Goal: Task Accomplishment & Management: Complete application form

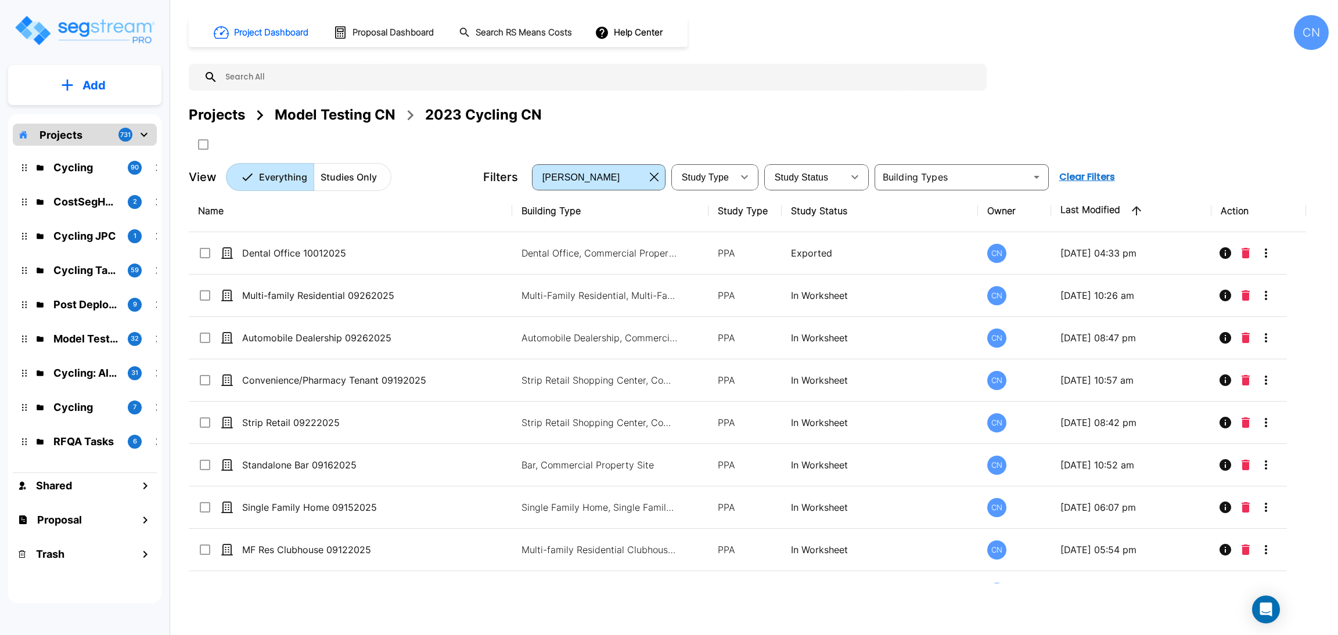
click at [913, 133] on div "Projects Model Testing CN 2023 Cycling CN" at bounding box center [759, 129] width 1140 height 49
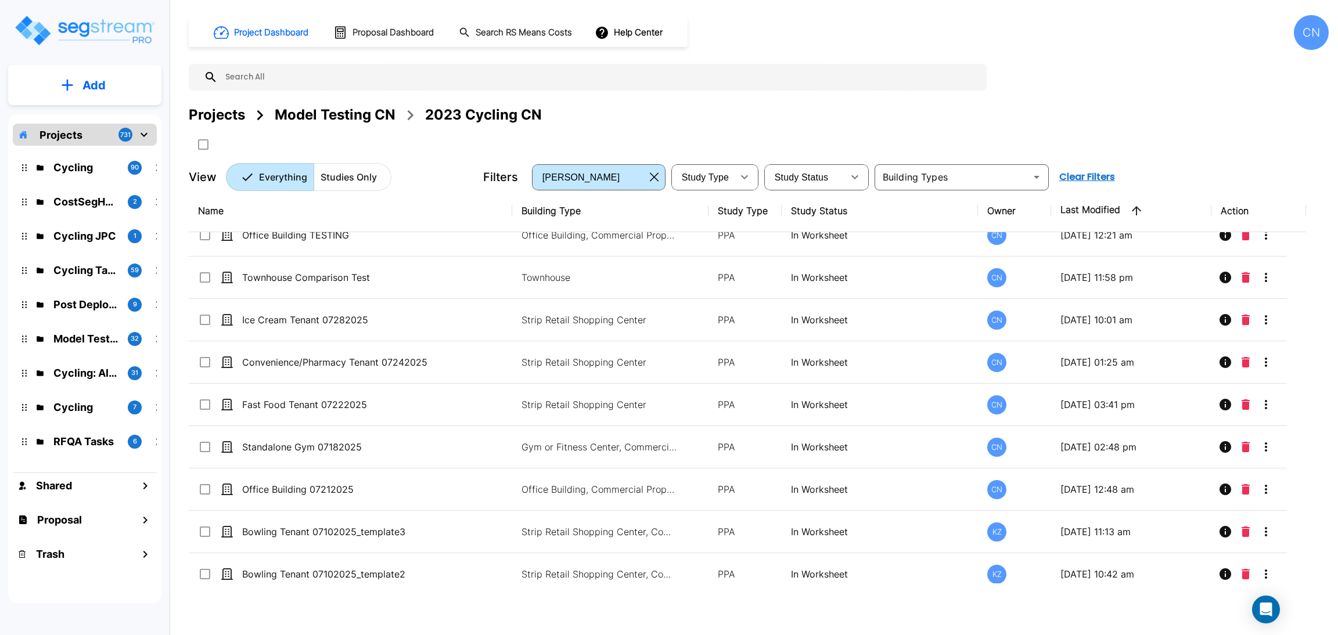
scroll to position [1834, 0]
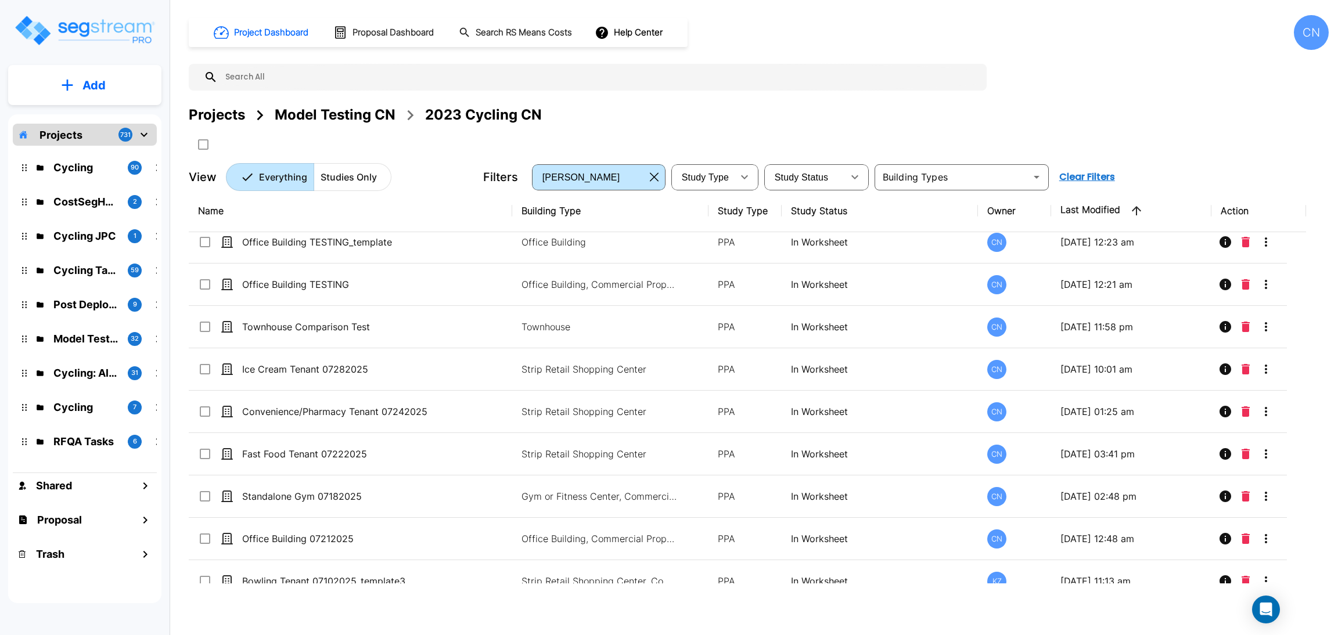
click at [107, 82] on button "Add" at bounding box center [84, 86] width 153 height 34
click at [92, 154] on p "Add Study" at bounding box center [92, 150] width 46 height 14
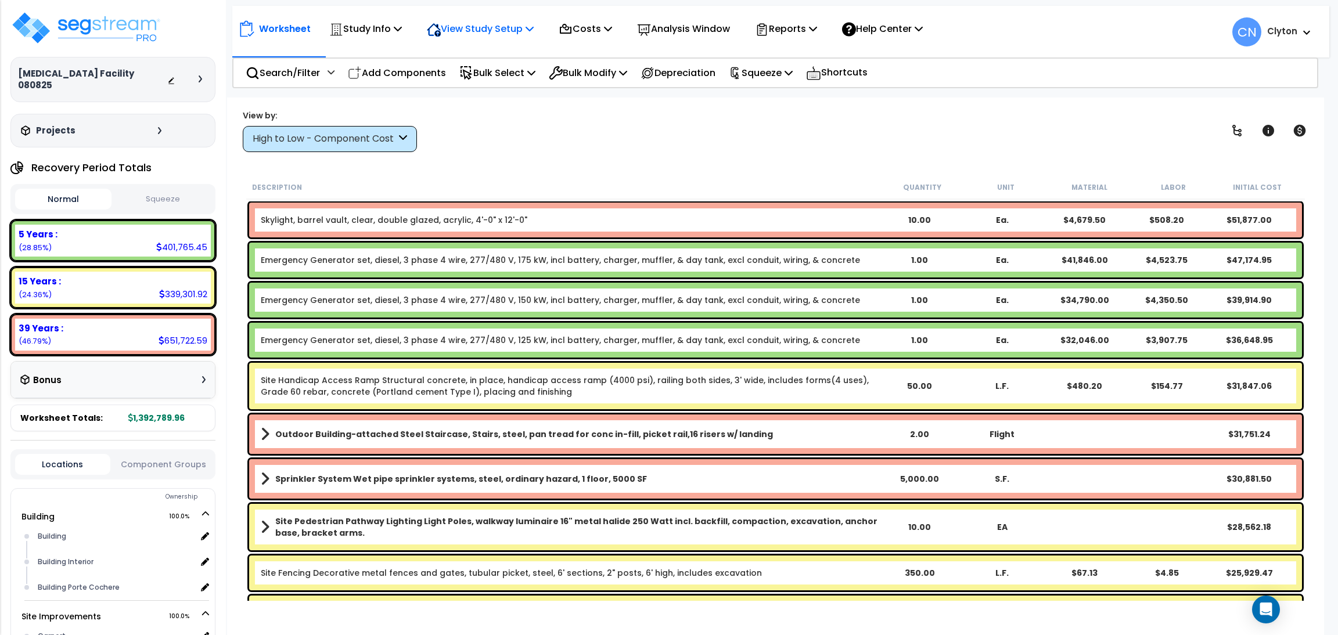
click at [452, 32] on p "View Study Setup" at bounding box center [480, 29] width 107 height 16
click at [470, 82] on link "View Questionnaire" at bounding box center [478, 79] width 115 height 23
click at [597, 141] on div "View by: High to Low - Component Cost High to Low - Component Cost" at bounding box center [776, 130] width 1074 height 43
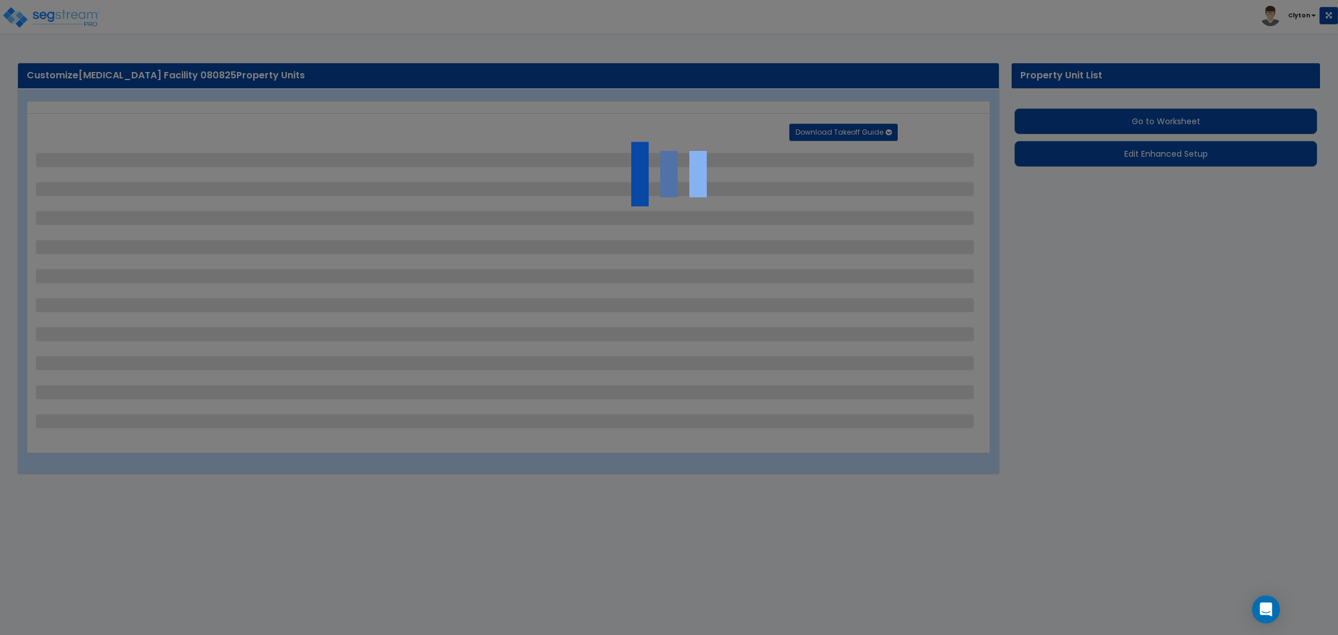
select select "2"
select select "3"
select select "1"
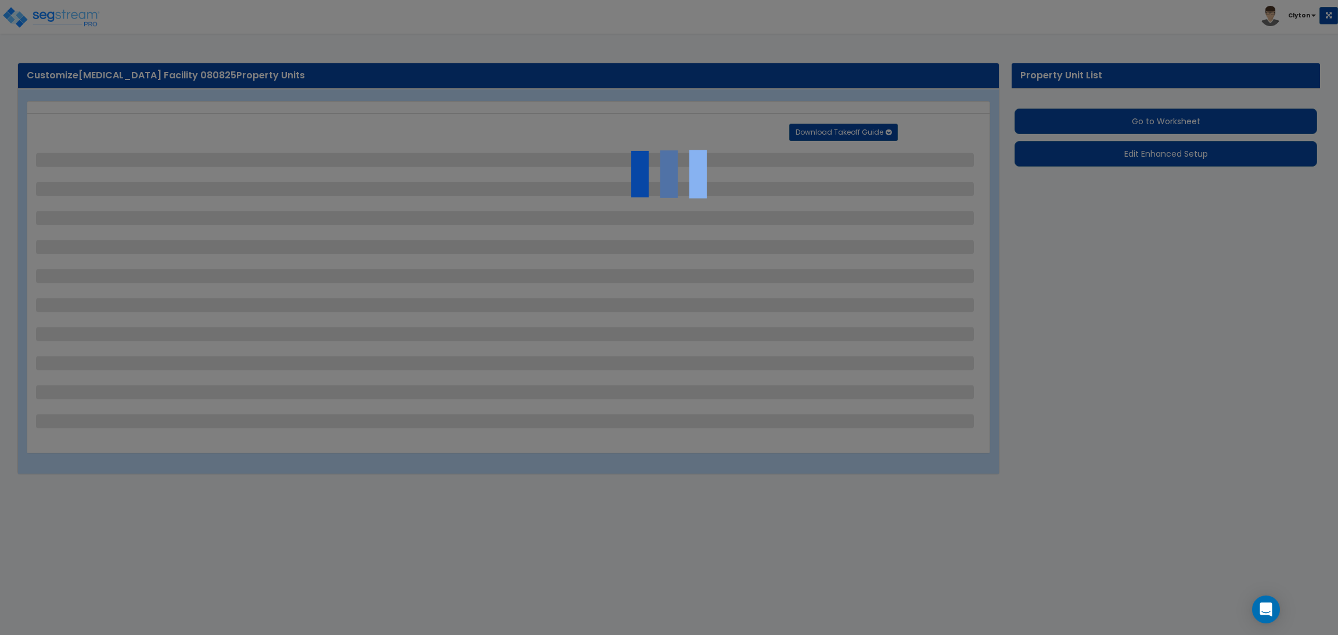
select select "2"
select select "3"
select select "1"
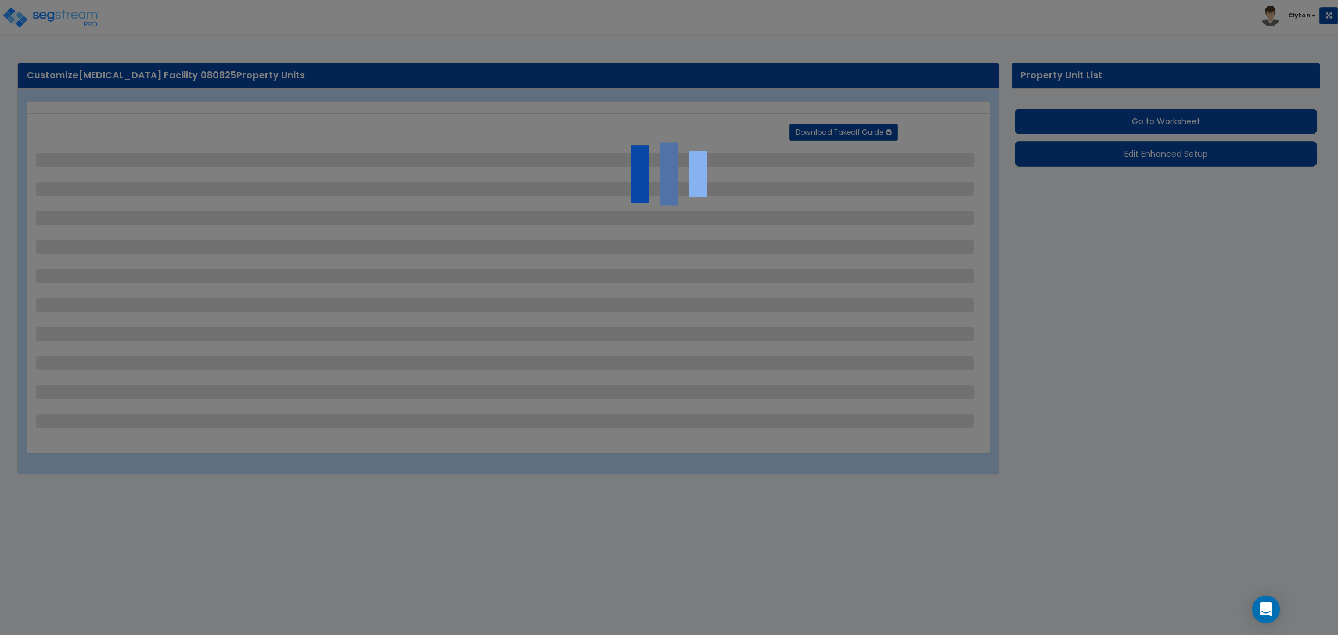
select select "2"
select select "3"
select select "2"
select select "1"
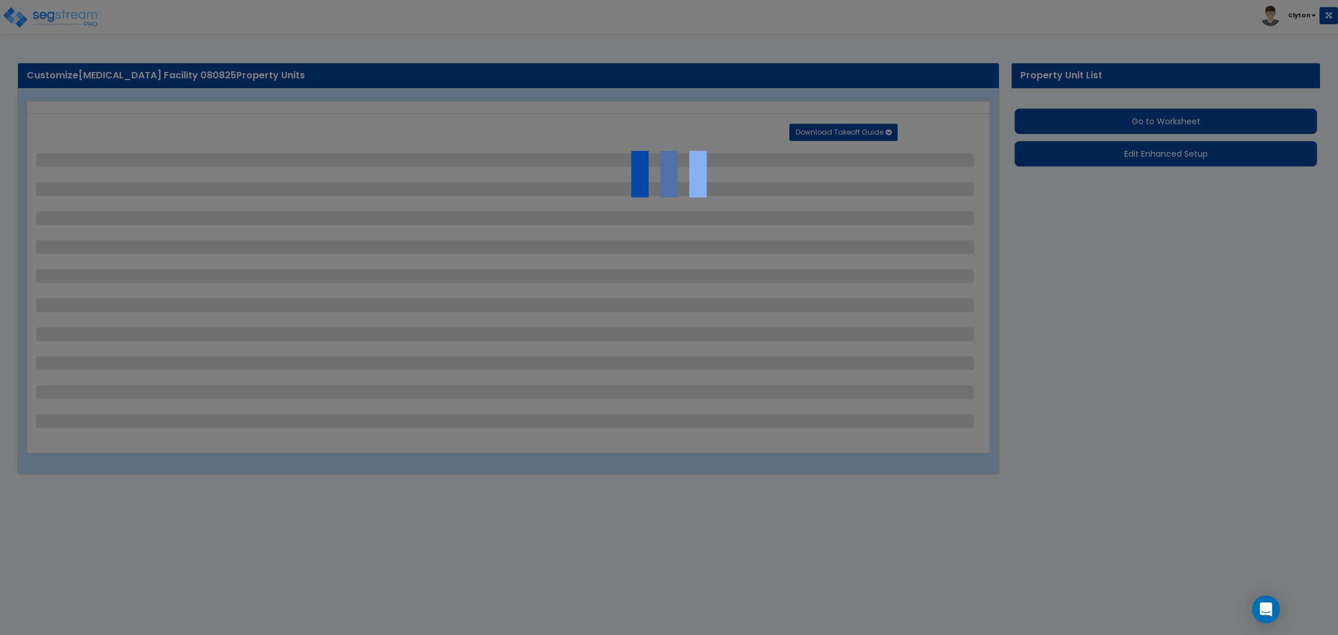
select select "1"
select select "2"
select select "1"
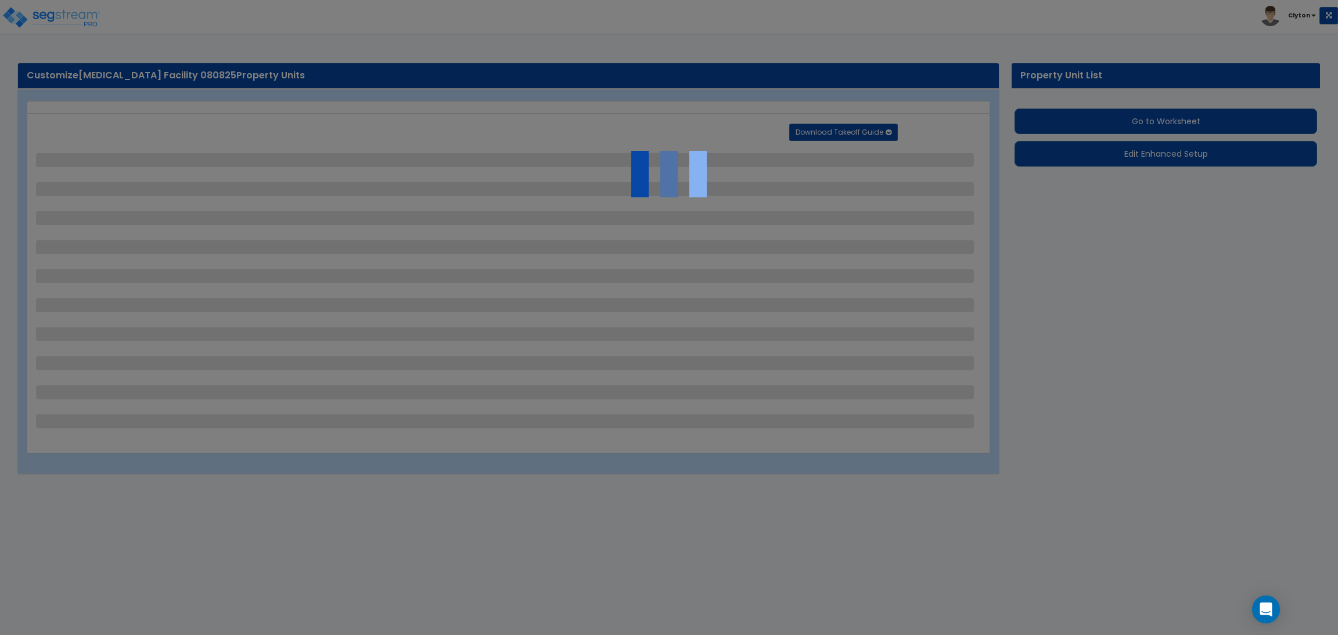
select select "1"
select select "11"
select select "2"
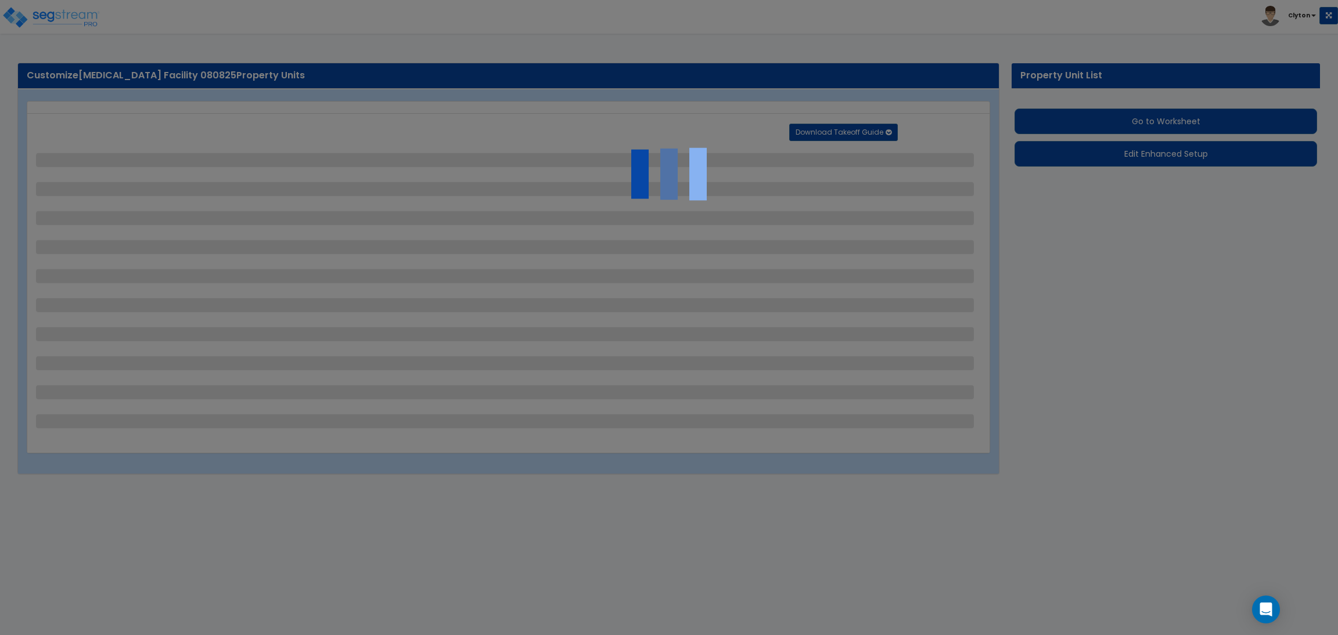
select select "3"
select select "2"
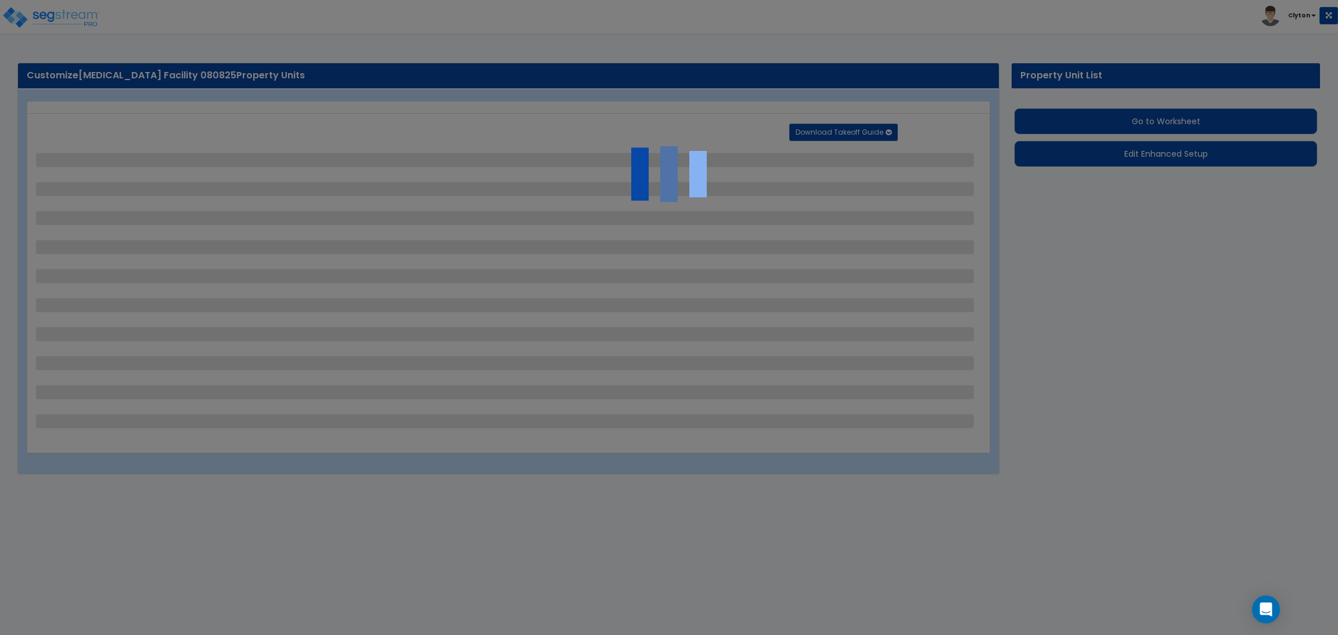
select select "7"
select select "2"
select select "1"
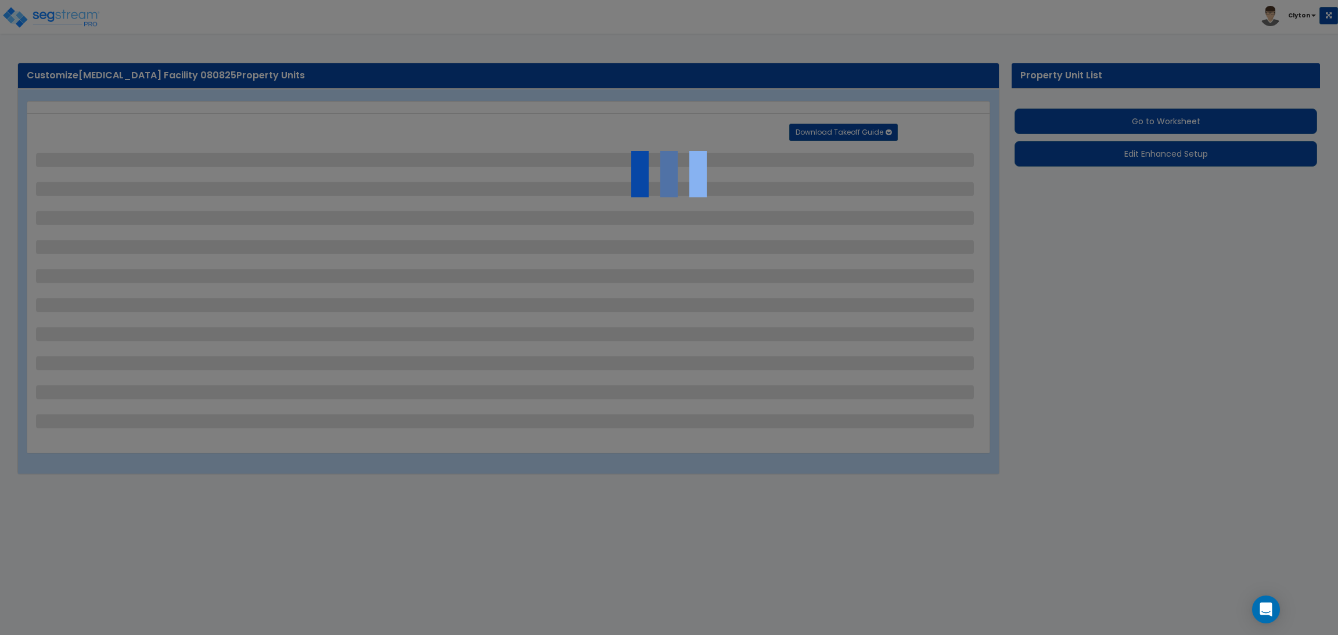
select select "20"
select select "2"
select select "5"
select select "4"
select select "1"
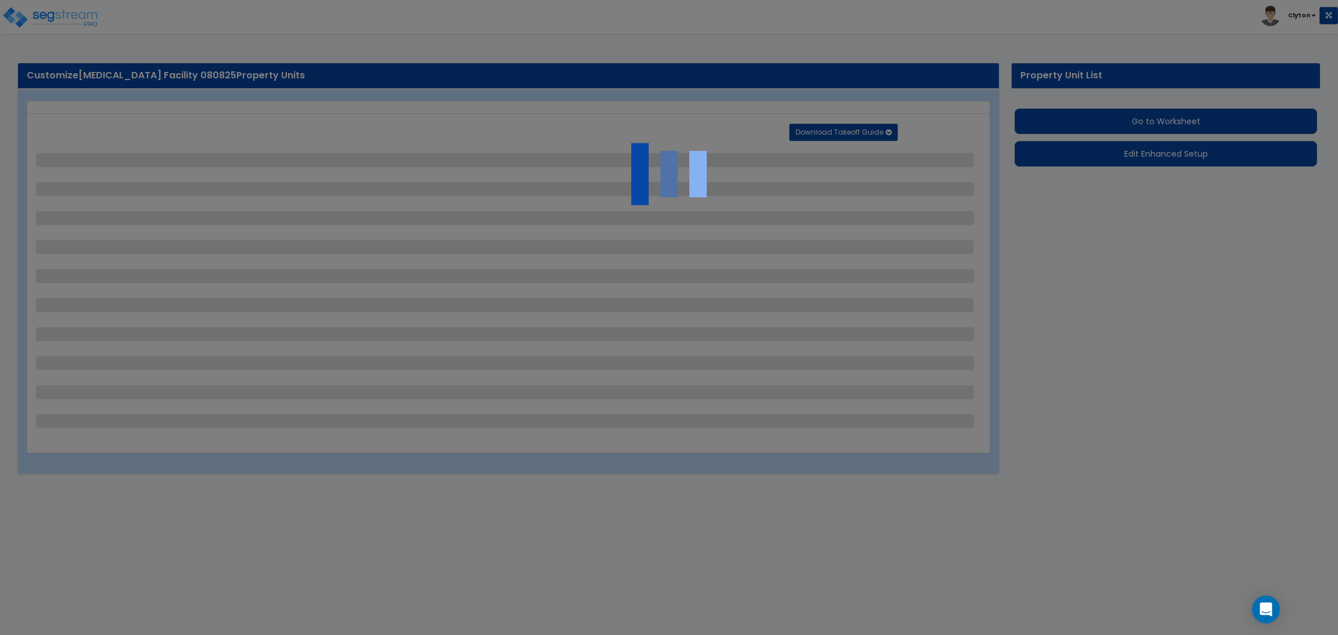
select select "4"
select select "1"
select select "2"
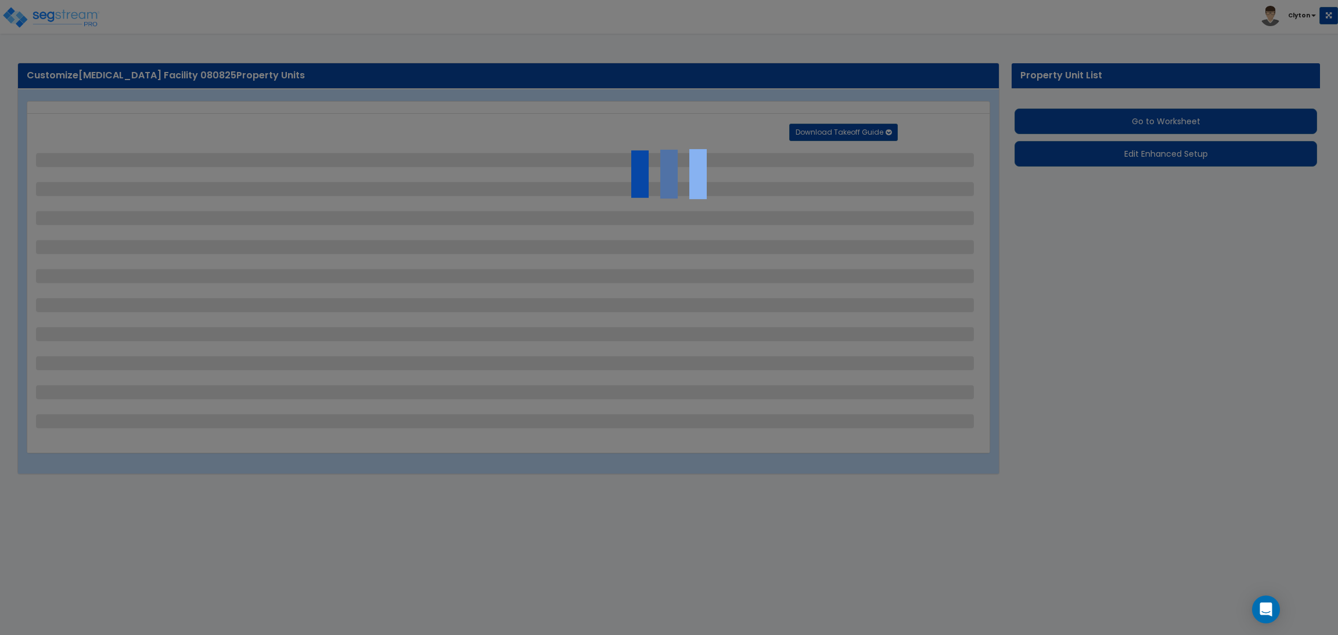
select select "1"
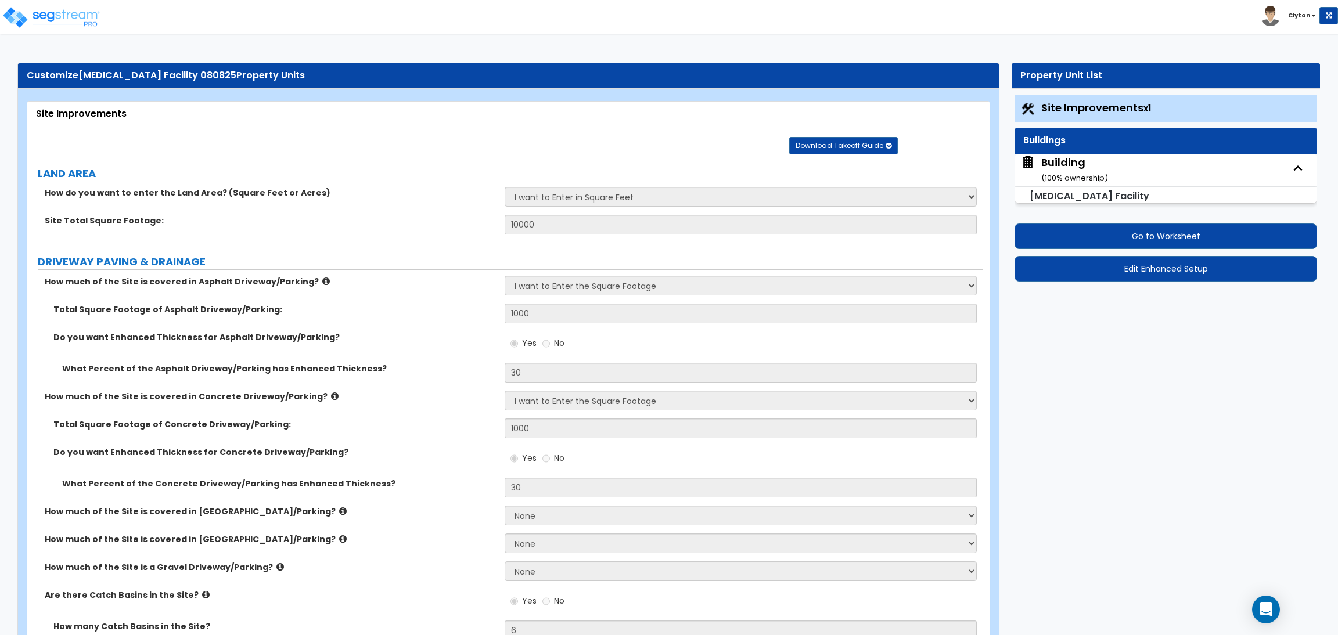
click at [1081, 164] on div "Building ( 100 % ownership)" at bounding box center [1074, 170] width 67 height 30
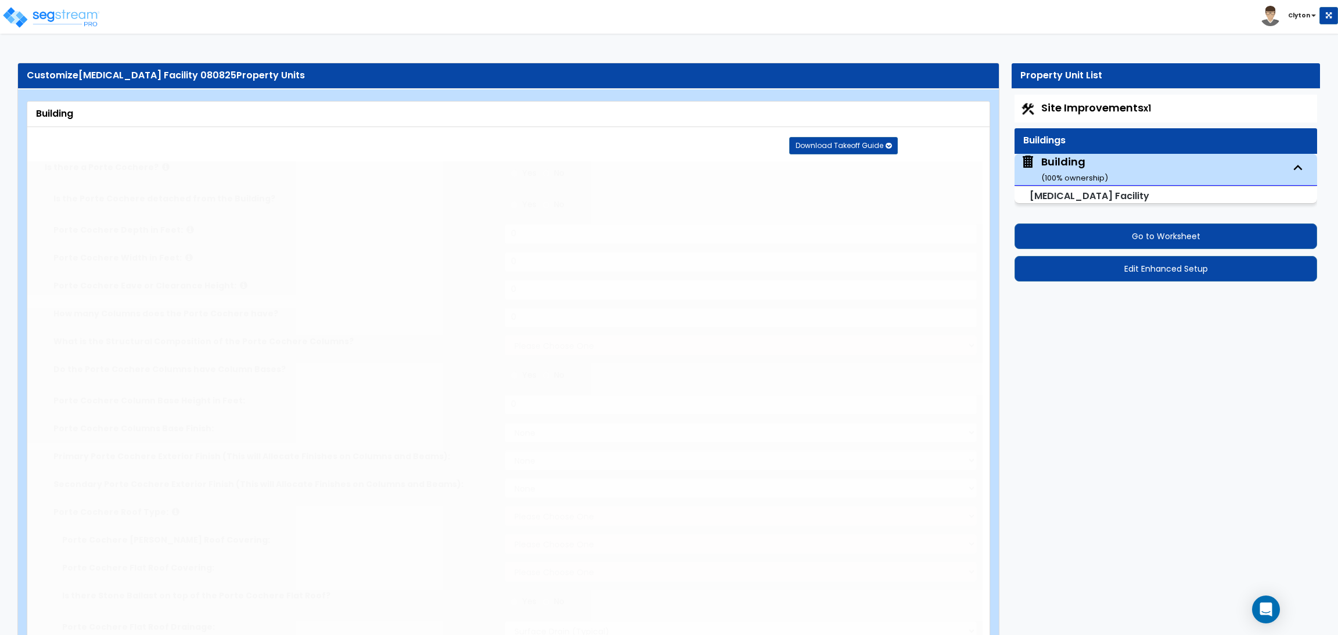
radio input "true"
type input "10"
type input "2"
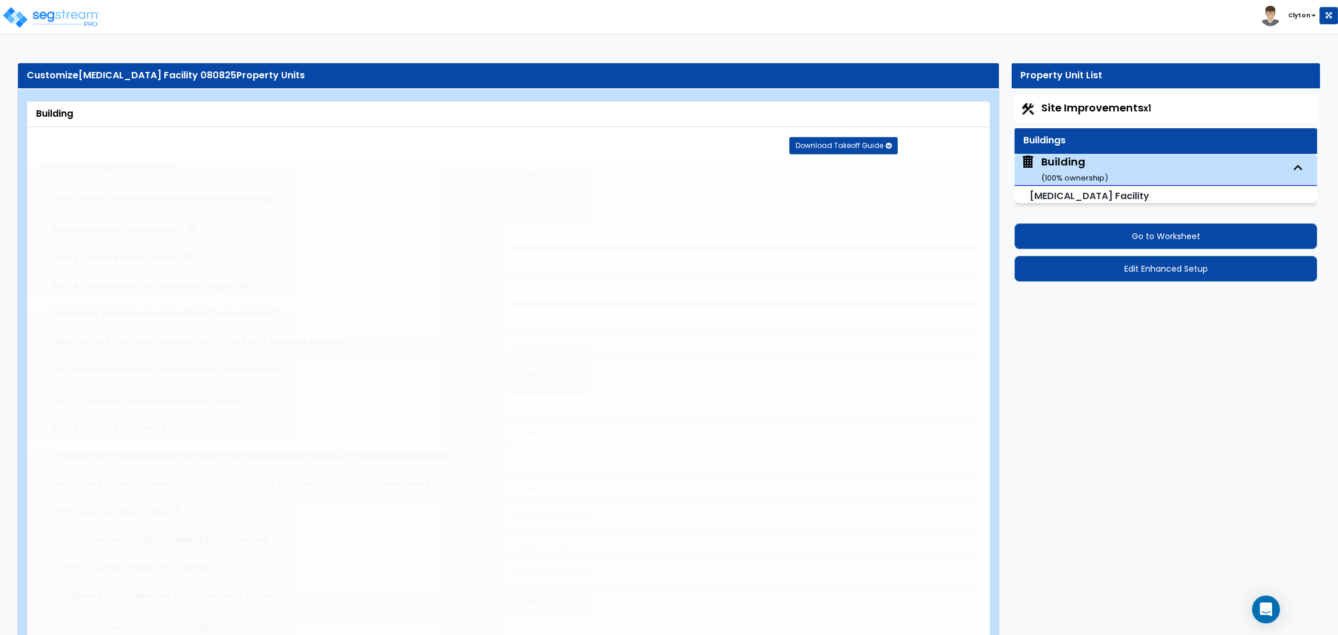
select select "3"
radio input "true"
type input "2"
select select "1"
select select "2"
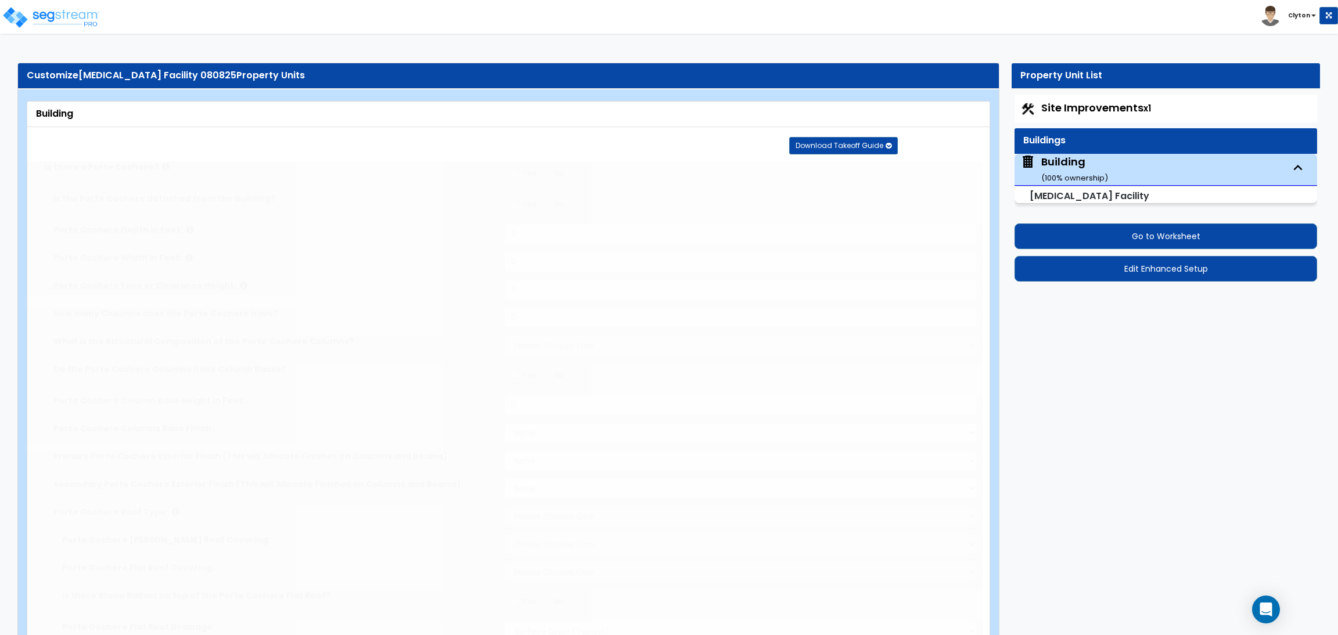
select select "4"
select select "1"
select select "4"
select select "2"
select select "1"
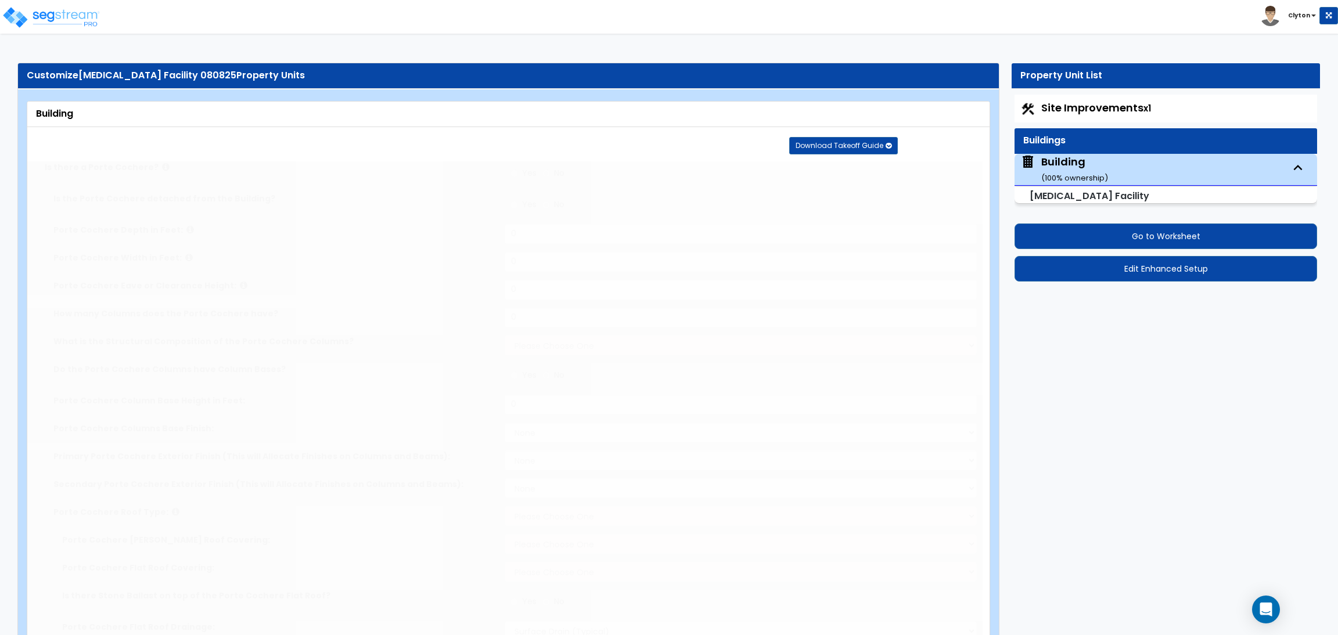
type input "15"
type input "5000"
type input "100"
select select "6"
select select "3"
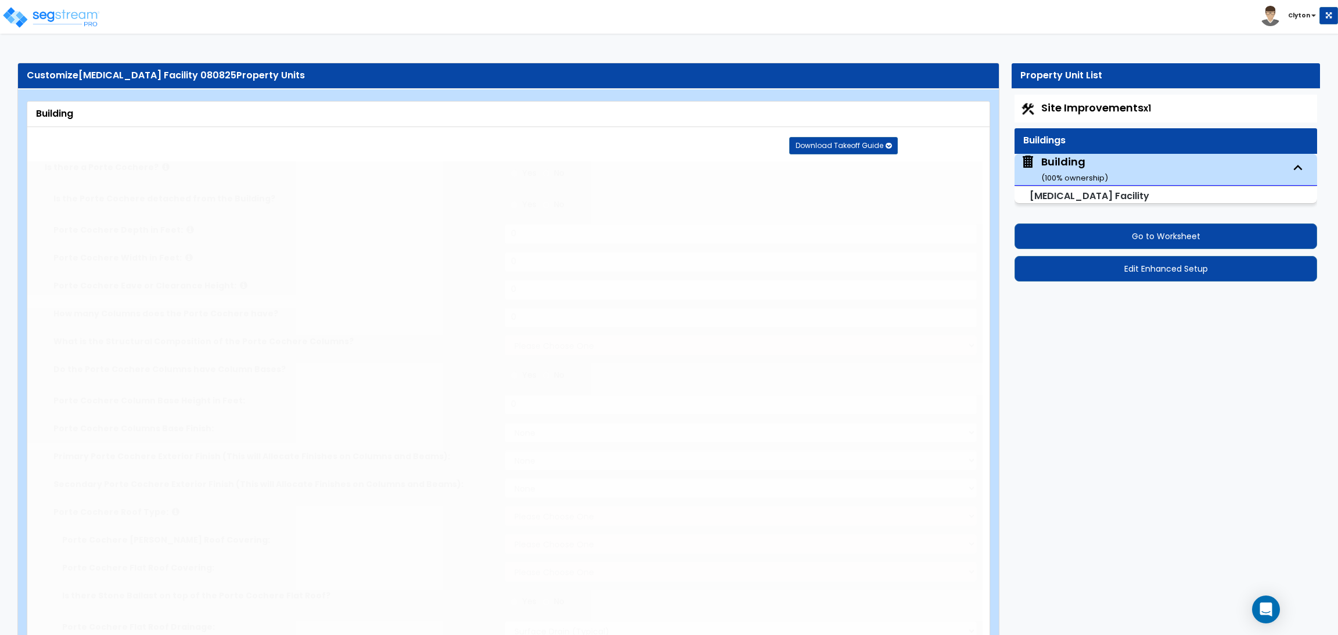
select select "5"
type input "30"
select select "7"
type input "40"
select select "10"
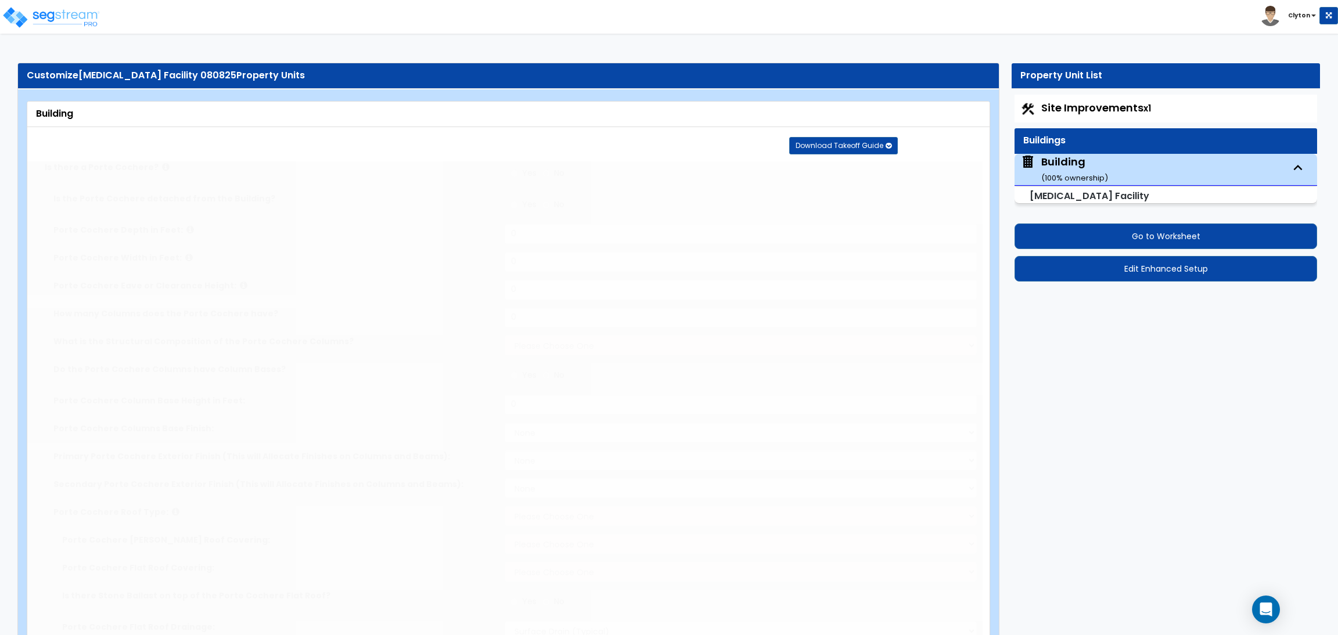
select select "3"
select select "1"
select select "4"
select select "1"
select select "3"
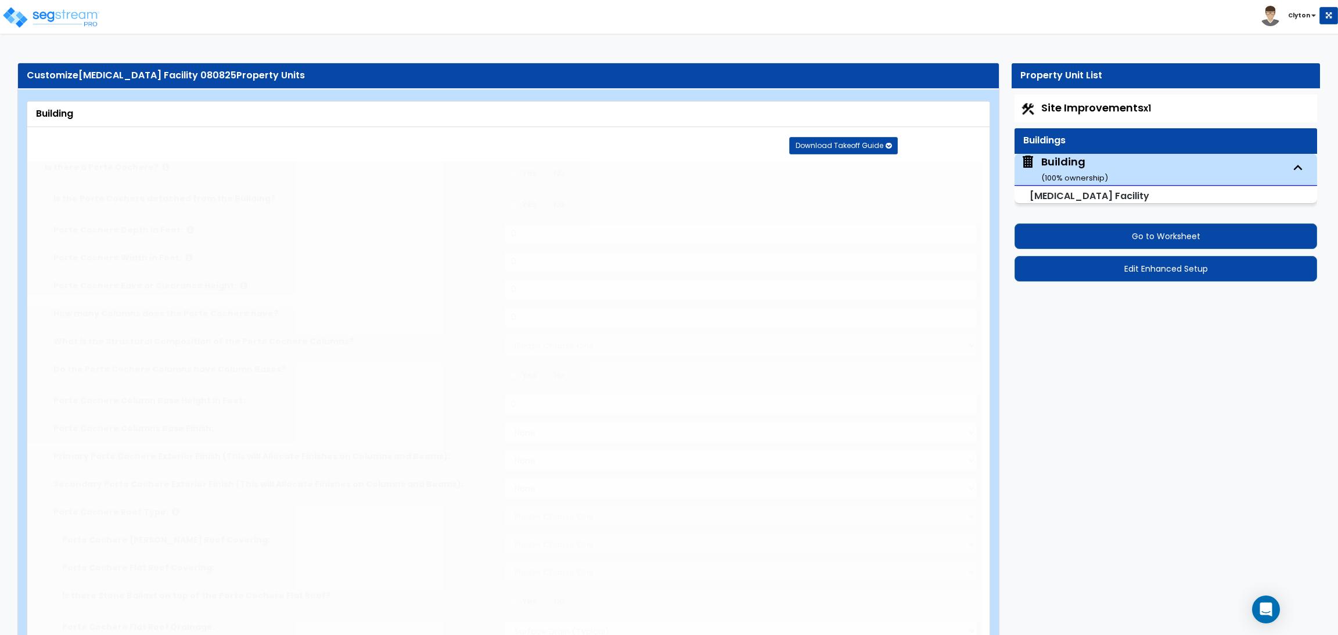
radio input "true"
select select "3"
type input "10"
radio input "true"
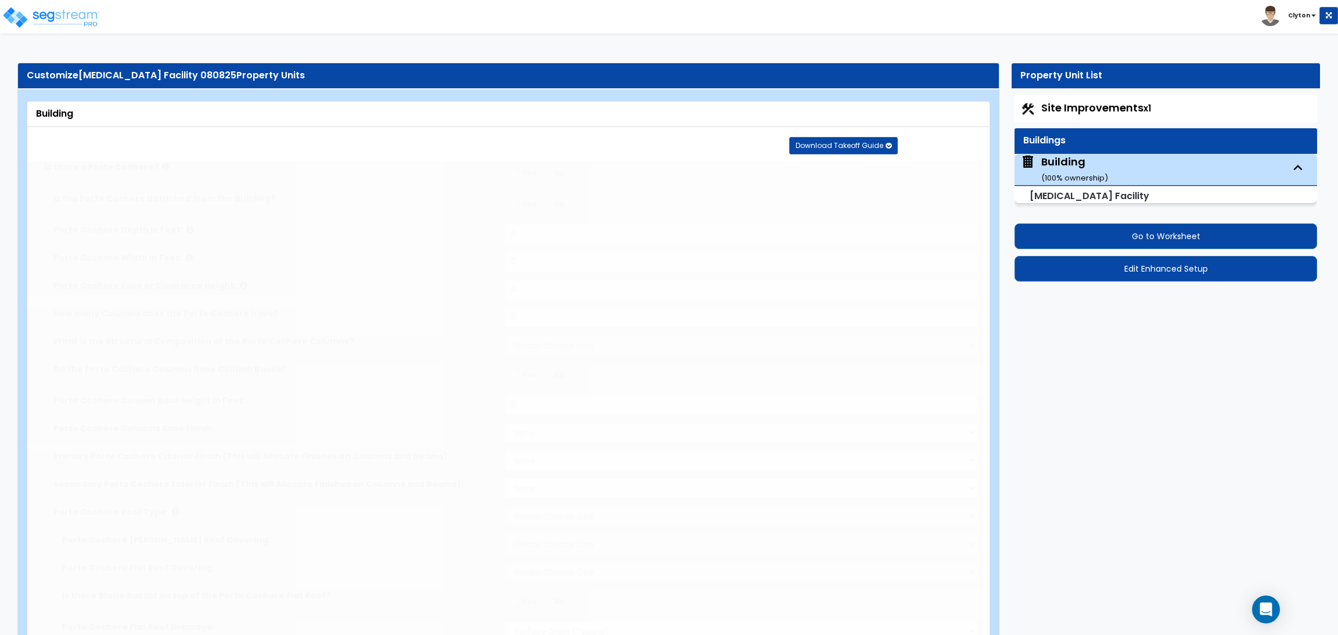
select select "1"
type input "50"
radio input "true"
type input "120"
radio input "true"
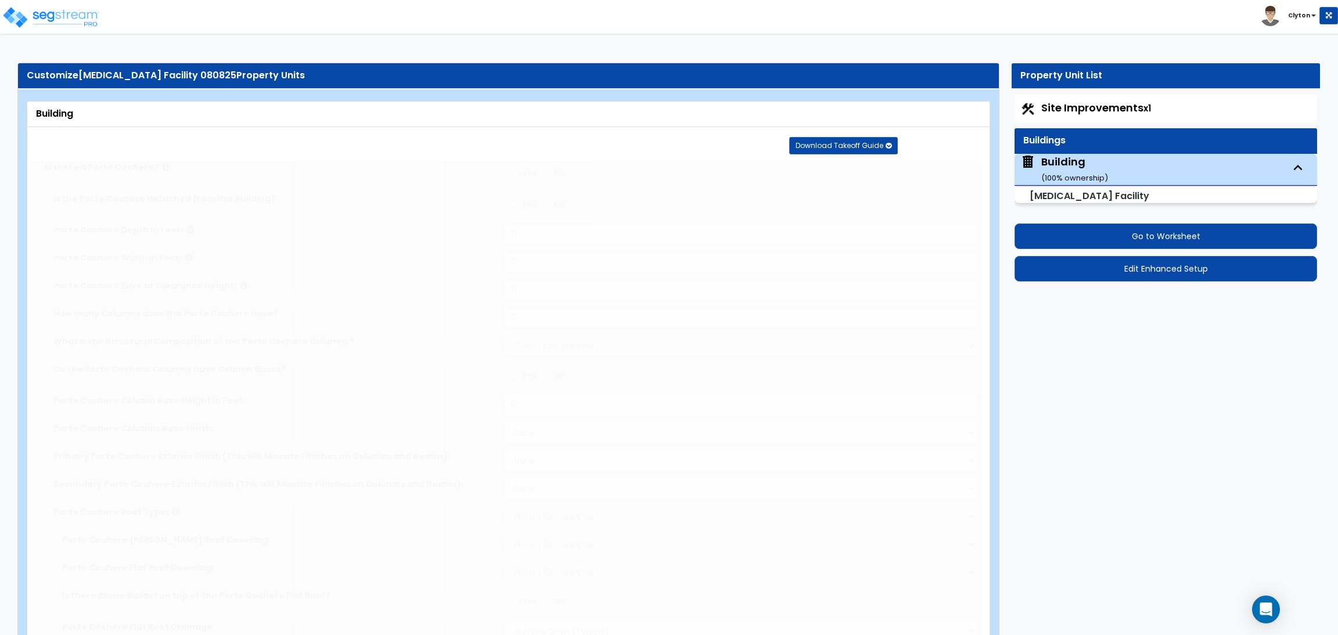
type input "4"
type input "5"
type input "6"
radio input "true"
type input "3"
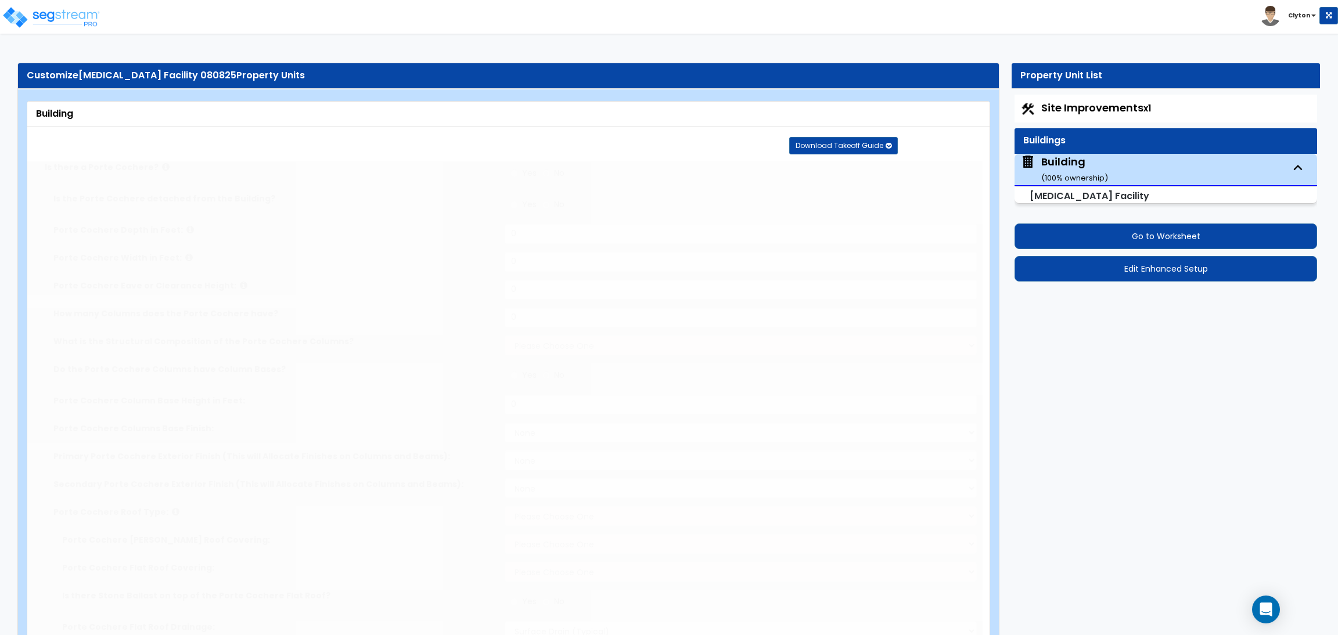
radio input "true"
type input "500"
radio input "true"
type input "2"
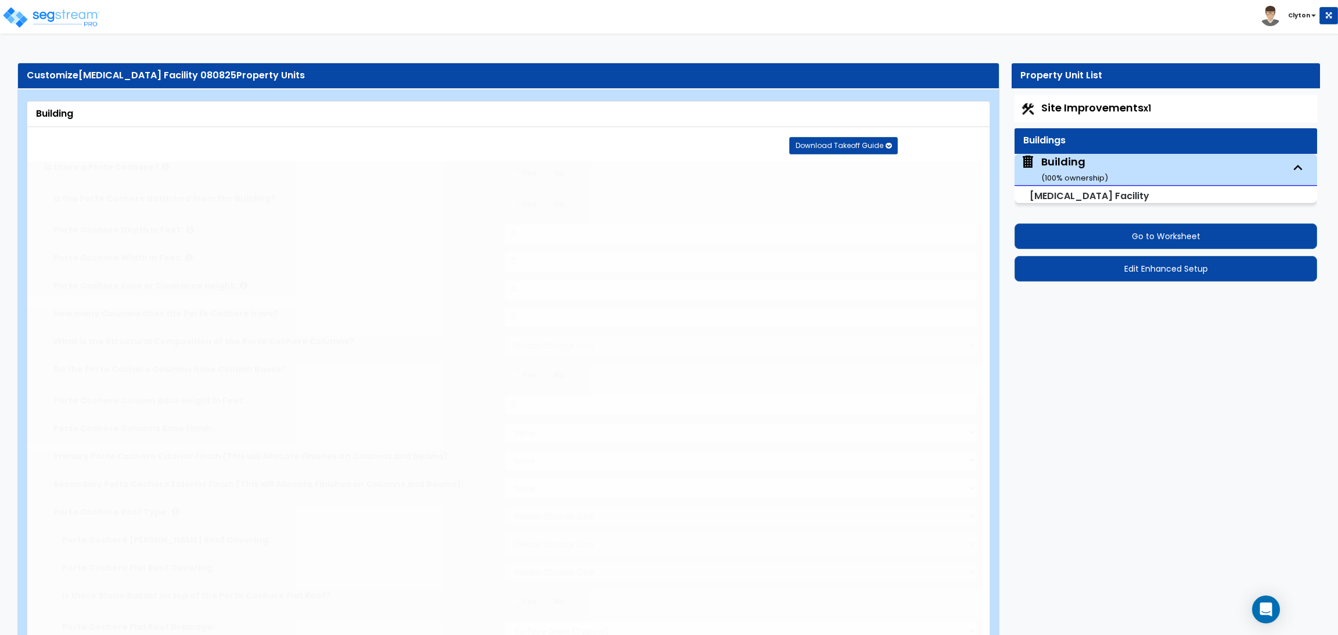
radio input "true"
type input "2"
radio input "true"
select select "2"
select select "3"
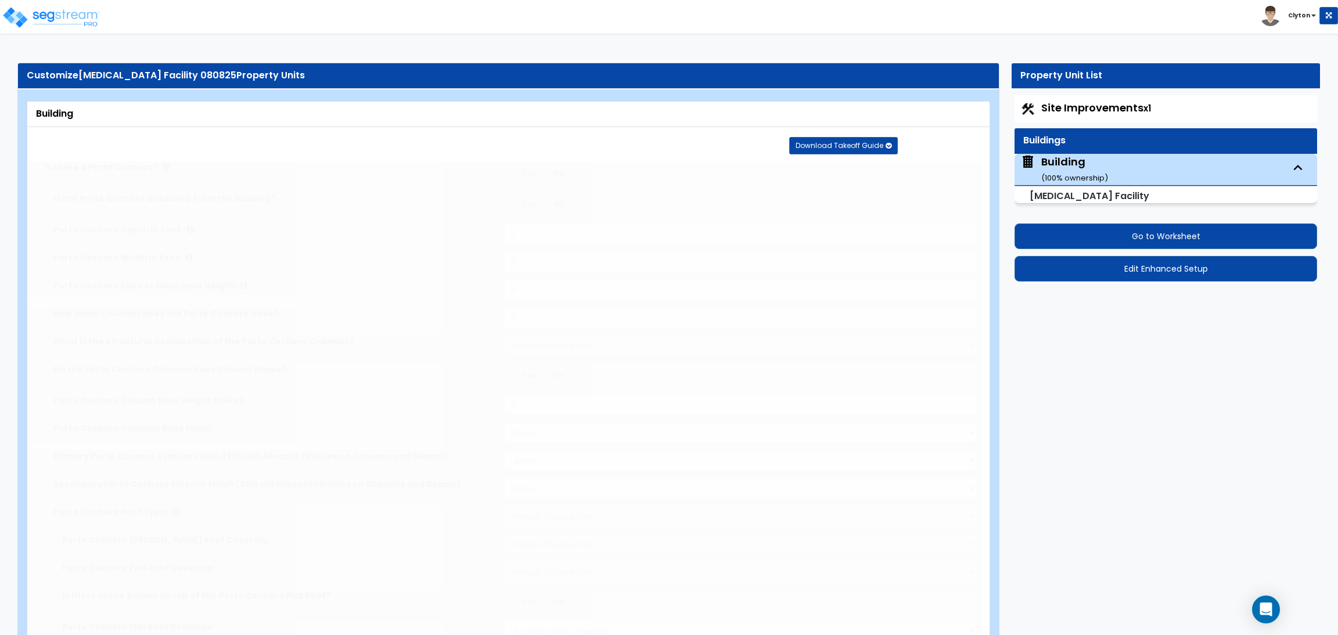
type input "1"
select select "4"
type input "1"
select select "2"
radio input "true"
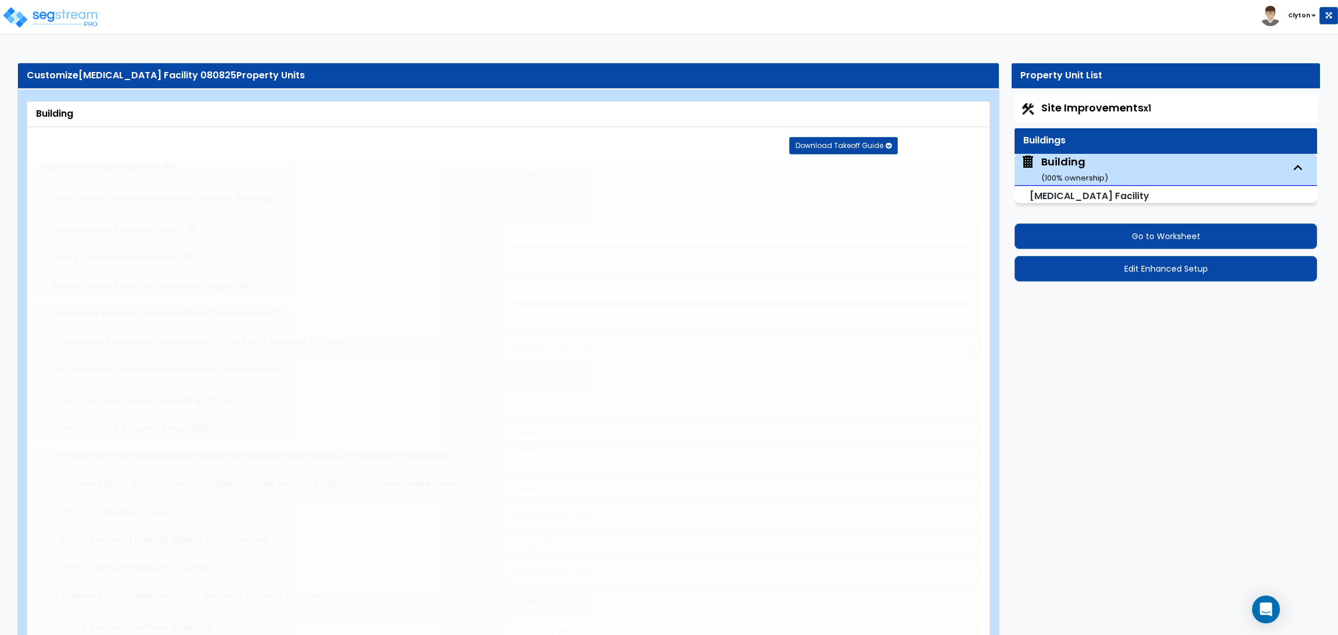
radio input "true"
select select "1"
type input "4"
type input "2"
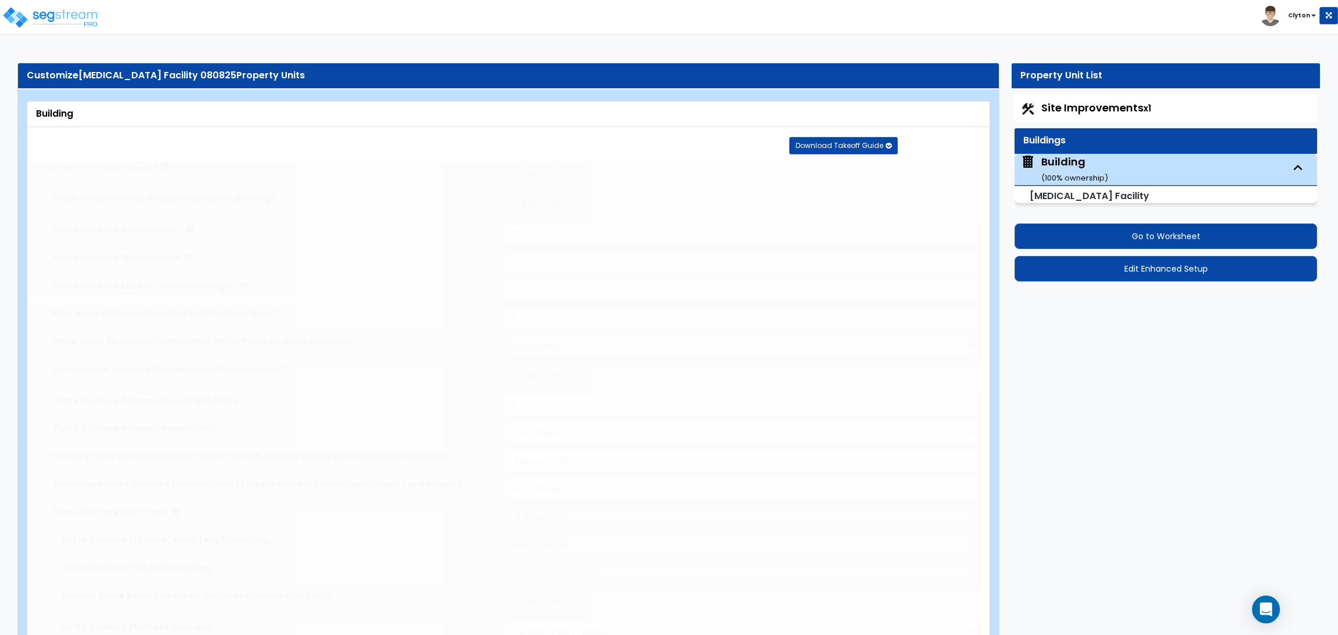
radio input "true"
type input "500"
radio input "true"
select select "2"
type input "6"
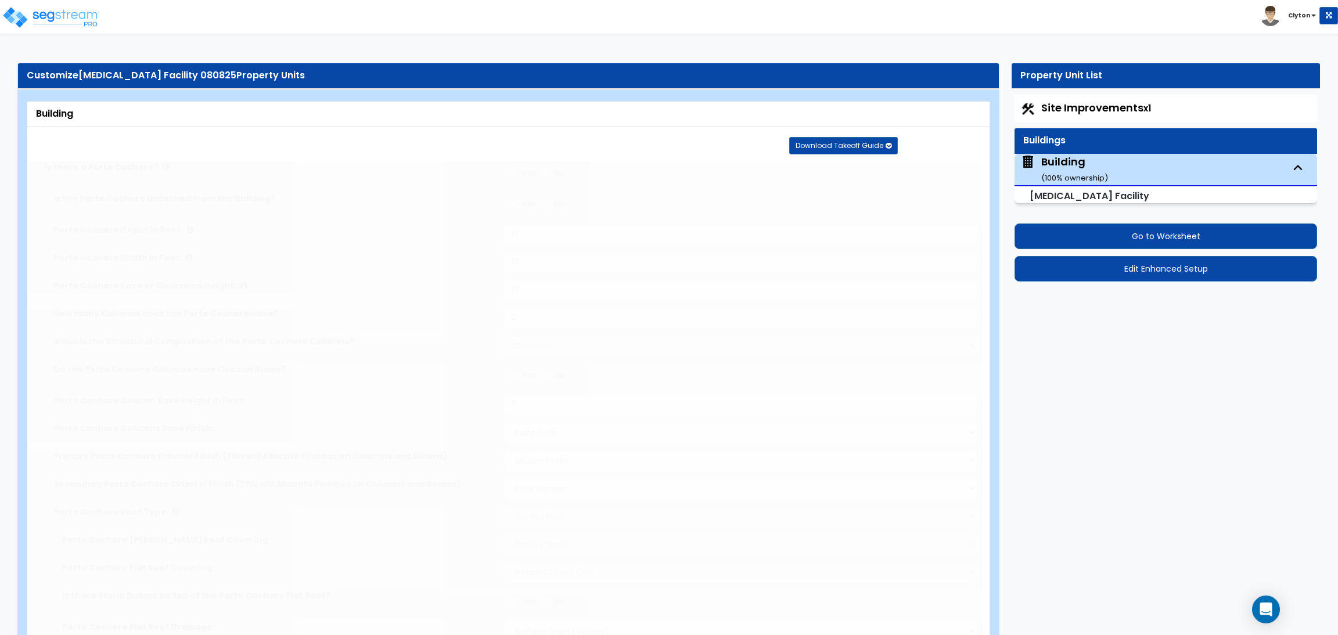
type input "9"
type input "12"
type input "2500"
select select "2"
type input "4"
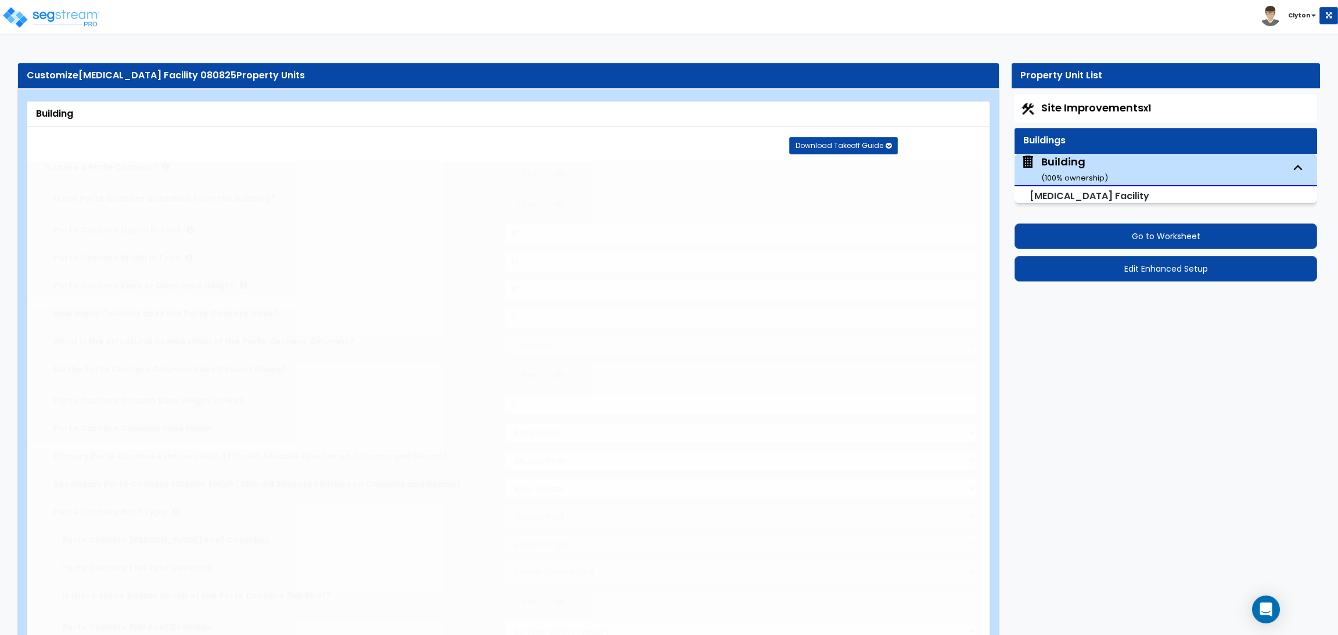
type input "4"
type input "3"
radio input "true"
select select "2"
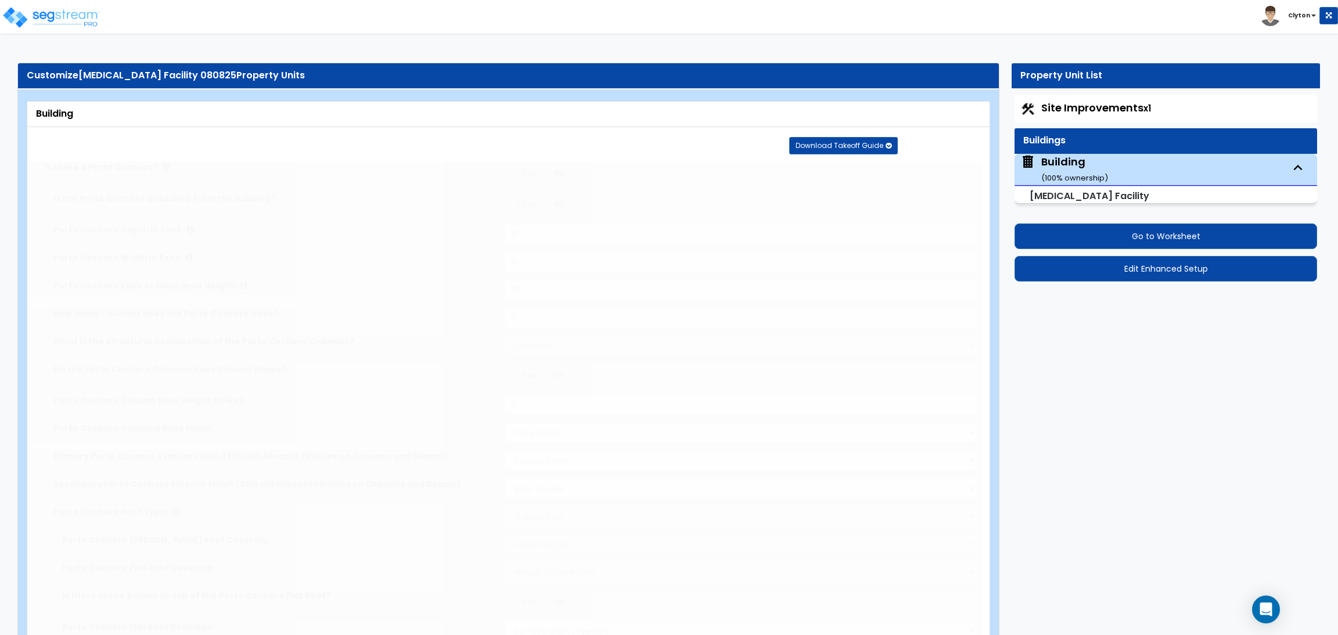
type input "6"
type input "5"
type input "4"
type input "3"
type input "2"
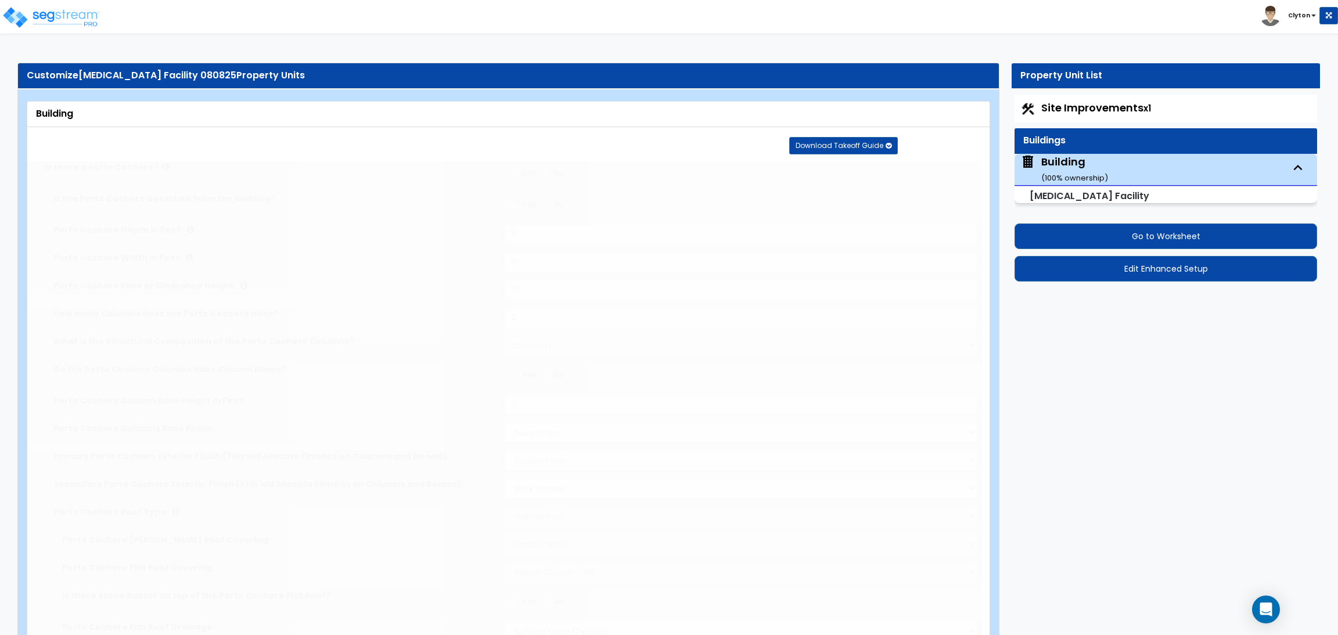
type input "1"
radio input "true"
select select "1"
select select "2"
type input "4"
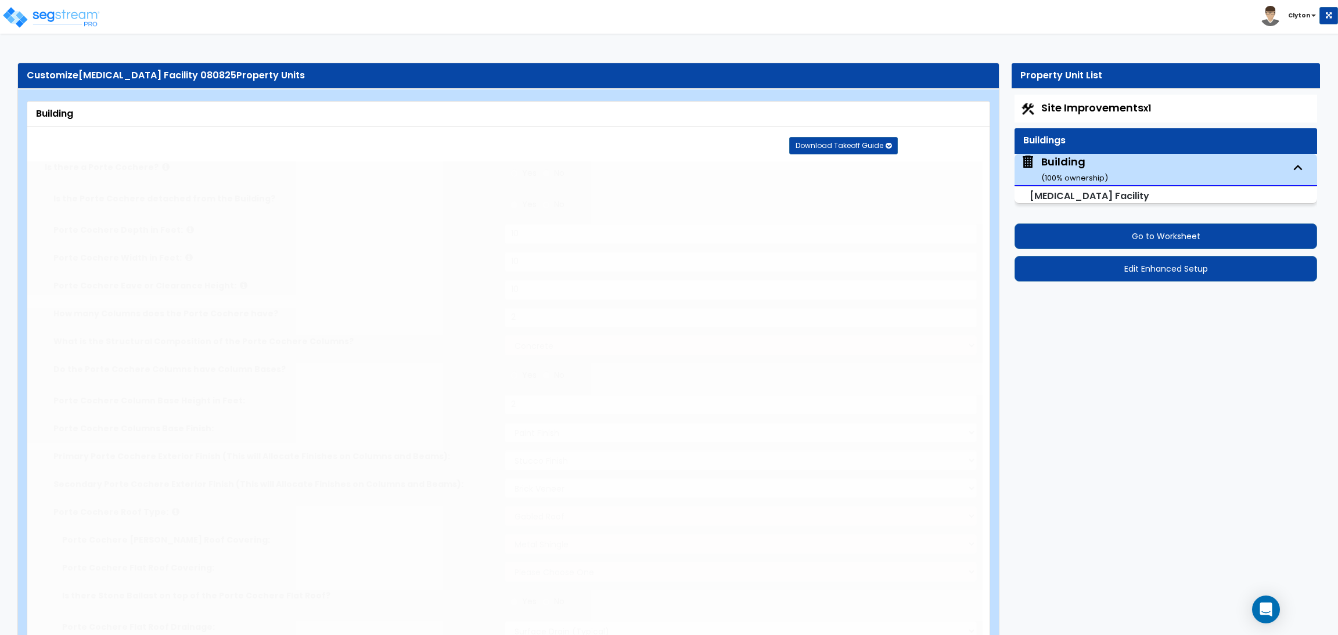
type input "4"
radio input "true"
type input "8"
type input "4"
radio input "true"
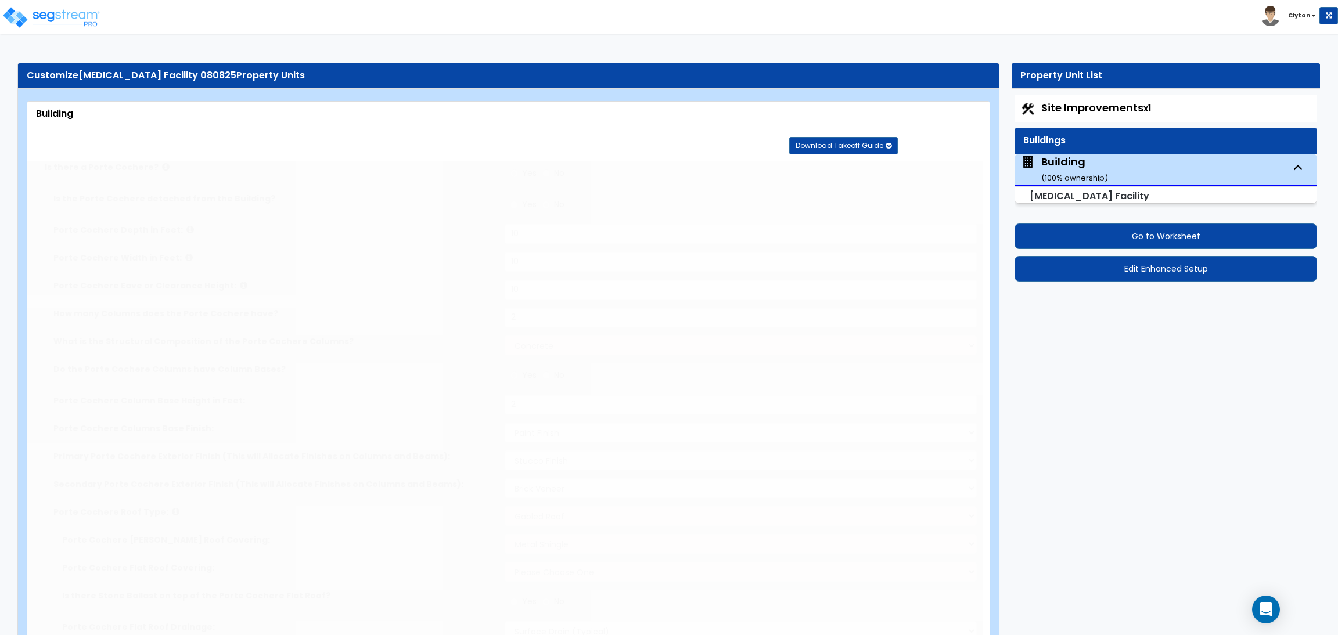
type input "8"
radio input "true"
select select "3"
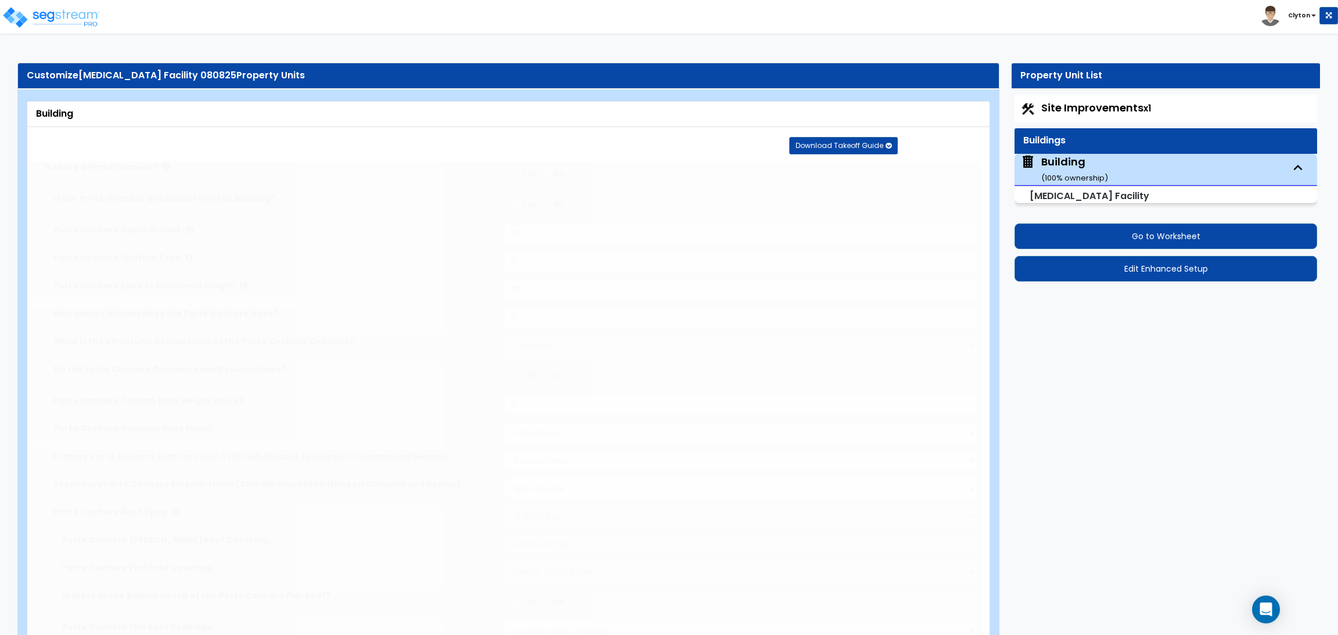
select select "1"
type input "100"
type input "50"
type input "25"
radio input "true"
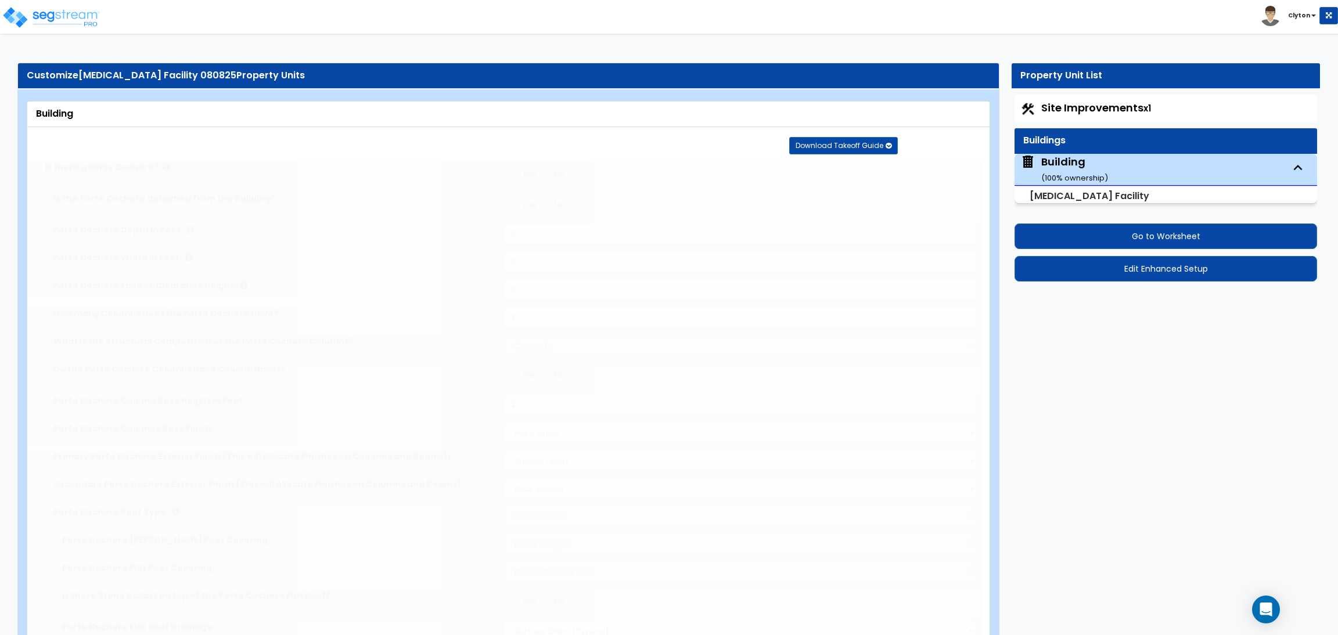
type input "3"
radio input "true"
type input "10"
type input "15"
type input "20"
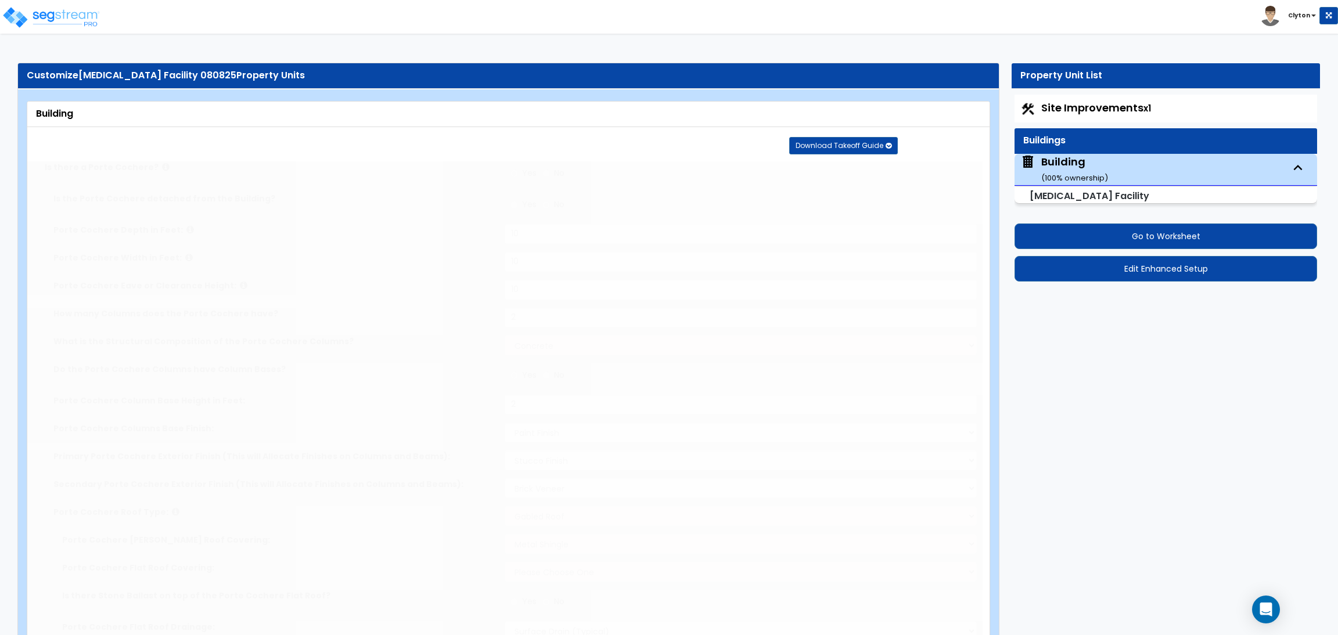
radio input "true"
type input "175"
select select "2"
select select "3"
type input "70"
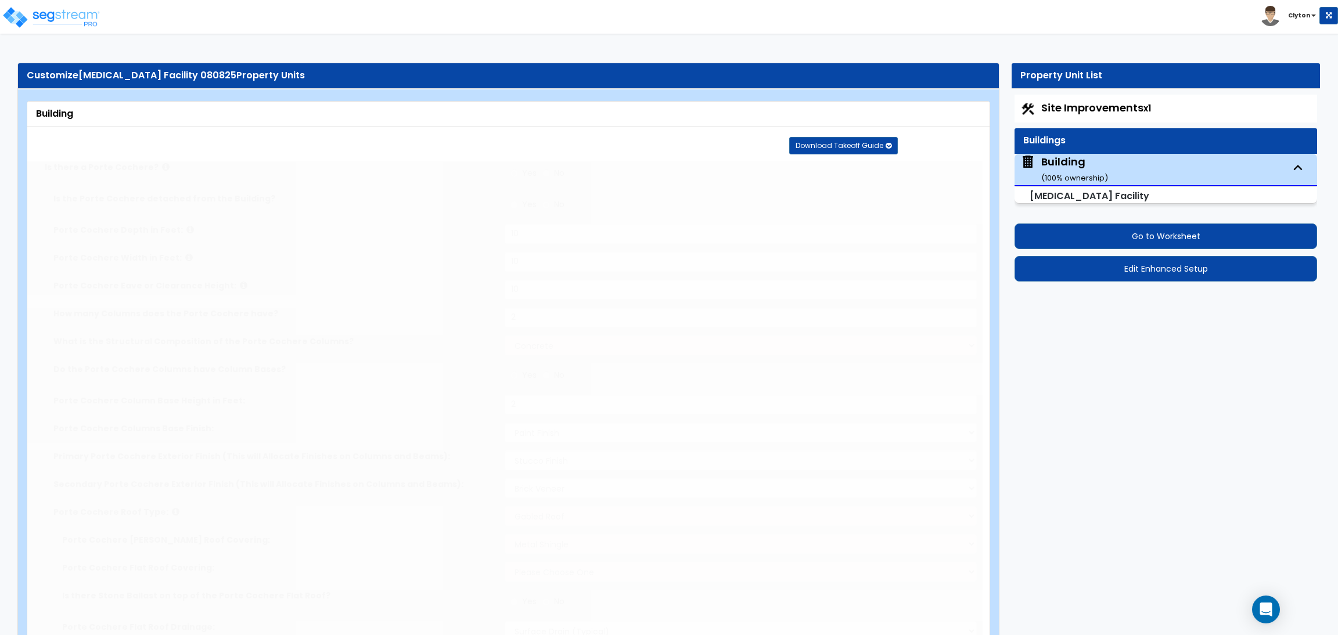
select select "2"
radio input "true"
type input "100"
radio input "true"
select select "2"
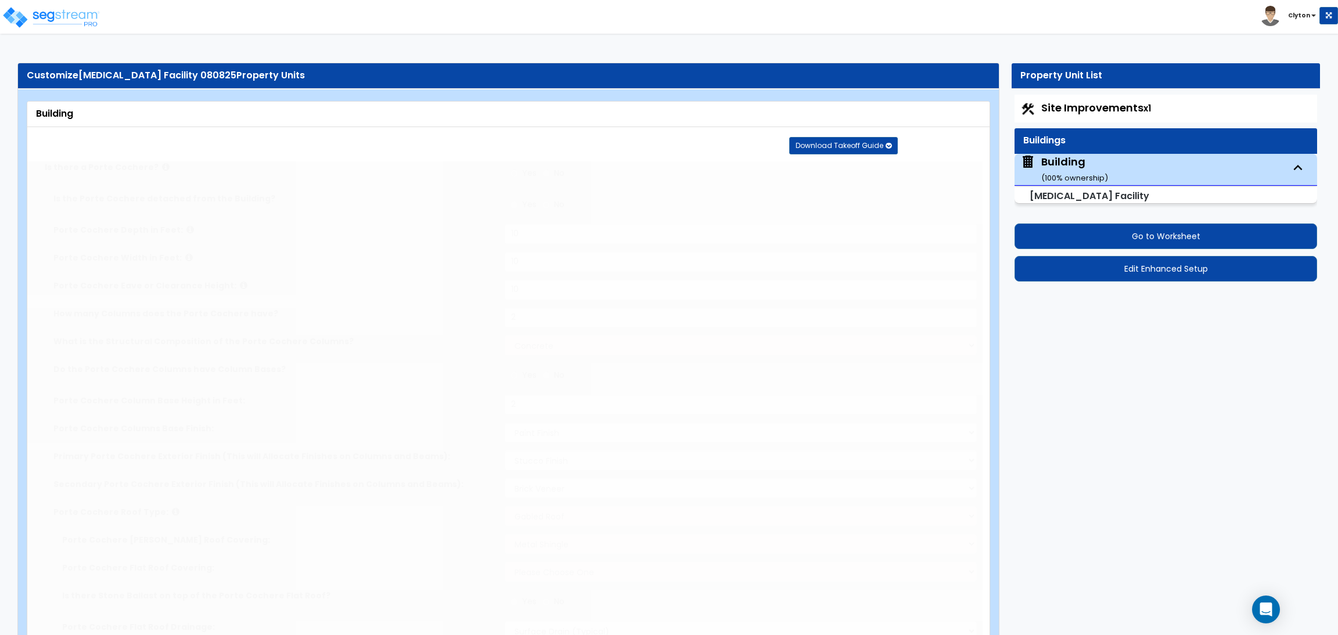
radio input "true"
select select "2"
select select "8"
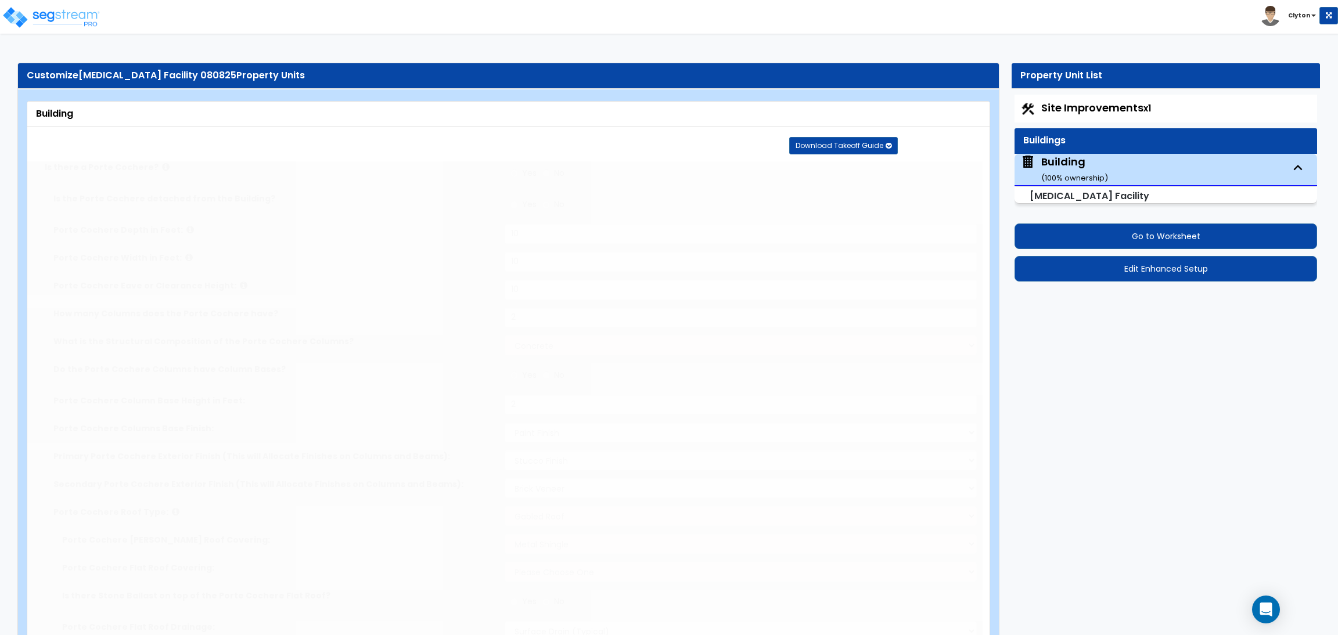
type input "30"
select select "4"
radio input "true"
type input "200"
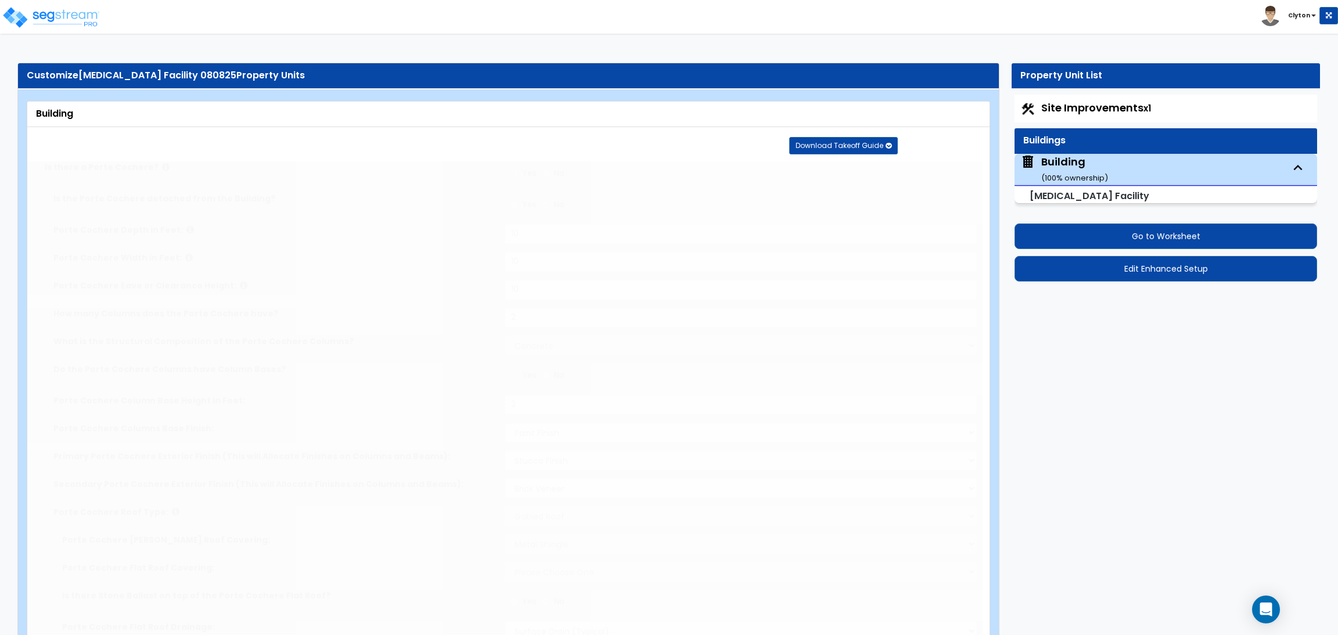
radio input "true"
type input "512"
radio input "true"
type input "300"
radio input "true"
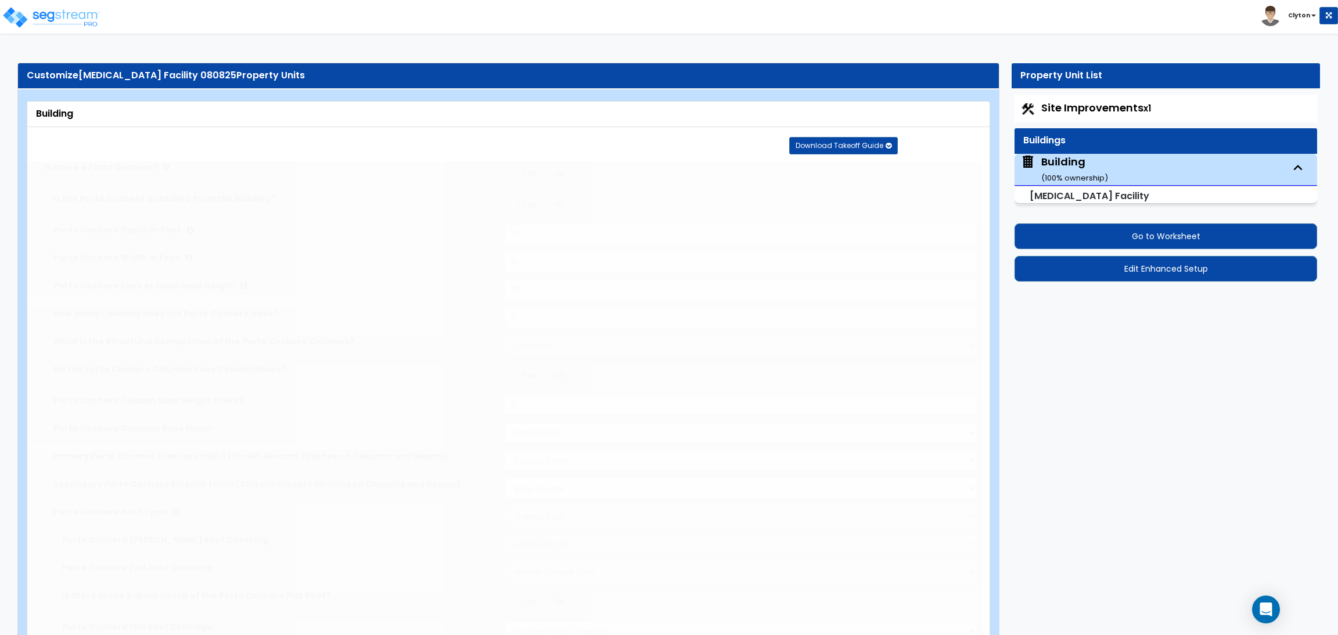
select select "5"
type input "100"
select select "1"
select select "2"
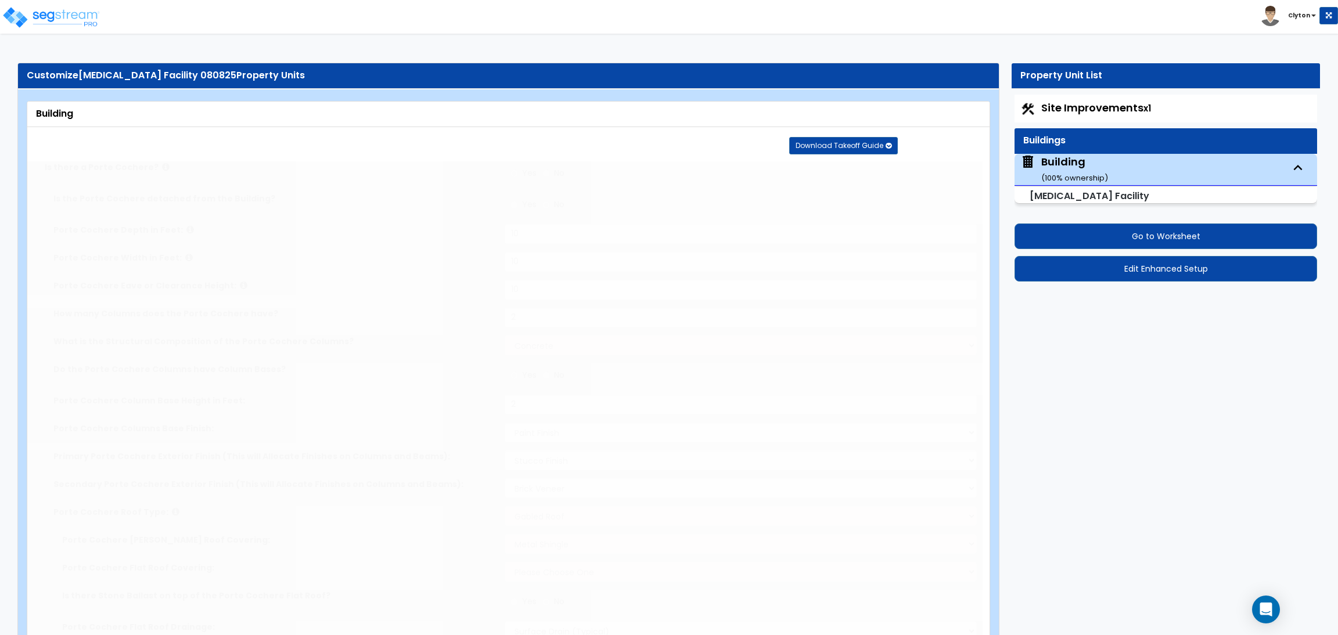
type input "70"
select select "5"
radio input "true"
type input "20"
type input "3"
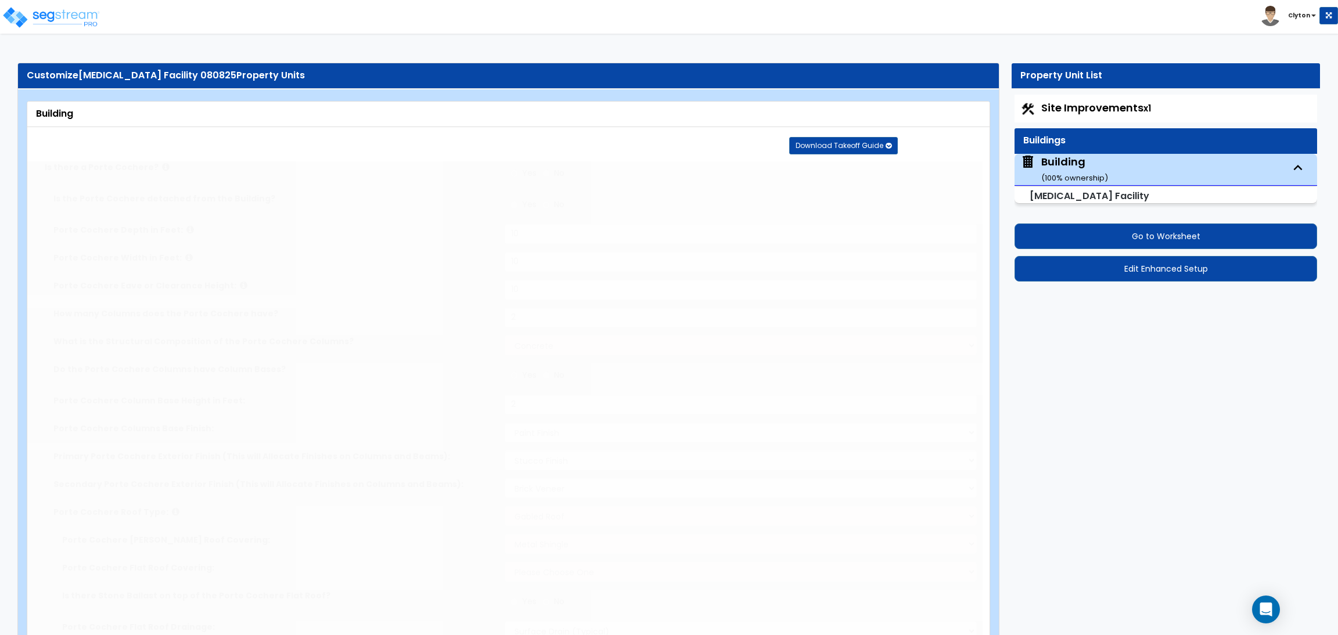
type input "5"
type input "1"
radio input "true"
type input "3"
radio input "true"
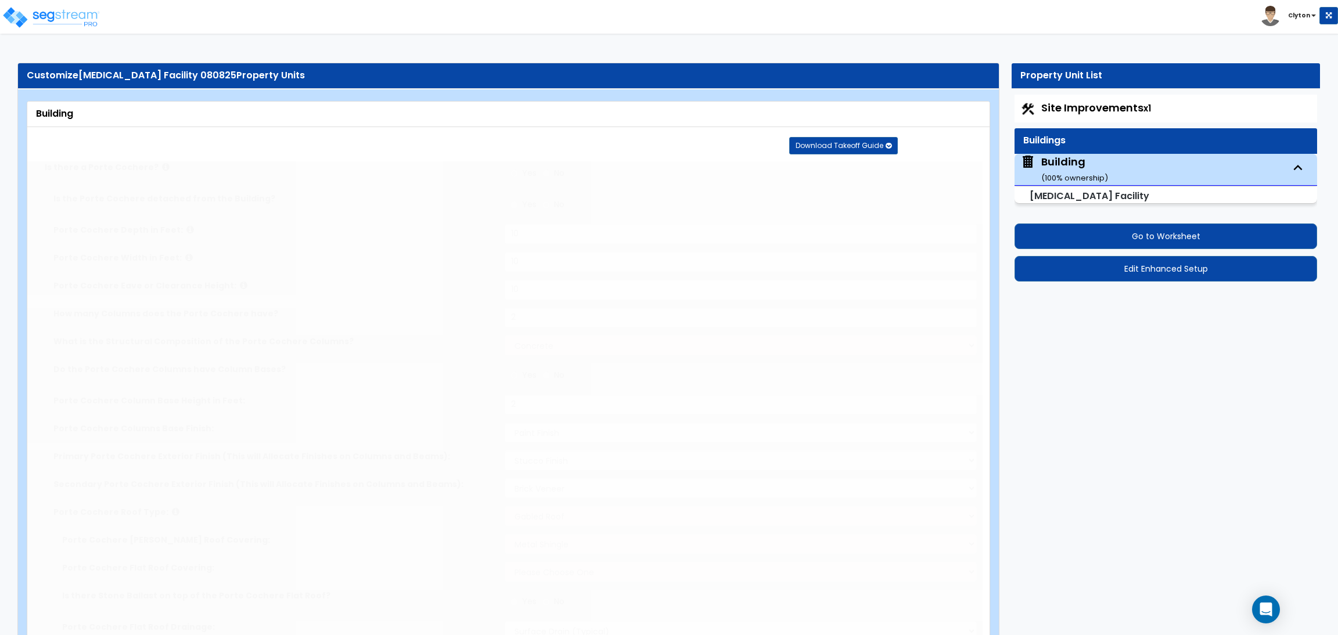
type input "2"
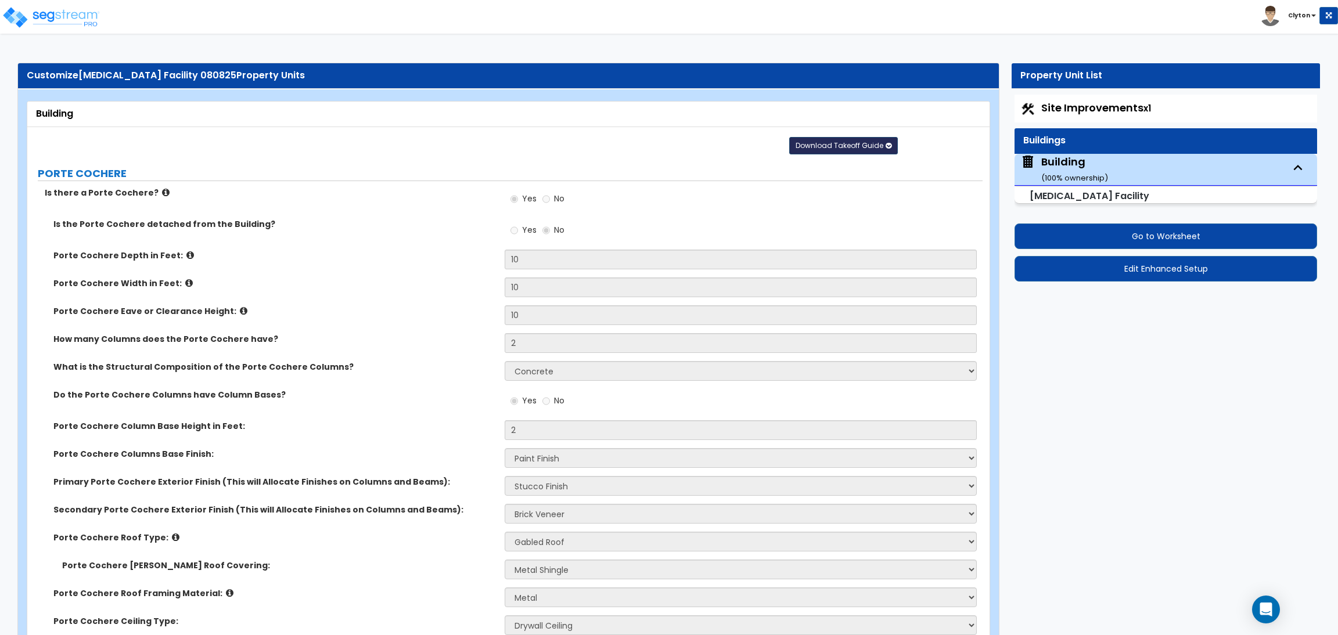
click at [803, 147] on span "Download Takeoff Guide" at bounding box center [839, 146] width 88 height 10
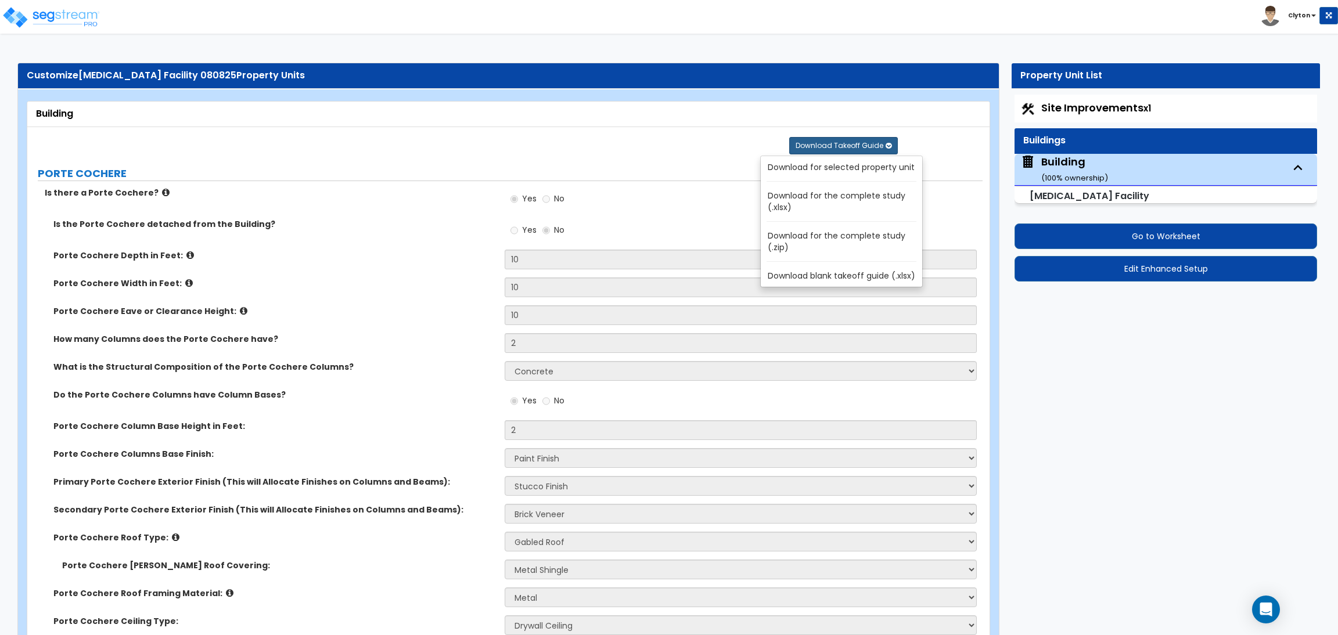
click at [833, 204] on link "Download for the complete study (.xlsx)" at bounding box center [843, 202] width 157 height 28
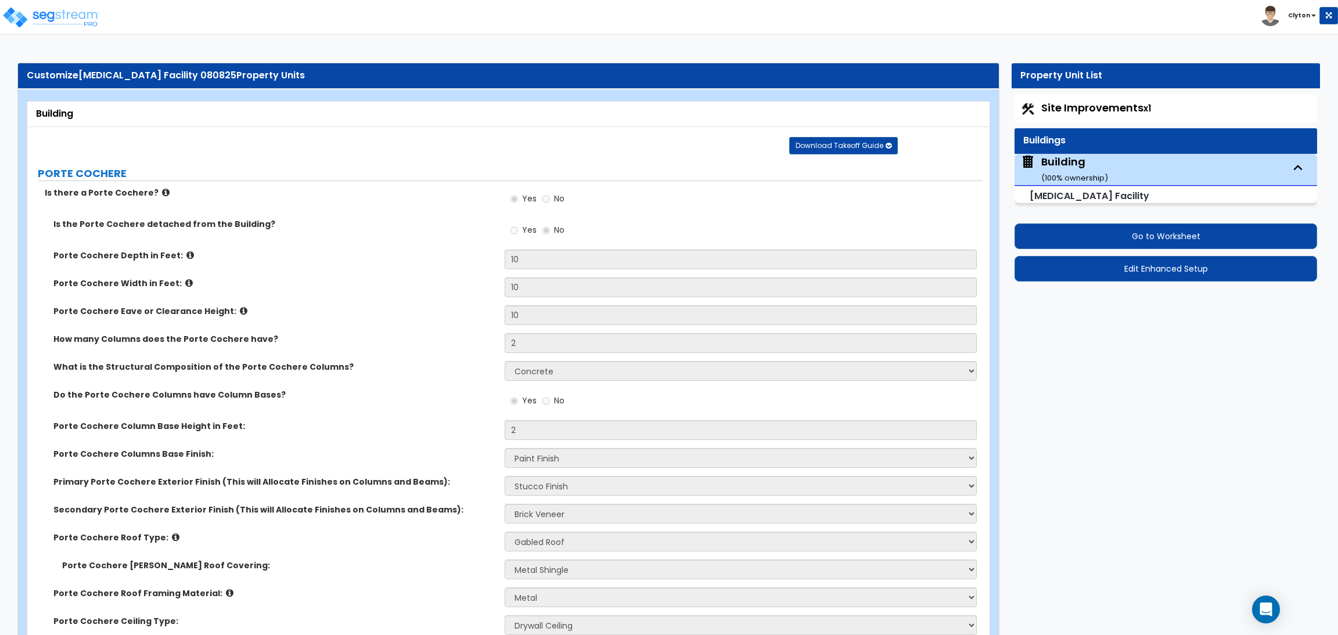
click at [477, 233] on div "Is the Porte Cochere detached from the Building? Yes No" at bounding box center [504, 233] width 955 height 31
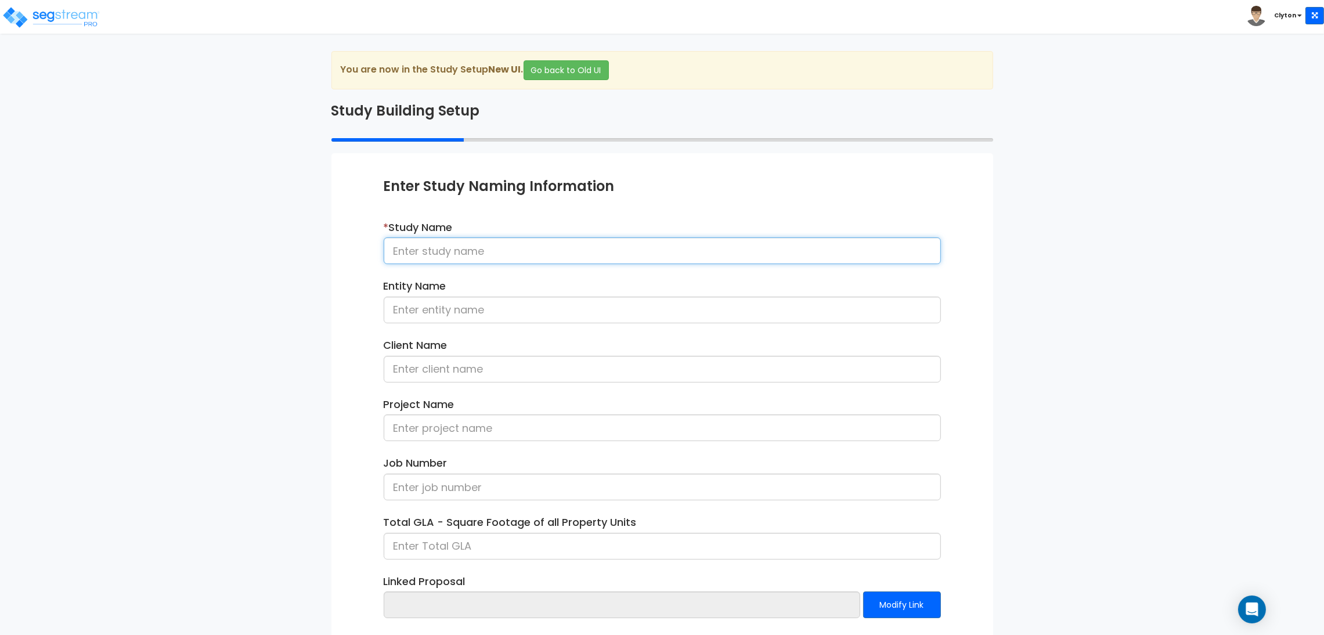
click at [458, 254] on input at bounding box center [662, 250] width 557 height 27
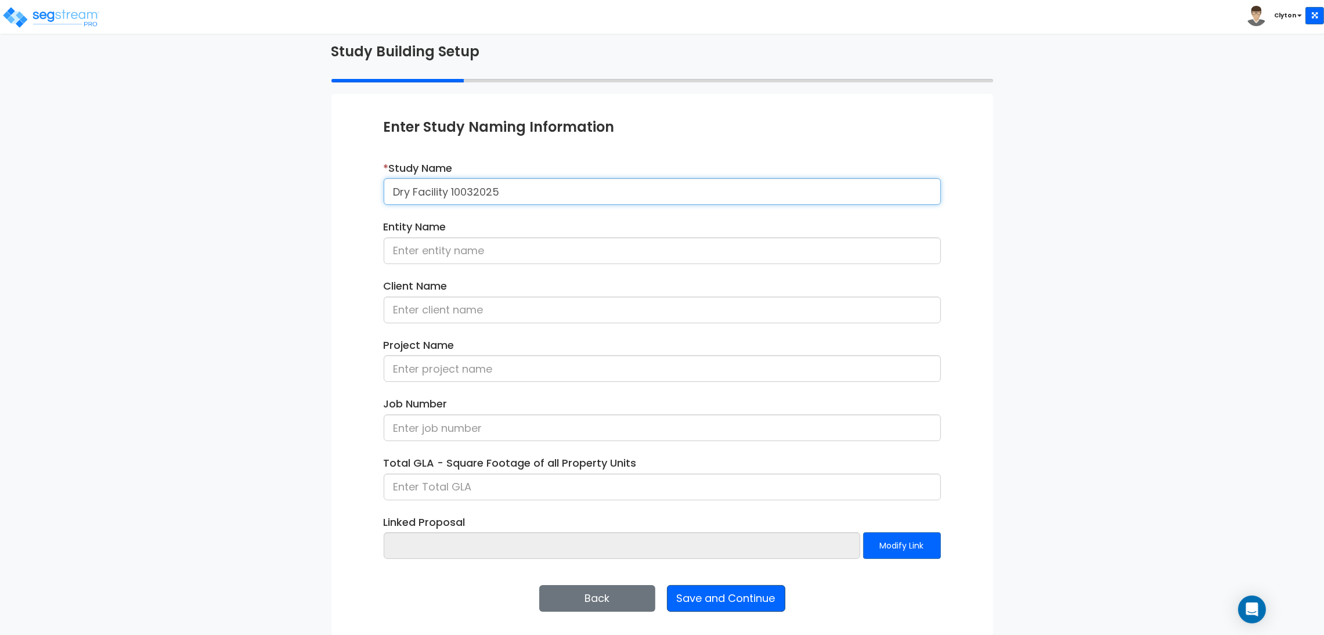
type input "Dry Facility 10032025"
click at [758, 596] on button "Save and Continue" at bounding box center [726, 598] width 118 height 27
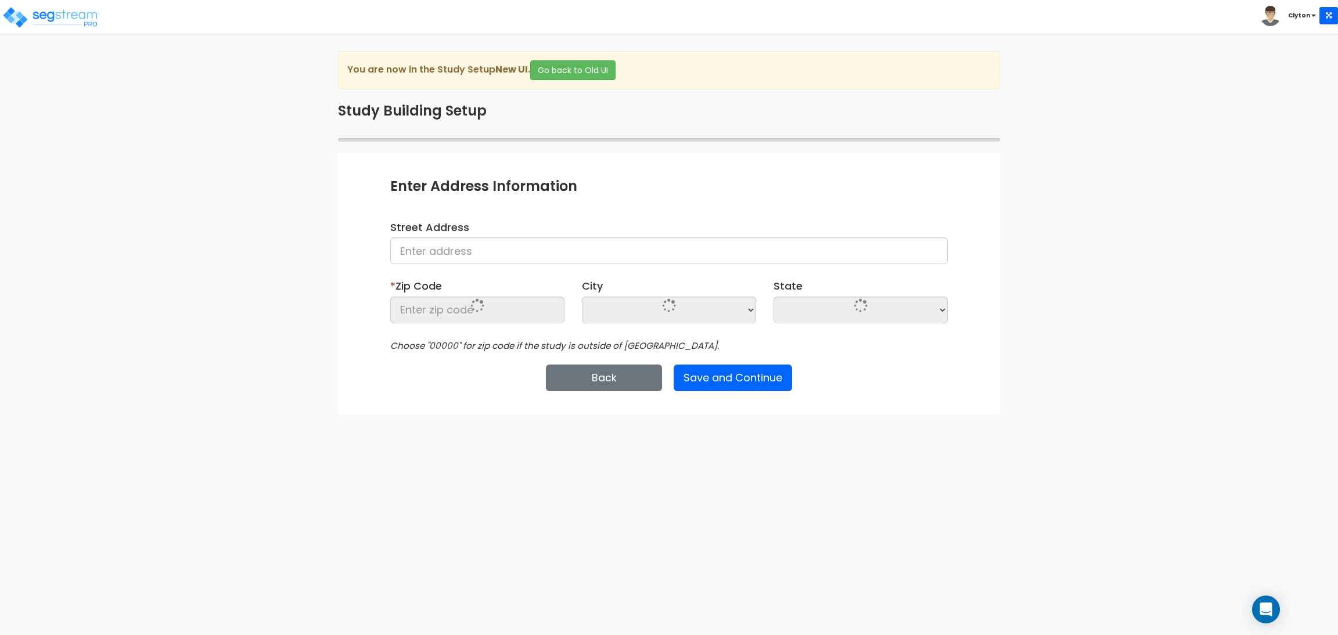
click at [464, 233] on label "Street Address" at bounding box center [429, 227] width 79 height 15
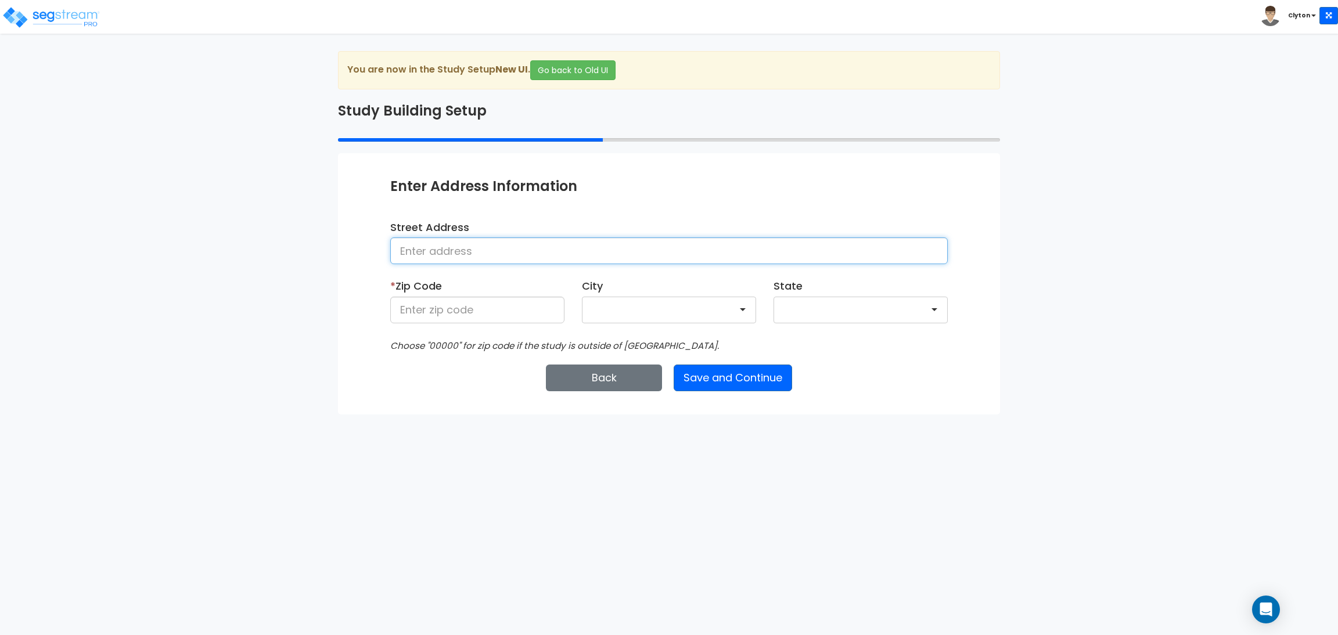
click at [462, 254] on input at bounding box center [668, 250] width 557 height 27
type input "[GEOGRAPHIC_DATA]"
type input "80206"
click at [769, 376] on button "Save and Continue" at bounding box center [733, 378] width 118 height 27
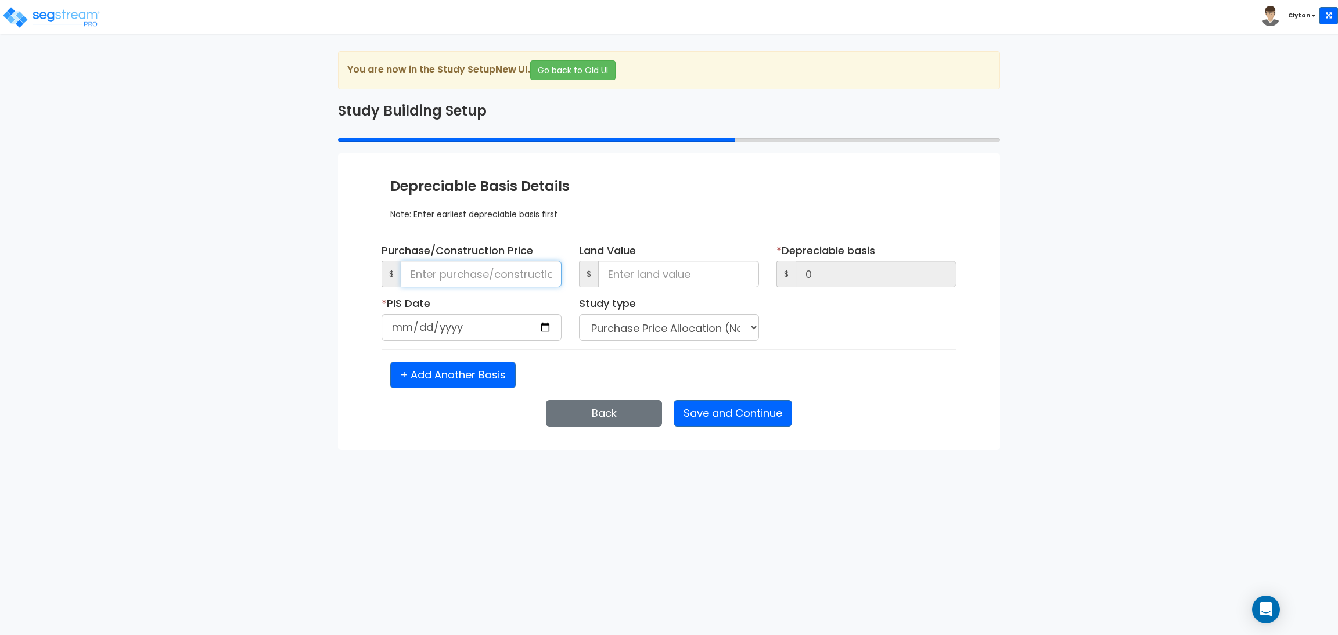
click at [463, 282] on input at bounding box center [481, 274] width 161 height 27
type input "15"
type input "150"
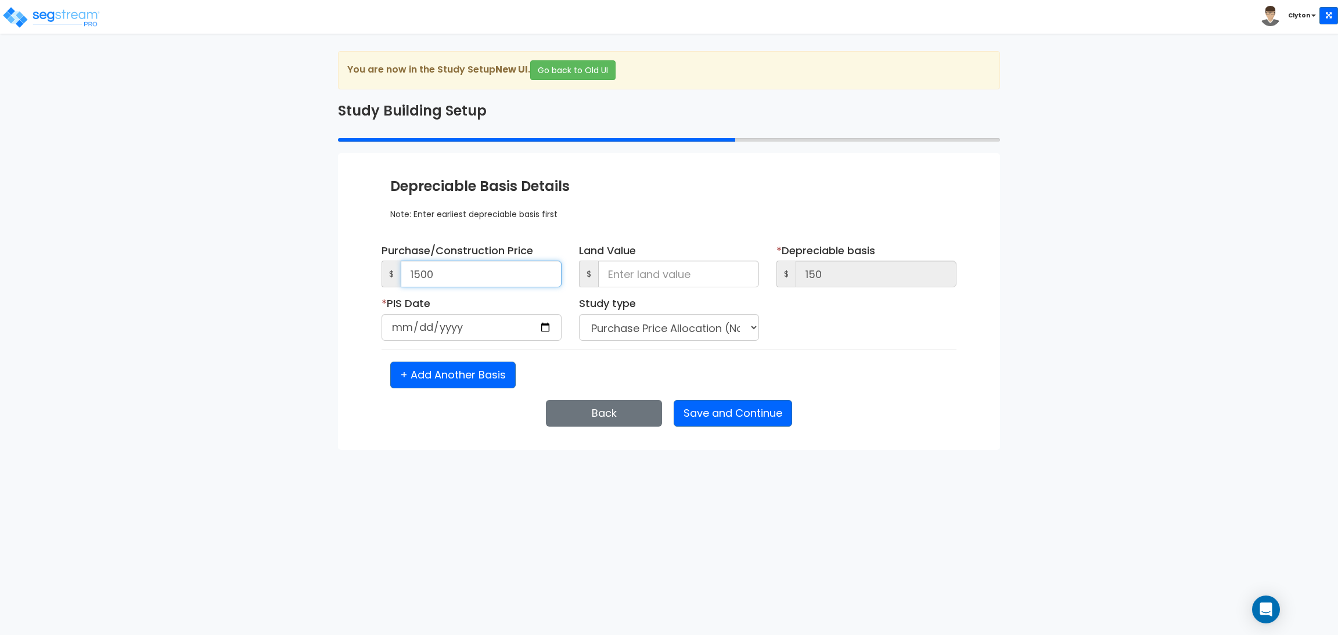
type input "1,500"
type input "15,000"
type input "150,000"
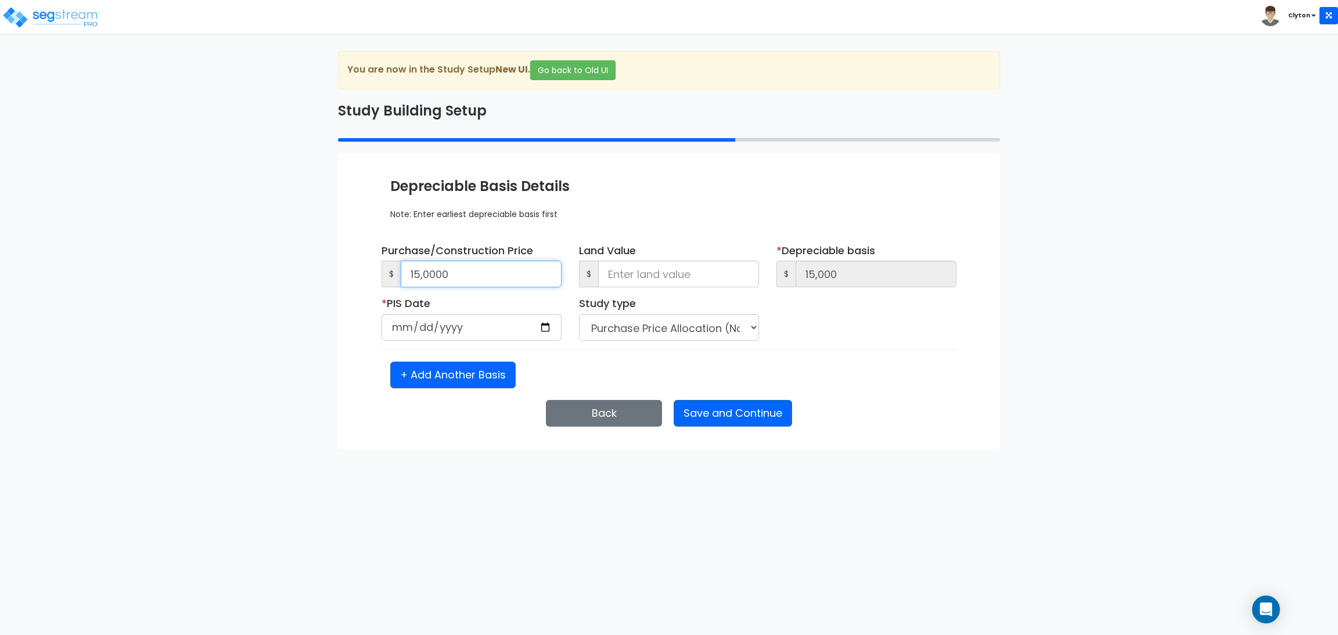
type input "150,000"
type input "1,500,000"
click at [543, 329] on input "date" at bounding box center [471, 327] width 180 height 27
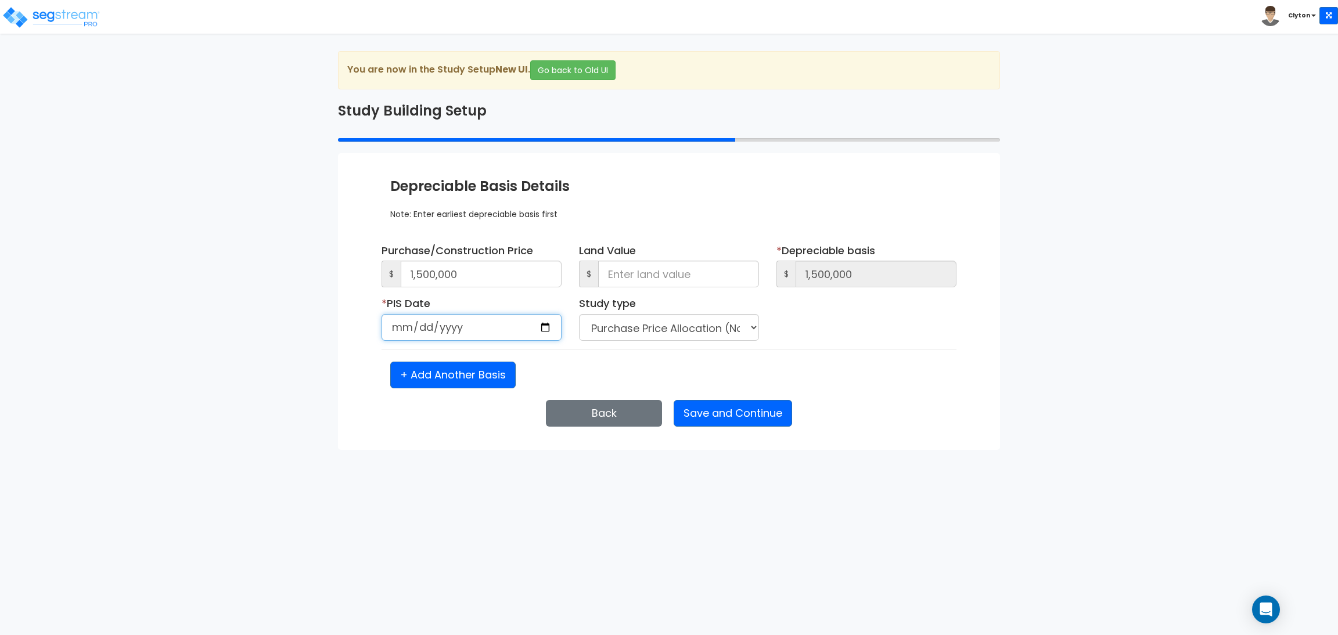
type input "2025-10-07"
click at [766, 366] on div "+ Add Another Basis" at bounding box center [668, 375] width 575 height 27
click at [747, 332] on input "date" at bounding box center [669, 327] width 180 height 27
type input "2025-10-07"
click at [784, 369] on div "+ Add Another Basis" at bounding box center [668, 375] width 575 height 27
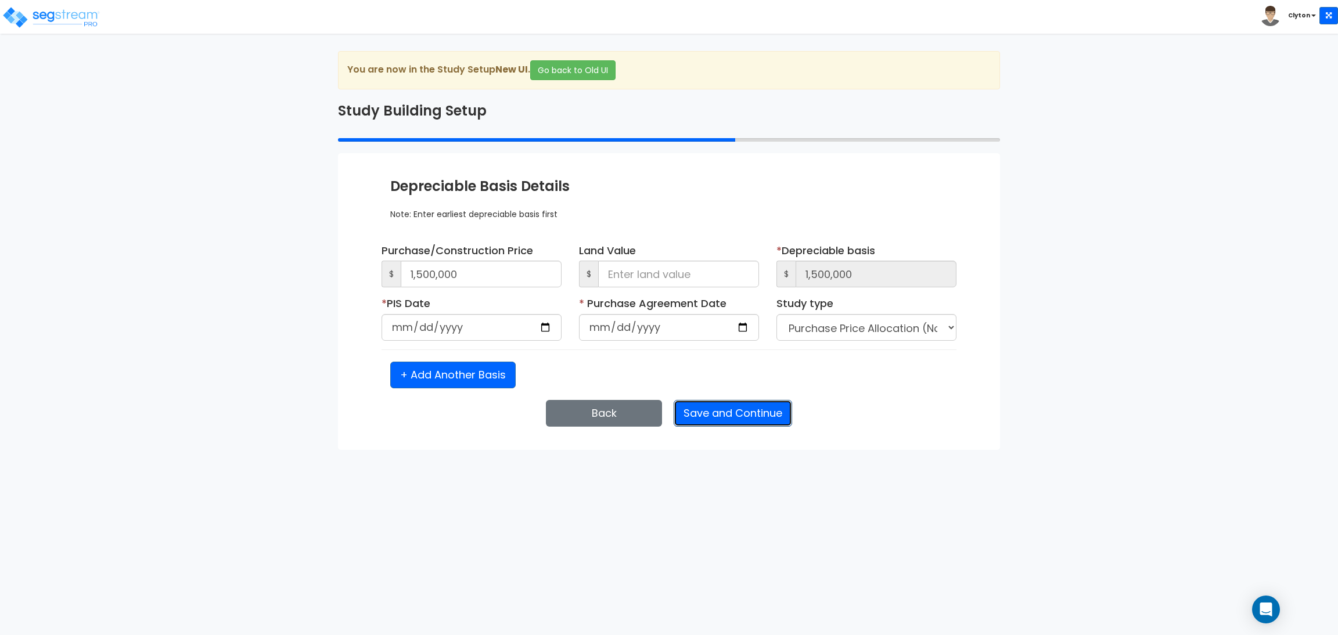
click at [744, 416] on button "Save and Continue" at bounding box center [733, 413] width 118 height 27
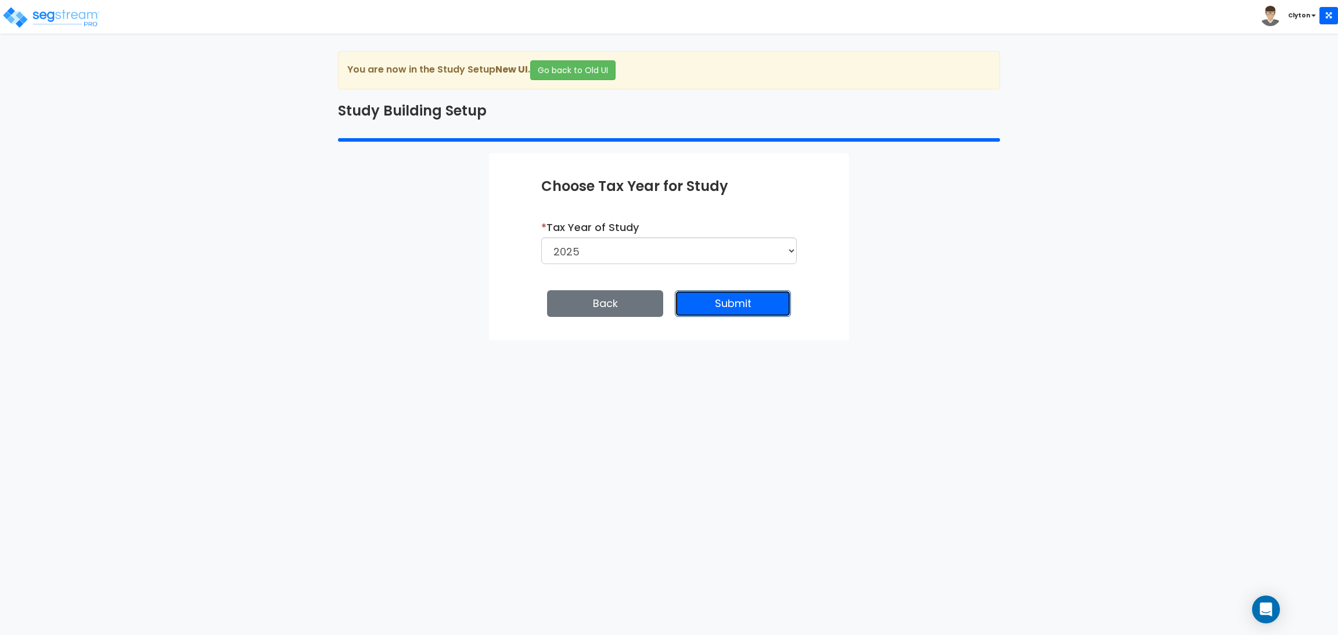
click at [758, 305] on button "Submit" at bounding box center [733, 303] width 116 height 27
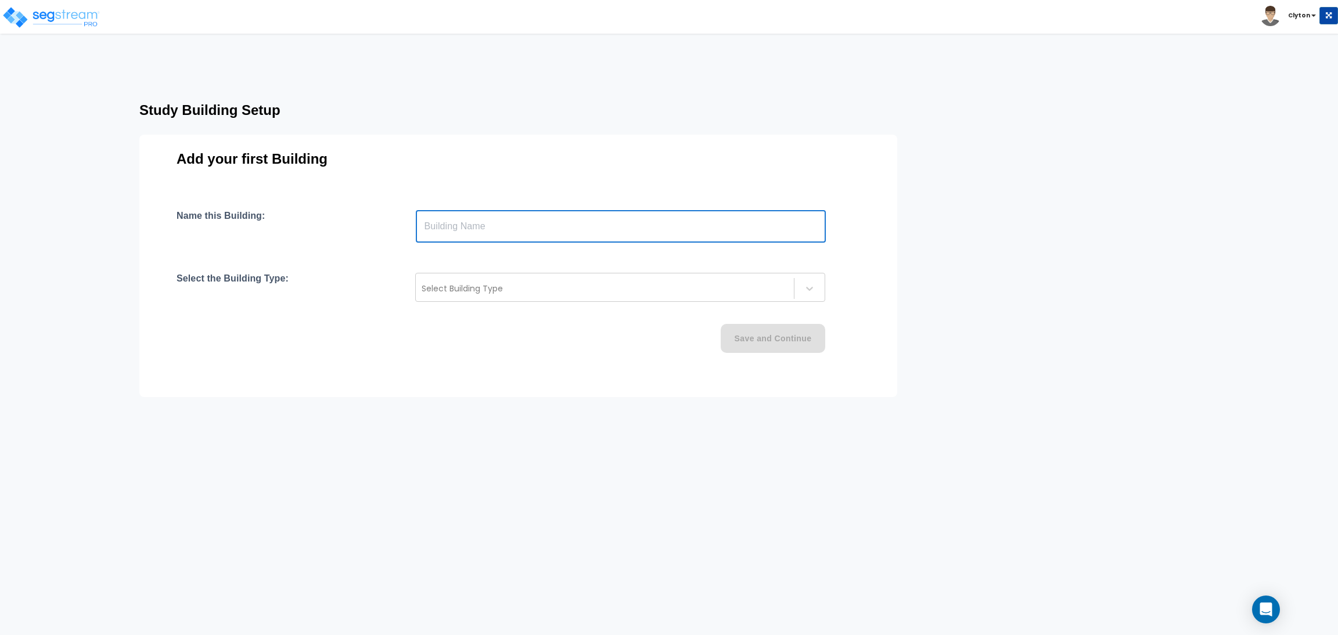
click at [560, 230] on input "text" at bounding box center [621, 226] width 410 height 33
type input "[MEDICAL_DATA] Facility"
click at [532, 285] on div at bounding box center [605, 289] width 366 height 14
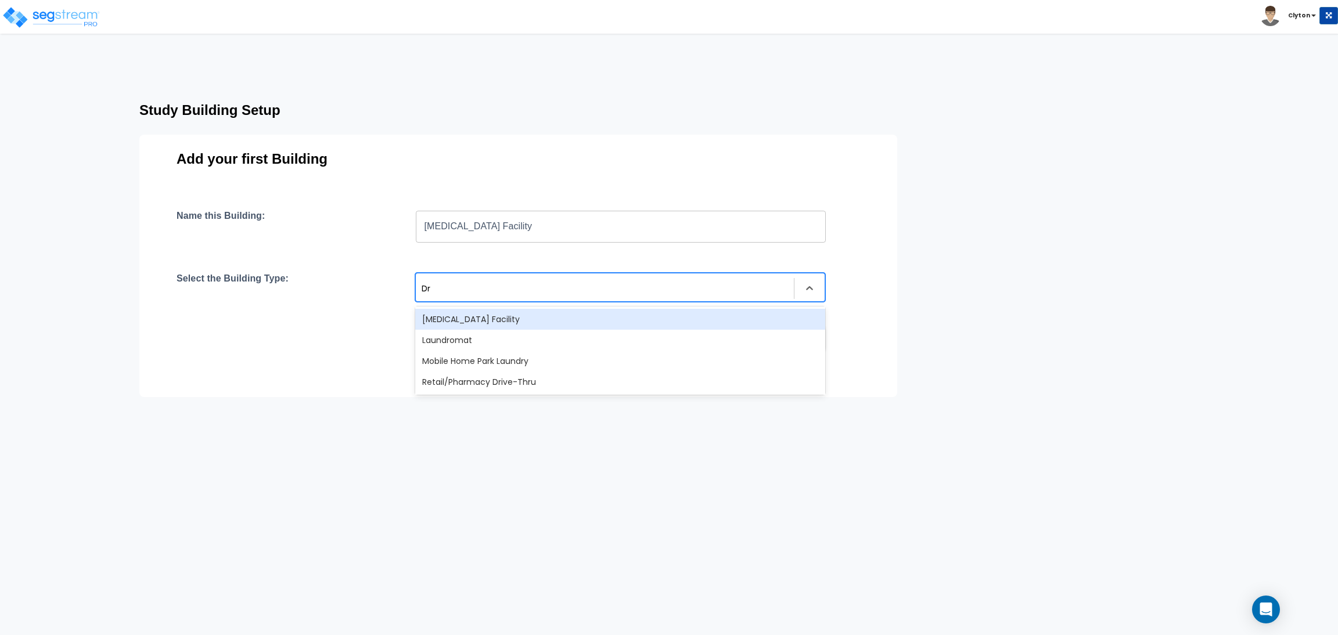
type input "Dry"
click at [517, 318] on div "[MEDICAL_DATA] Facility" at bounding box center [620, 319] width 410 height 21
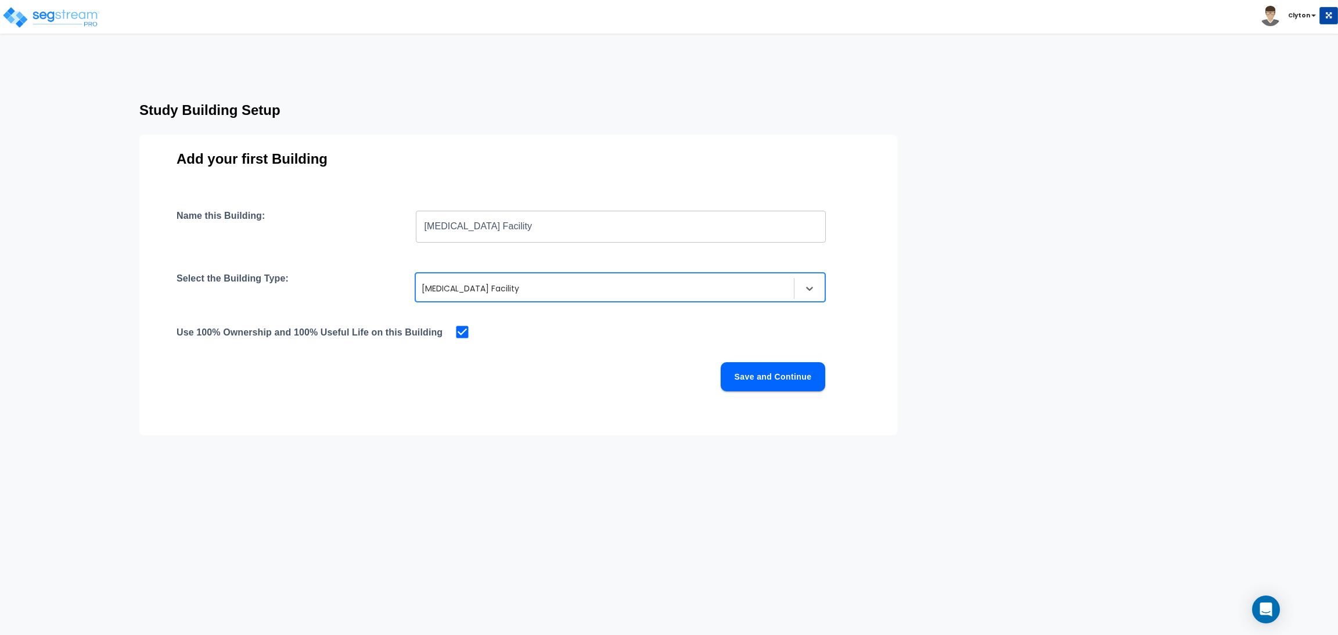
click at [795, 383] on button "Save and Continue" at bounding box center [773, 376] width 105 height 29
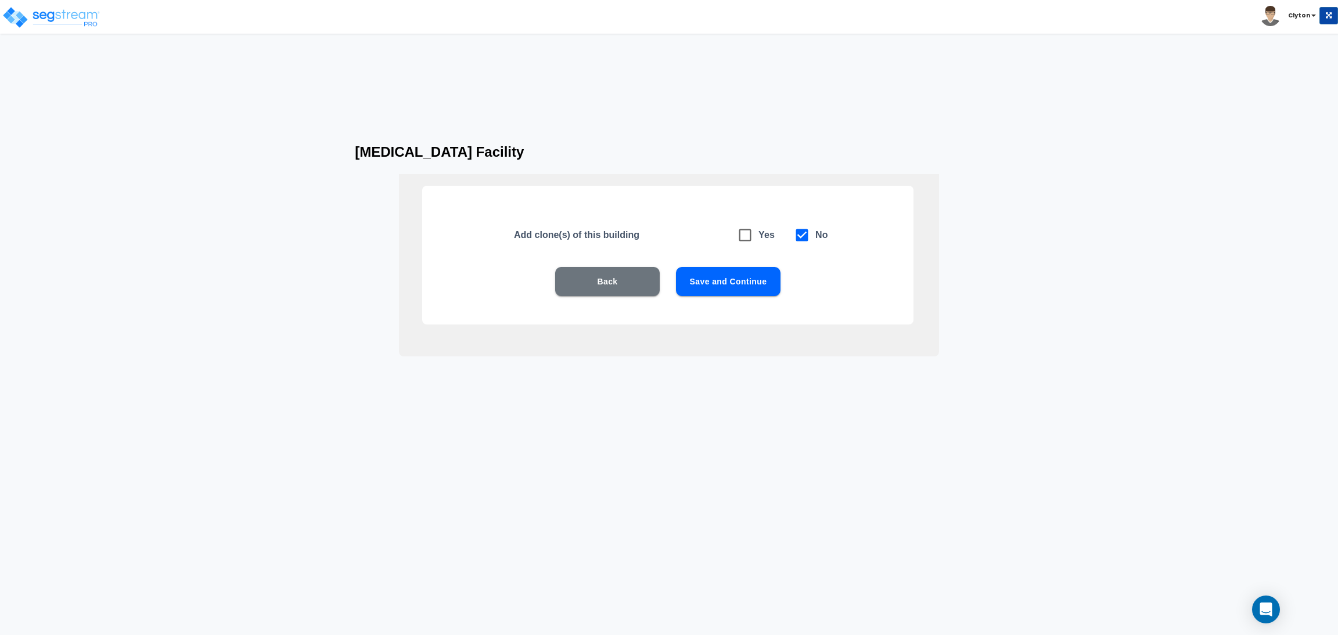
click at [752, 290] on button "Save and Continue" at bounding box center [728, 281] width 105 height 29
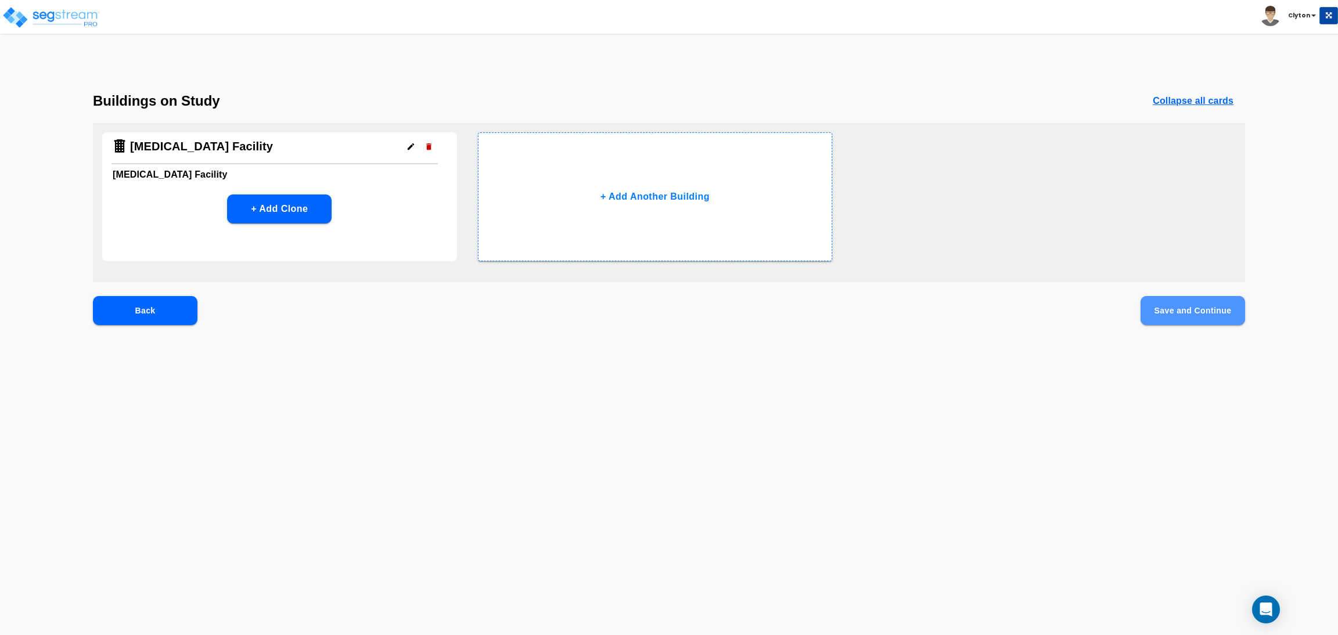
click at [1240, 314] on button "Save and Continue" at bounding box center [1192, 310] width 105 height 29
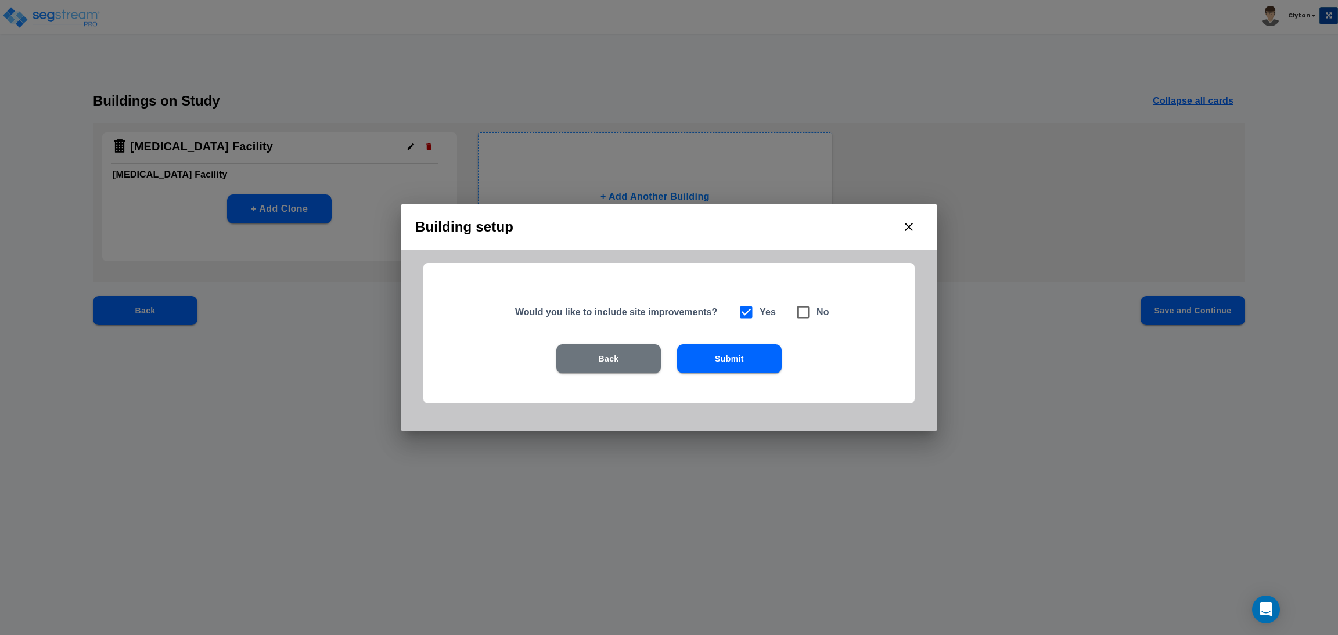
click at [736, 365] on button "Submit" at bounding box center [729, 358] width 105 height 29
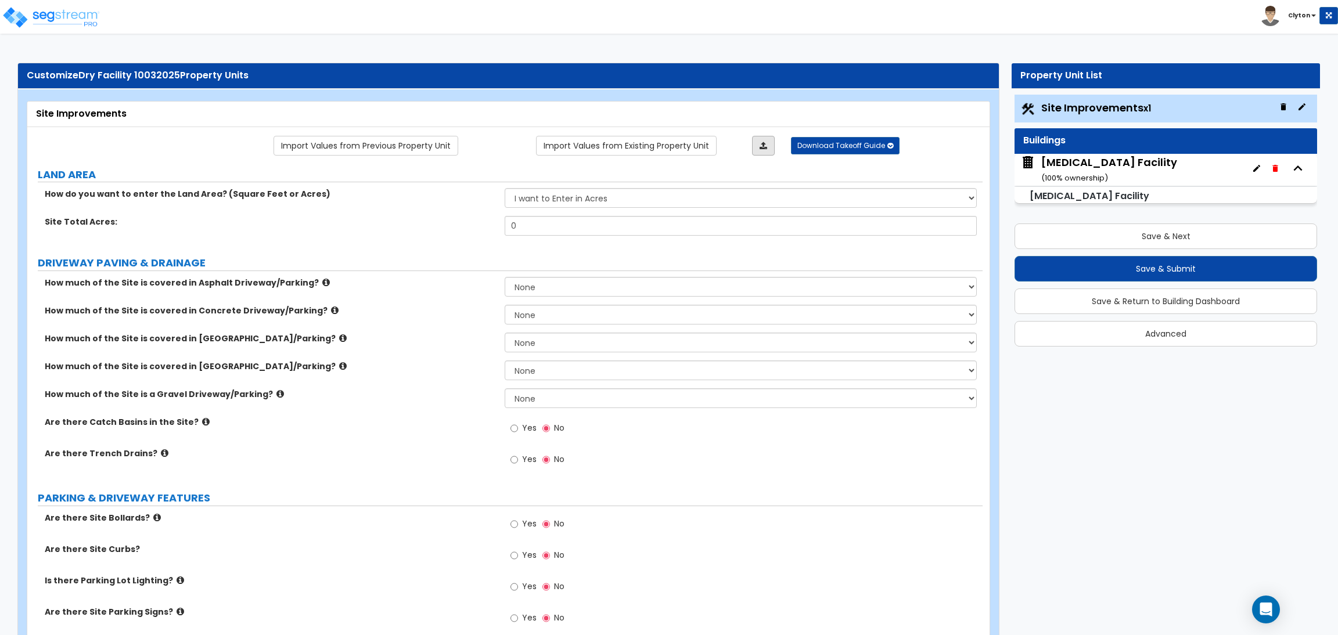
click at [755, 147] on link at bounding box center [763, 146] width 23 height 20
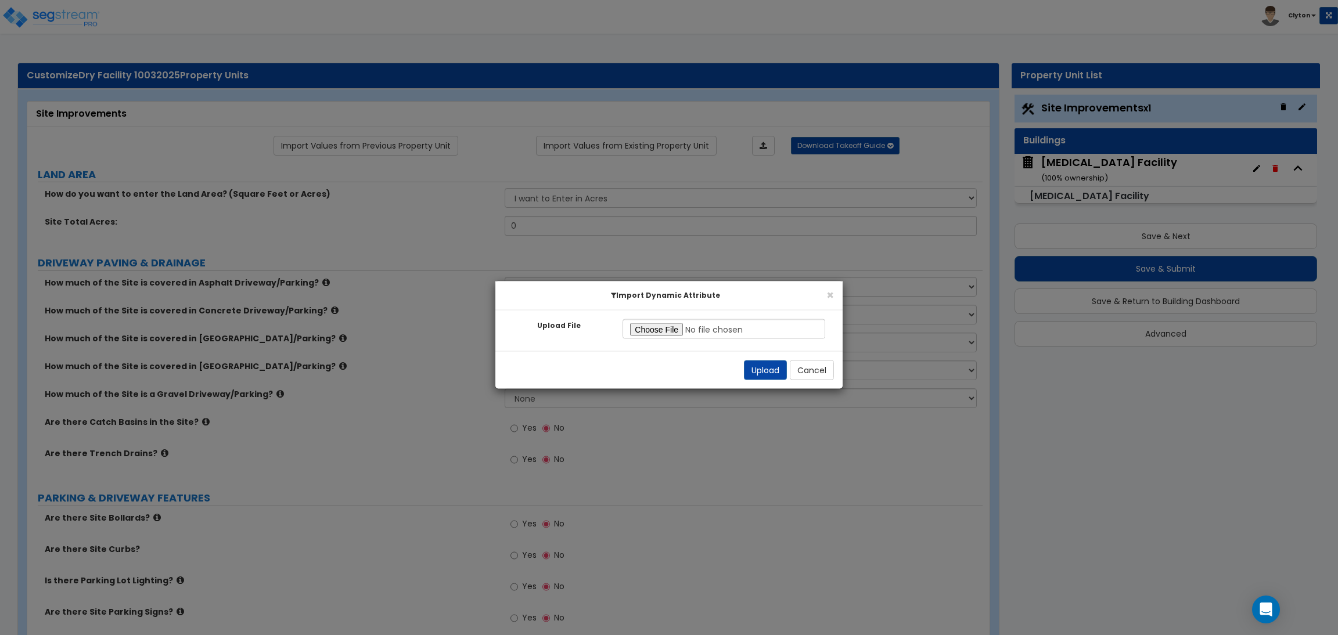
type input "C:\fakepath\Site Improvement Res.xlsx"
click at [757, 372] on button "Upload" at bounding box center [765, 371] width 43 height 20
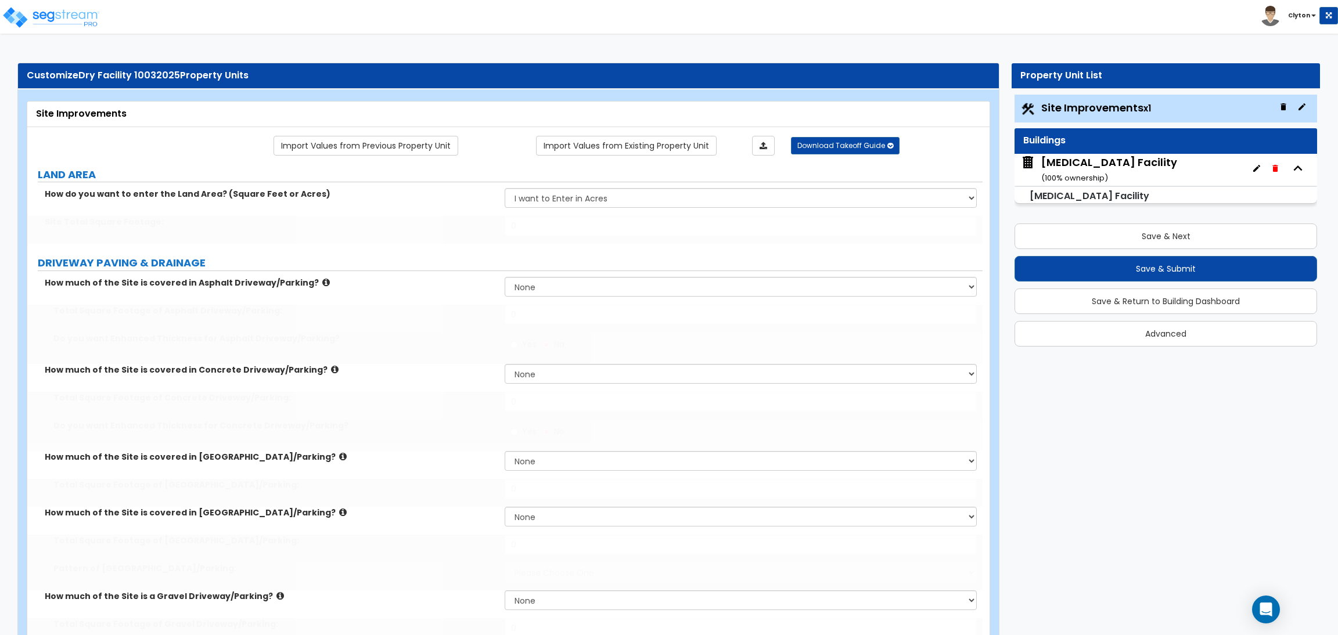
select select "2"
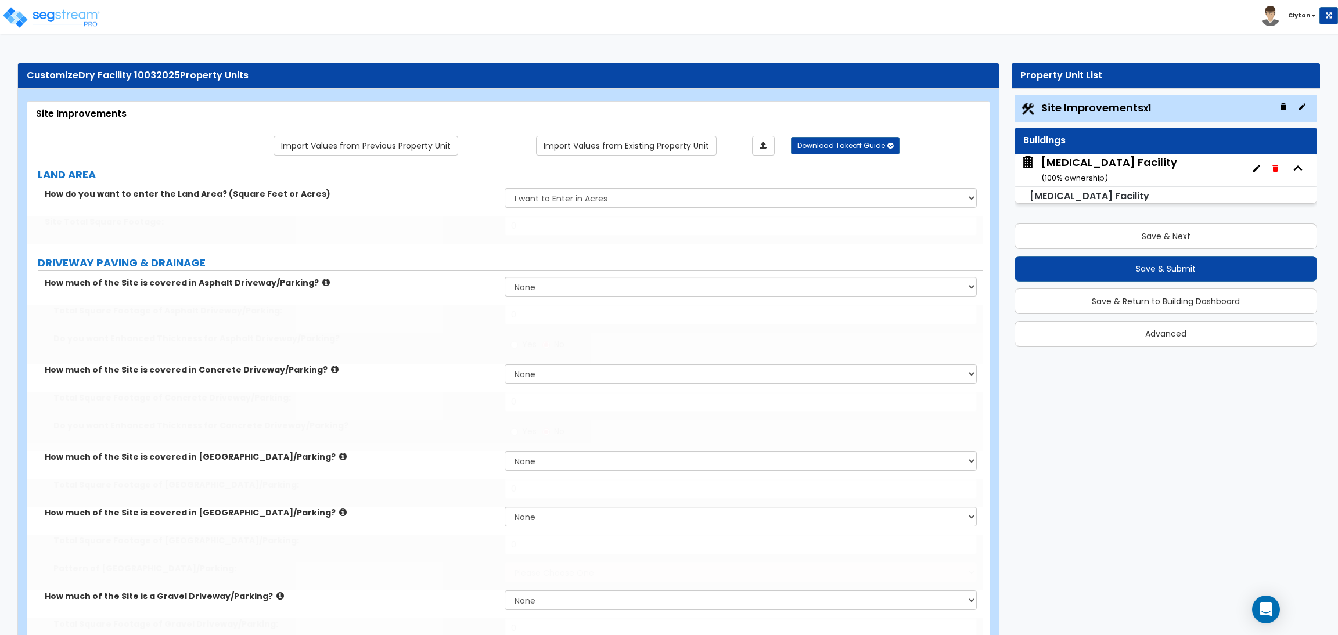
select select "2"
radio input "true"
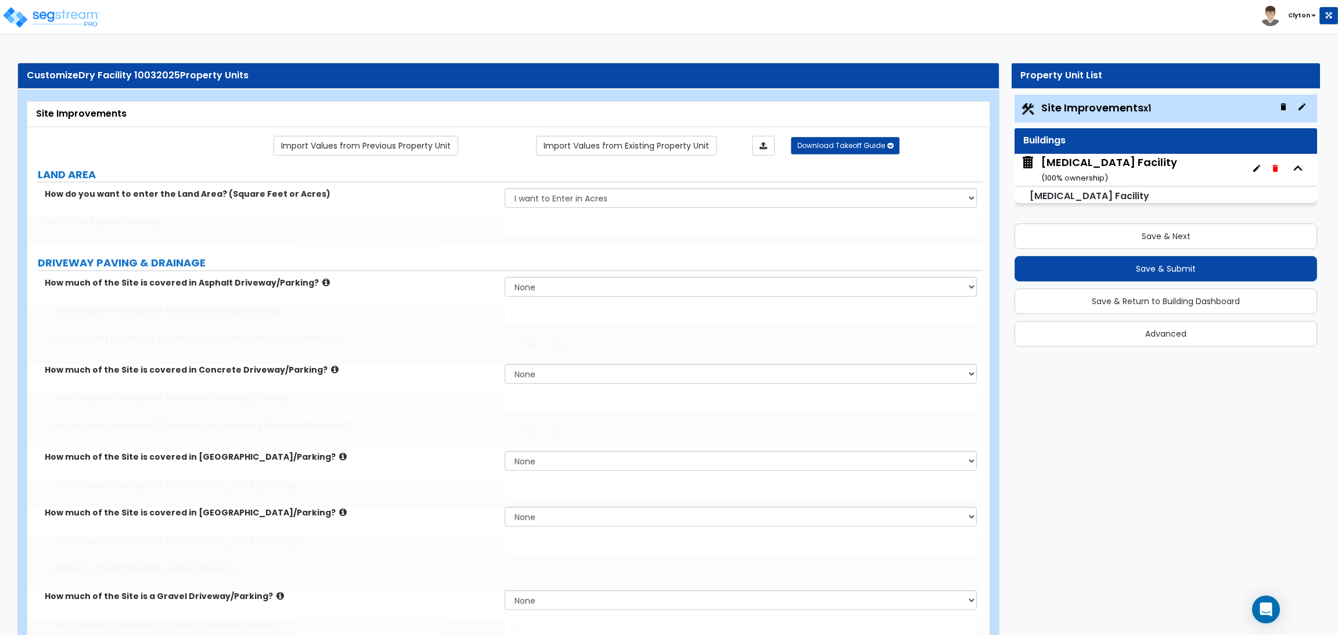
radio input "true"
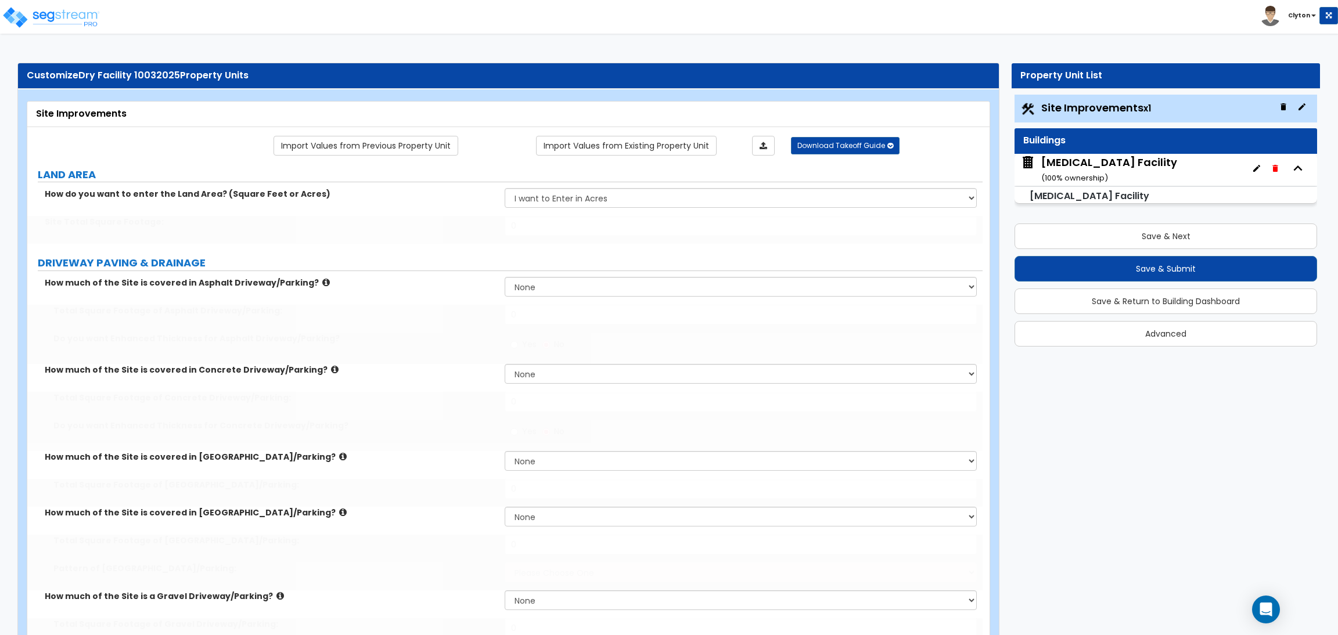
radio input "true"
select select "2"
radio input "true"
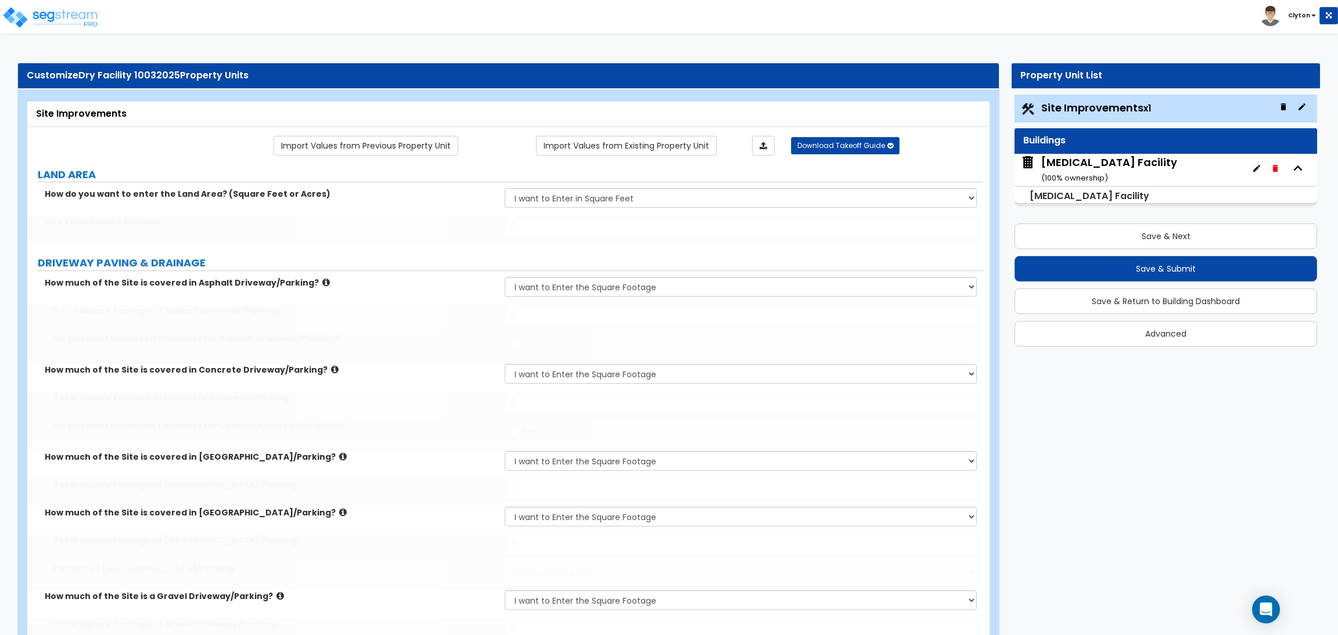
radio input "true"
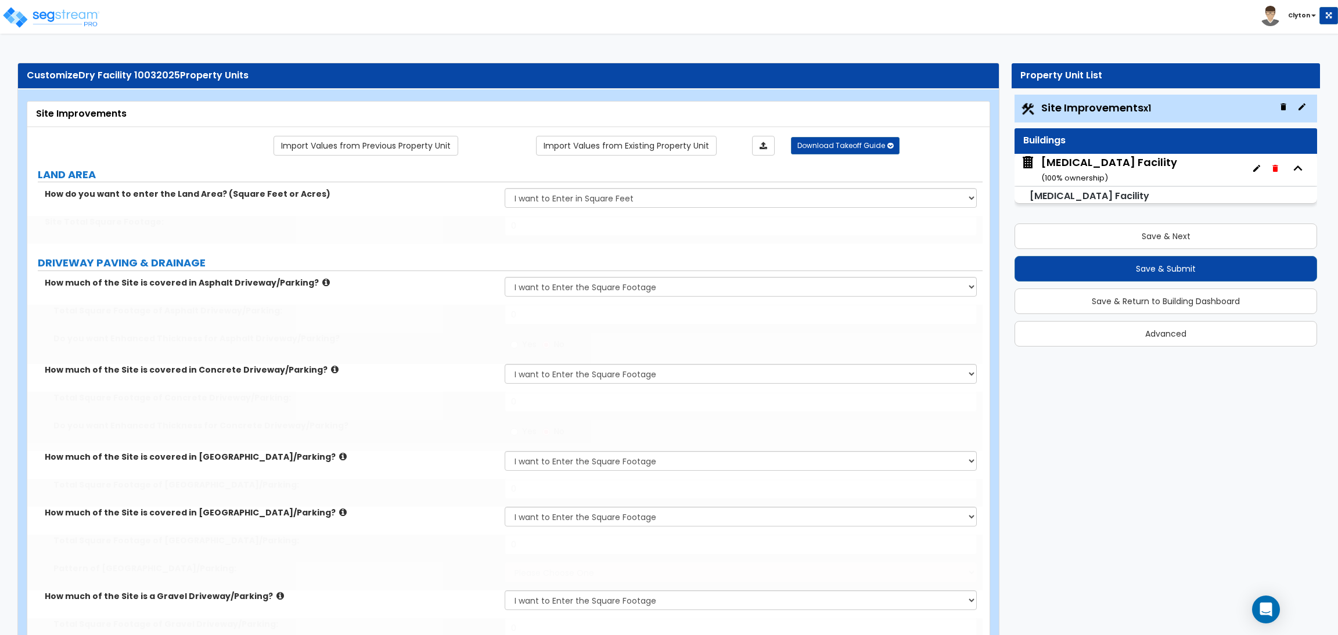
radio input "true"
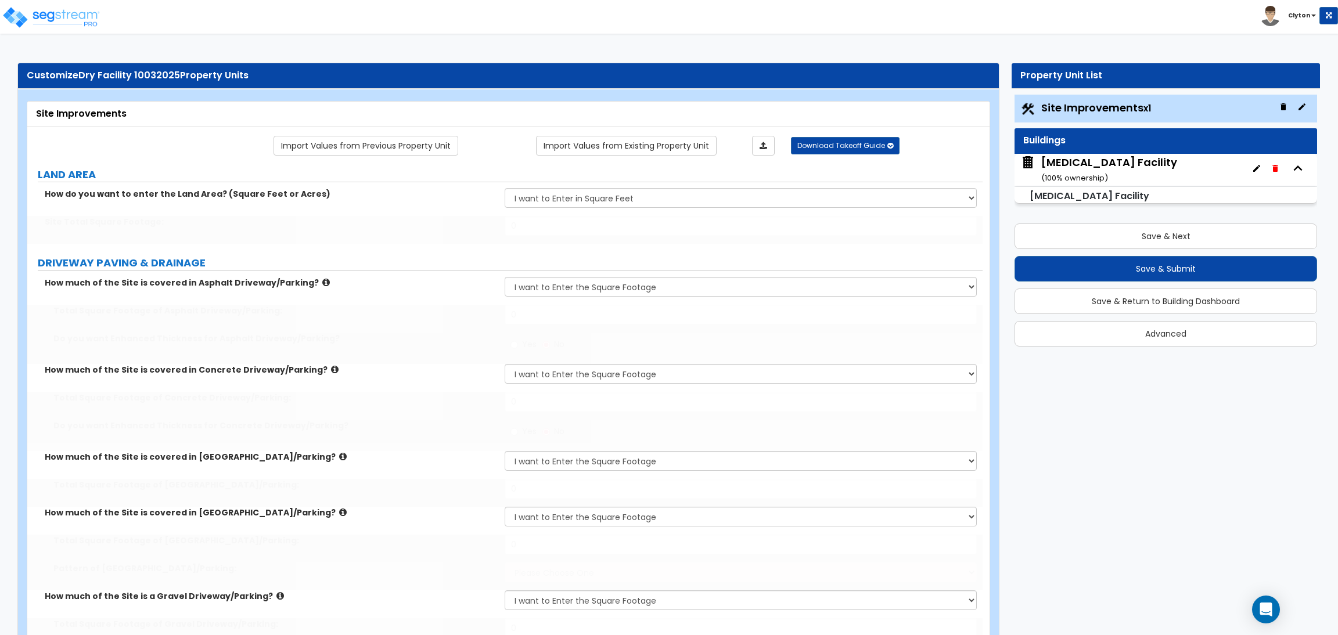
radio input "true"
type input "100000"
type input "15000"
type input "5000"
type input "1200"
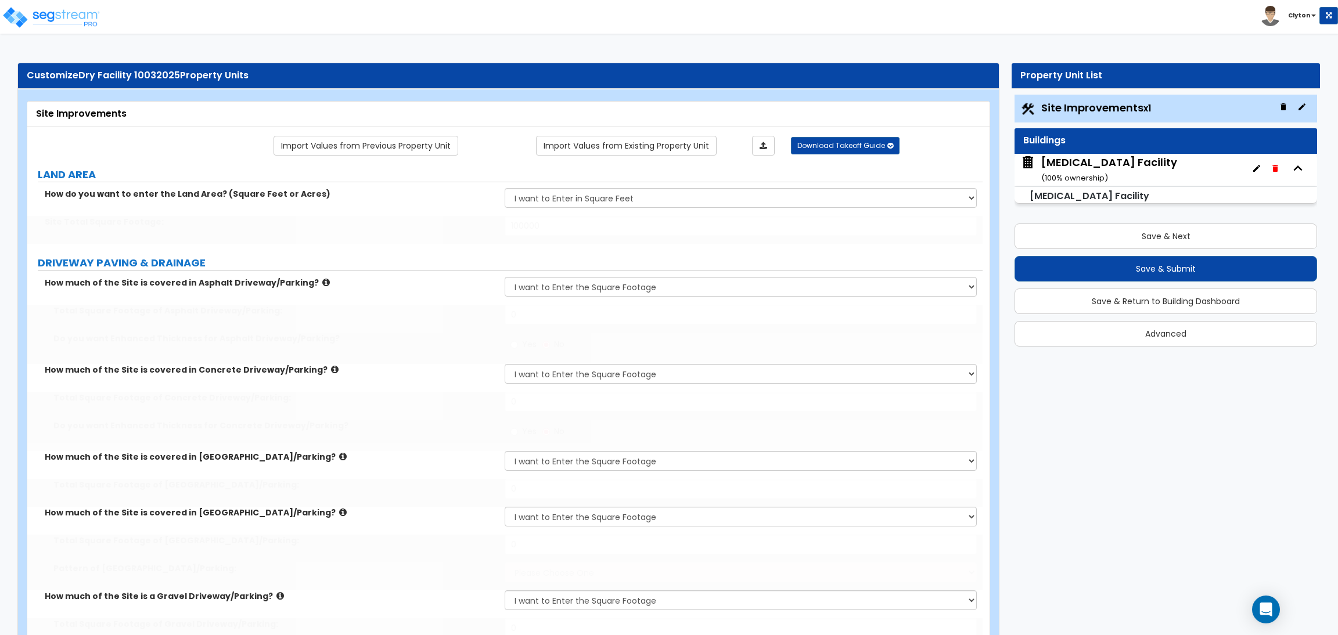
type input "1300"
select select "1"
type input "1000"
type input "4"
type input "15"
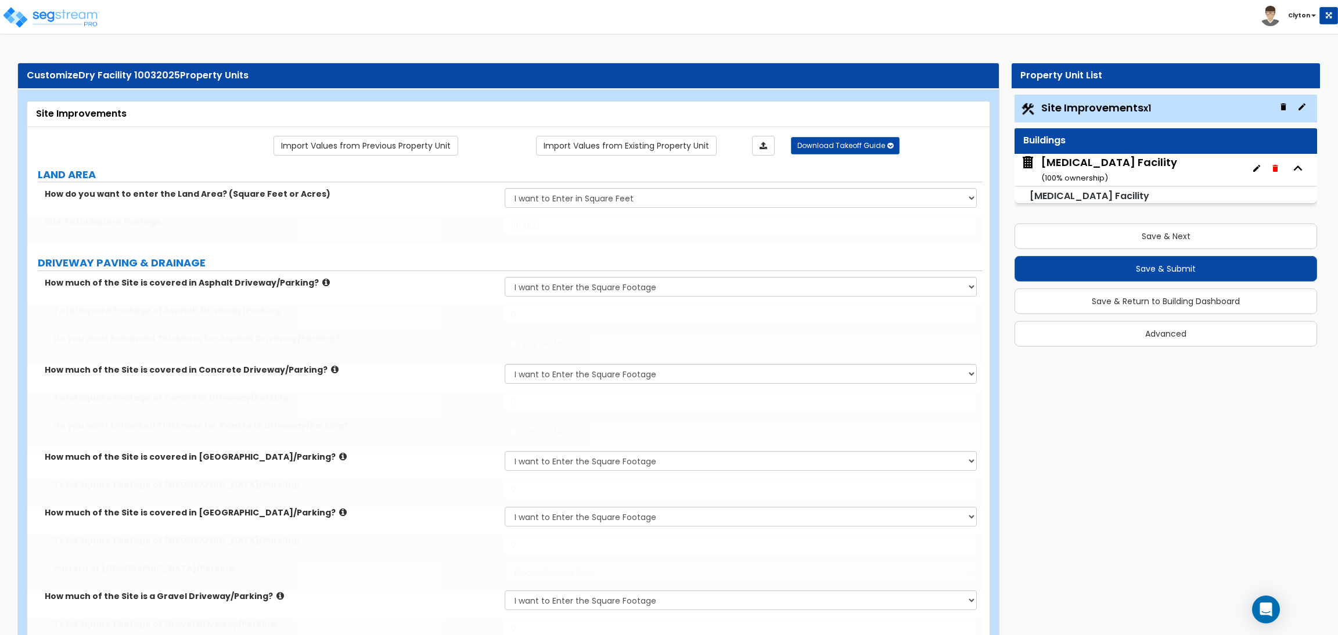
select select "2"
radio input "true"
select select "2"
select select "1"
radio input "true"
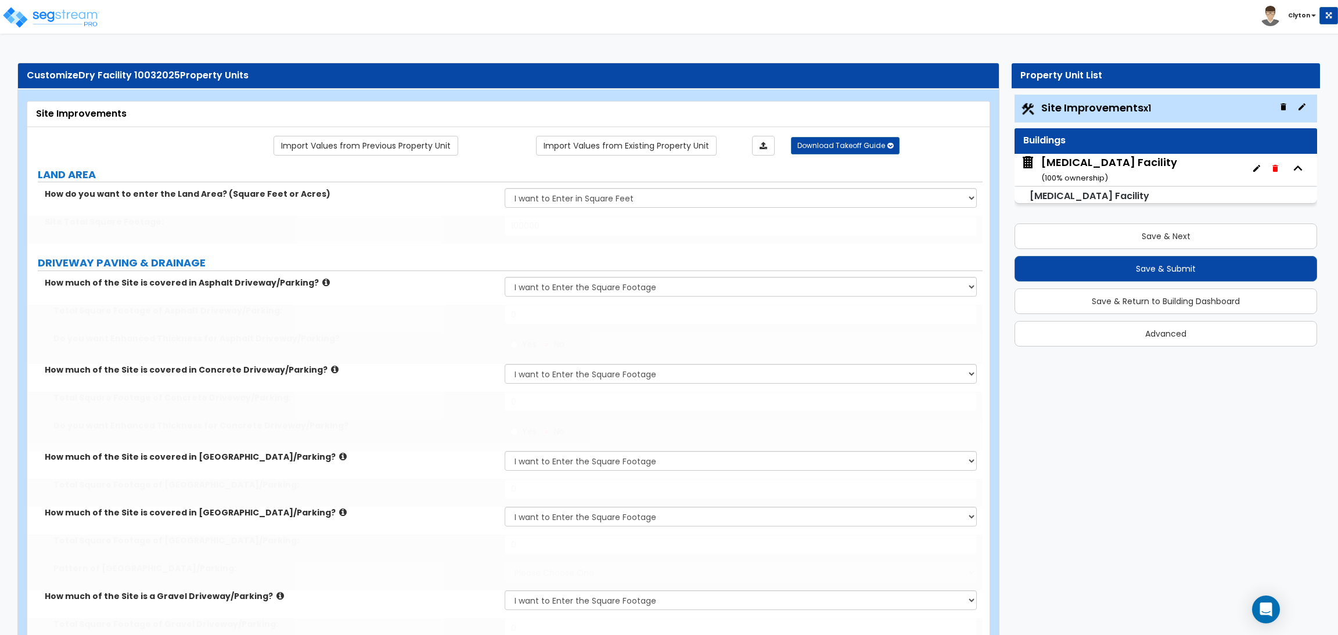
select select "2"
type input "25"
type input "8"
select select "3"
type input "400"
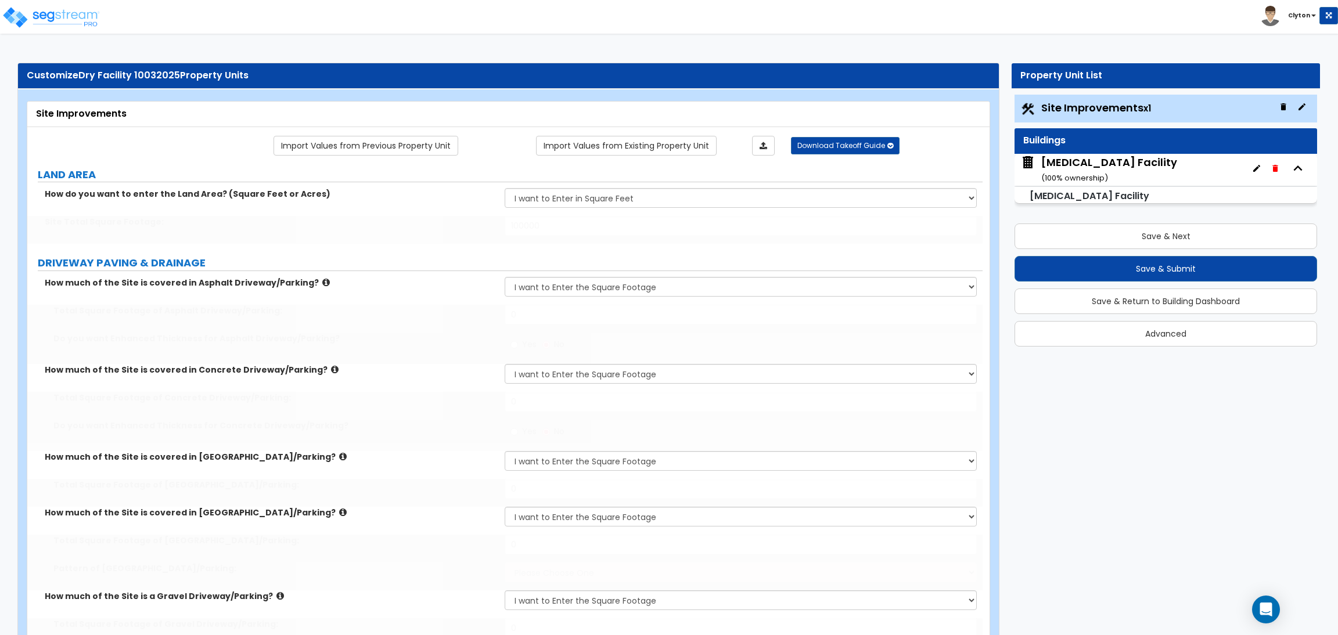
select select "1"
type input "5"
type input "10"
radio input "true"
type input "6"
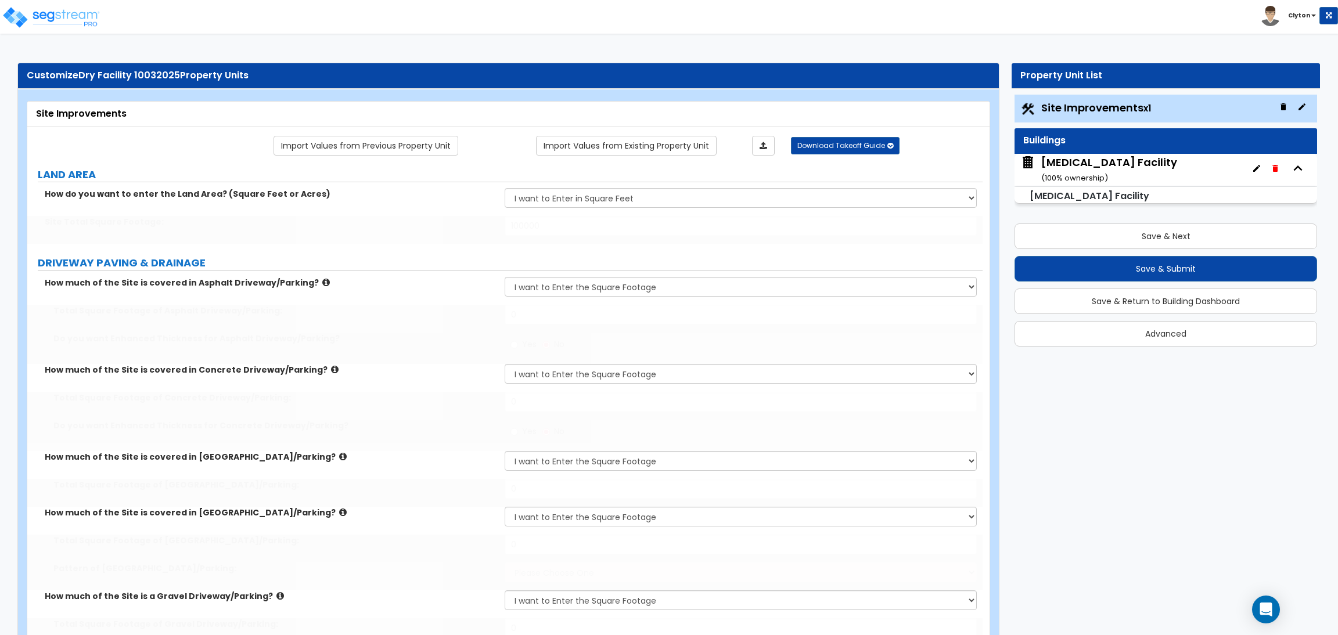
type input "12"
radio input "true"
select select "2"
type input "16"
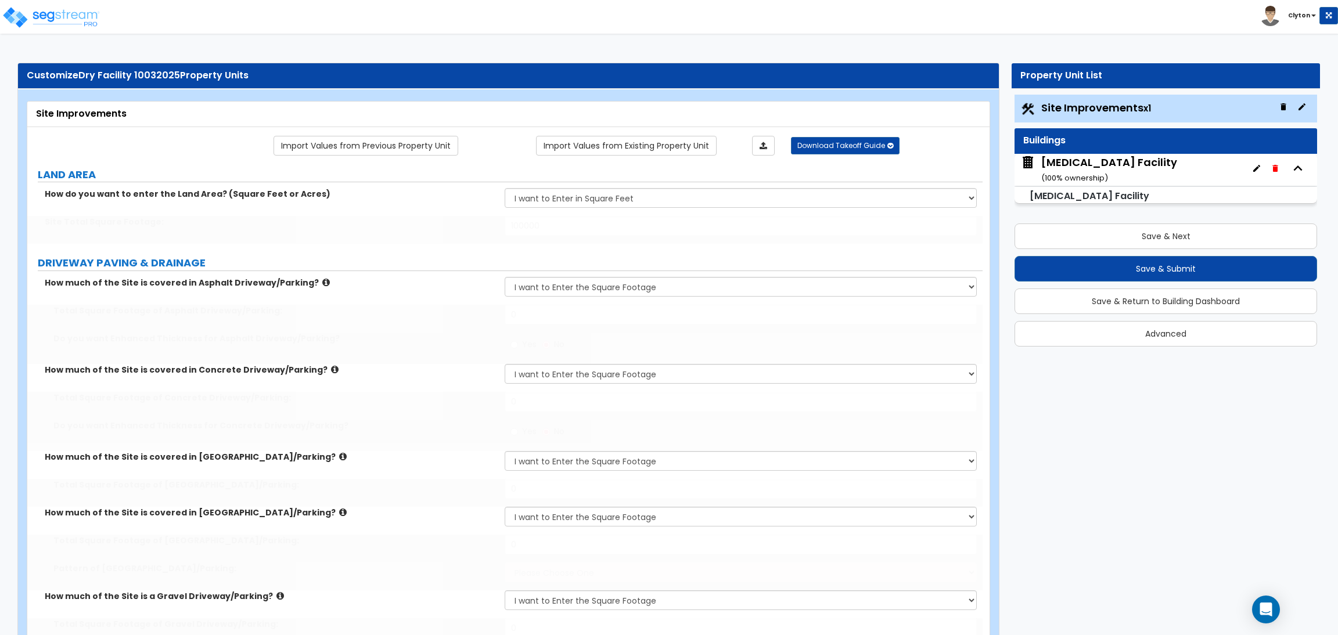
radio input "true"
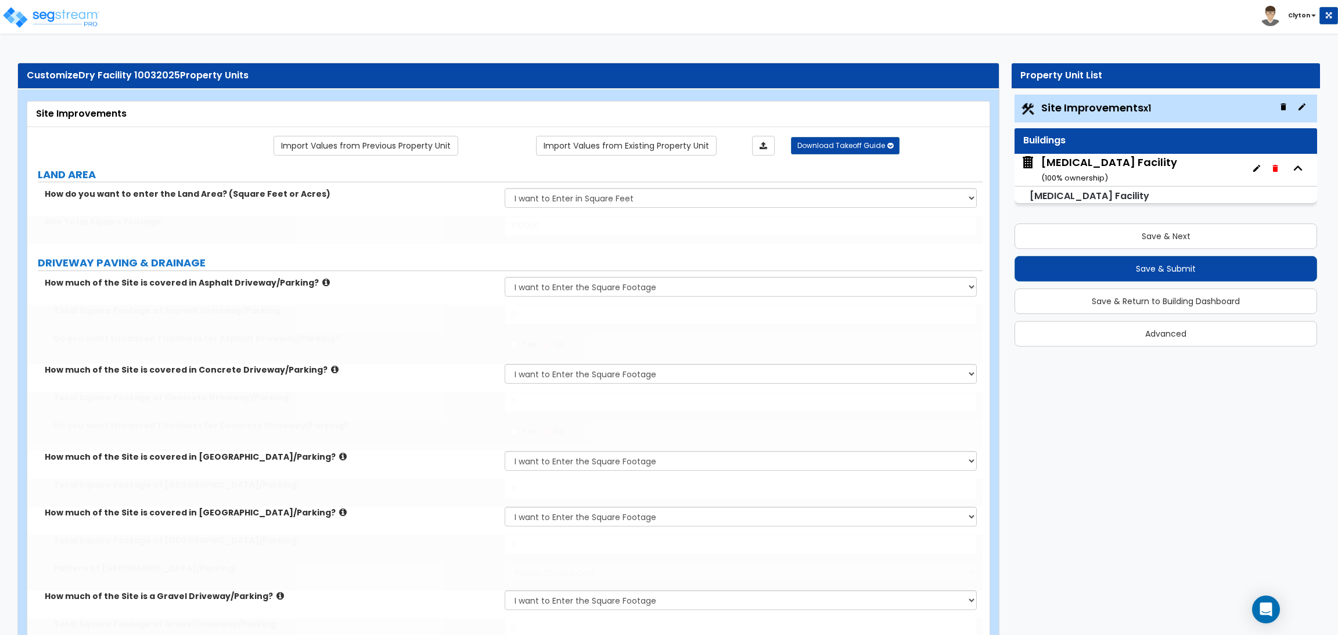
radio input "true"
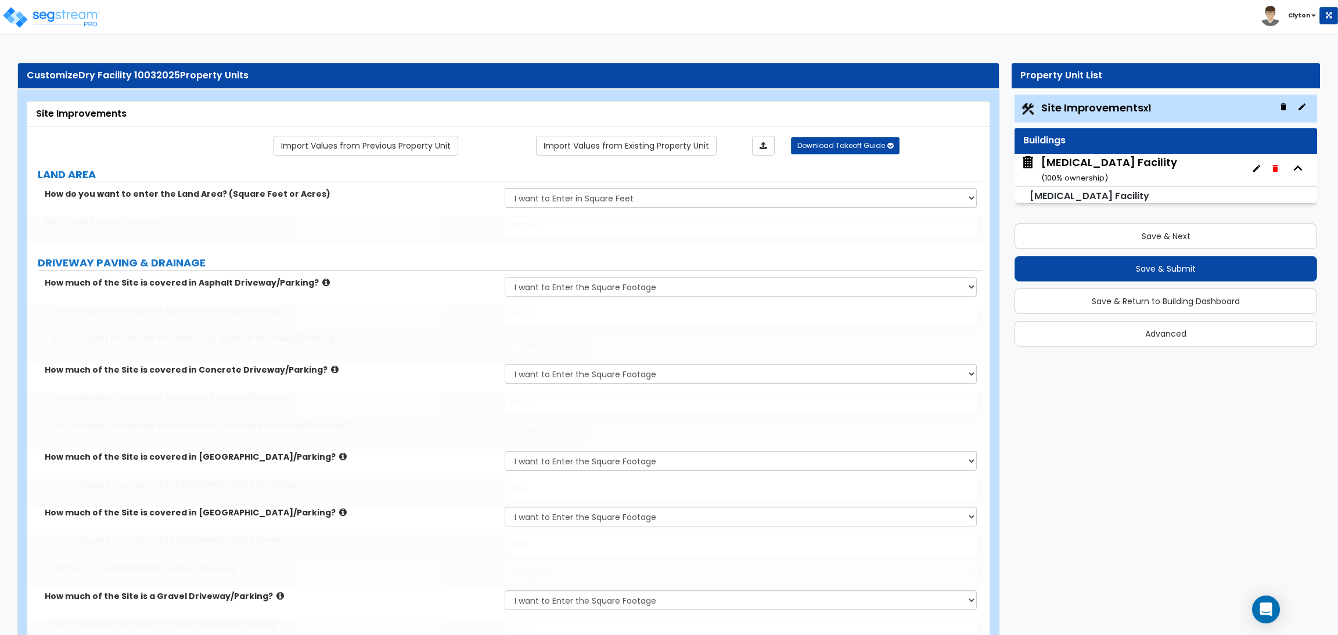
select select "4"
type input "20"
select select "4"
type input "14"
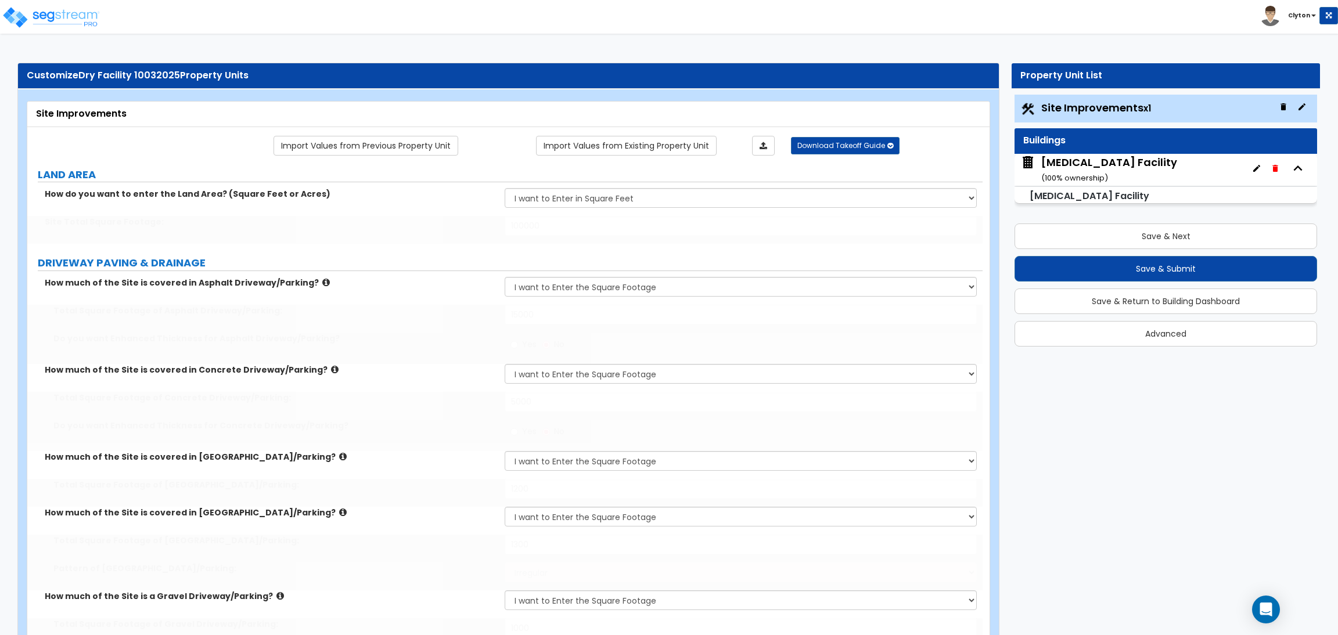
type input "850"
type input "5"
type input "20"
type input "5"
type input "20"
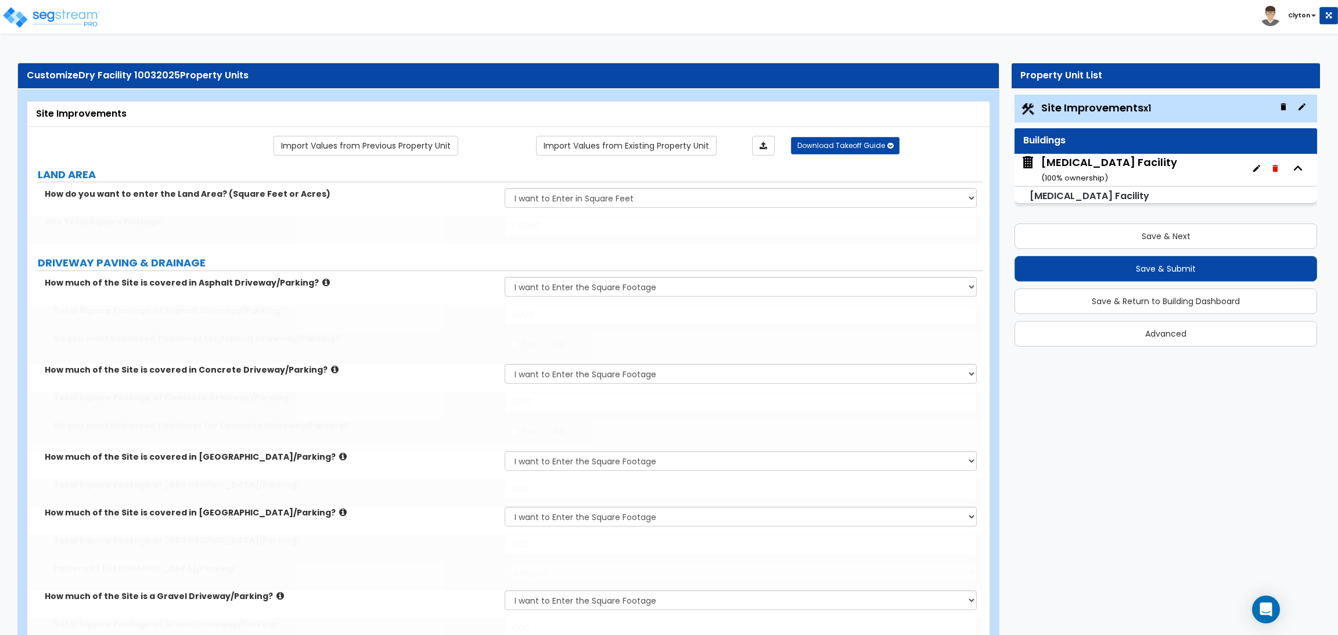
type input "5"
type input "20"
type input "5"
type input "20"
select select "1"
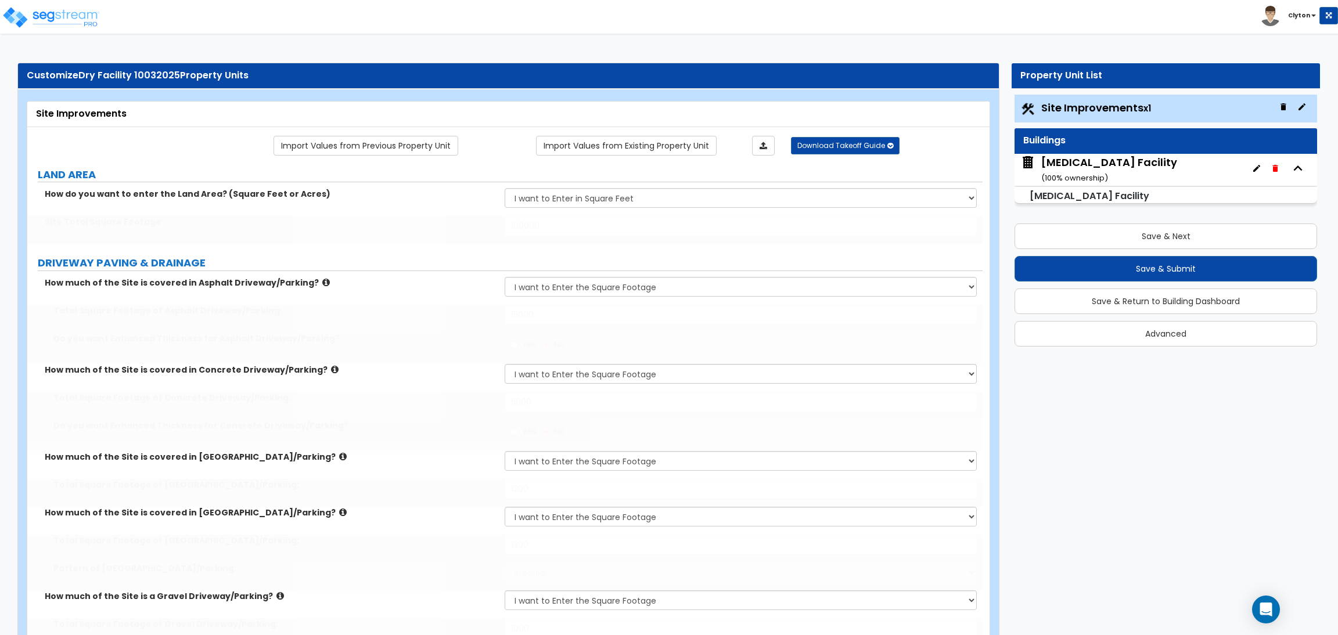
type input "60"
select select "1"
type input "50"
select select "1"
select select "10"
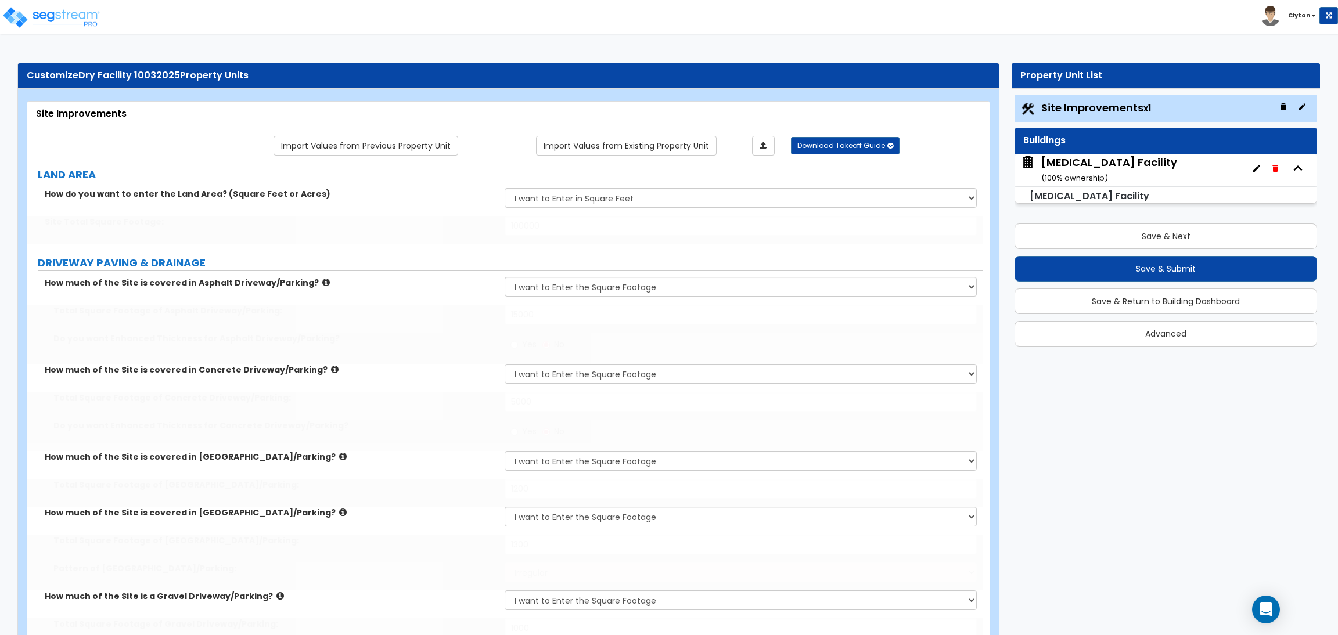
type input "3"
select select "3"
radio input "true"
type input "1"
radio input "true"
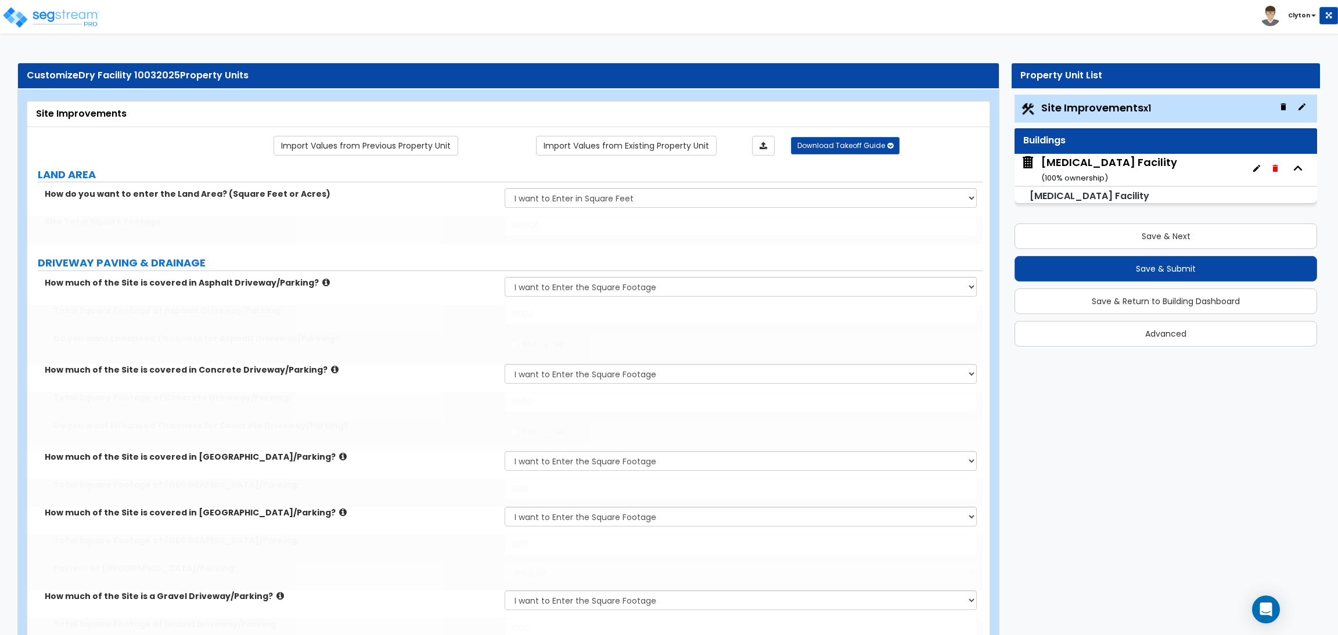
radio input "true"
type input "4"
type input "20"
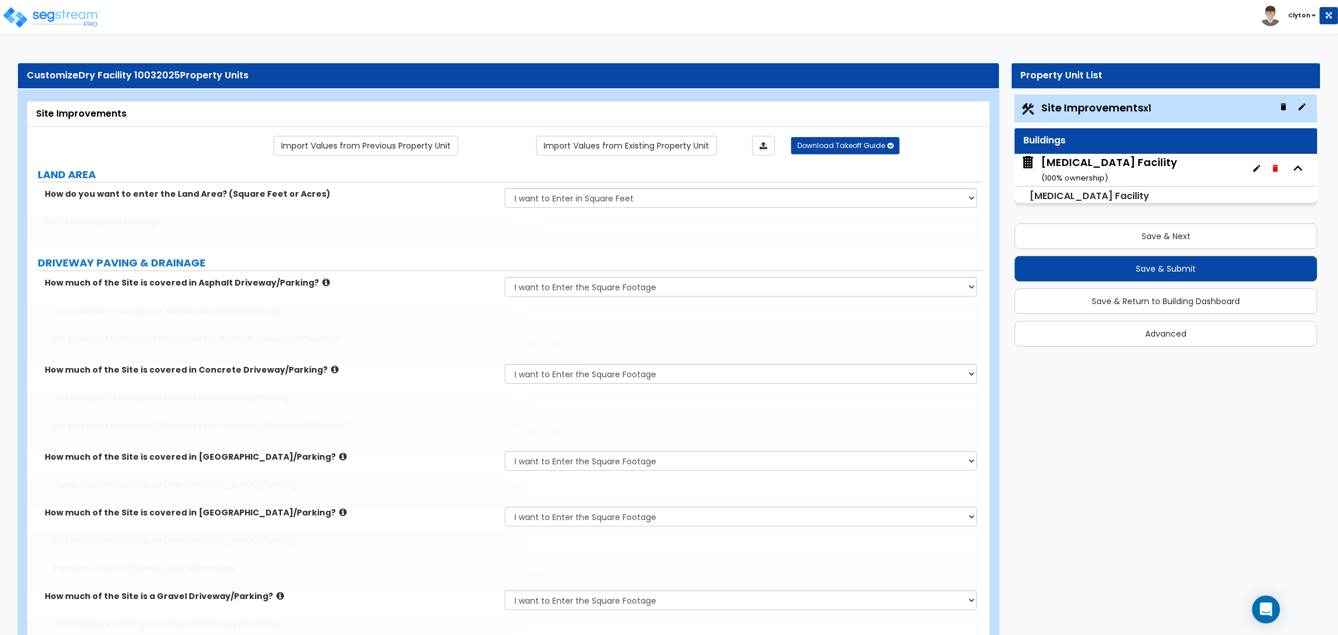
type input "5"
type input "25"
type input "6"
type input "30"
type input "5"
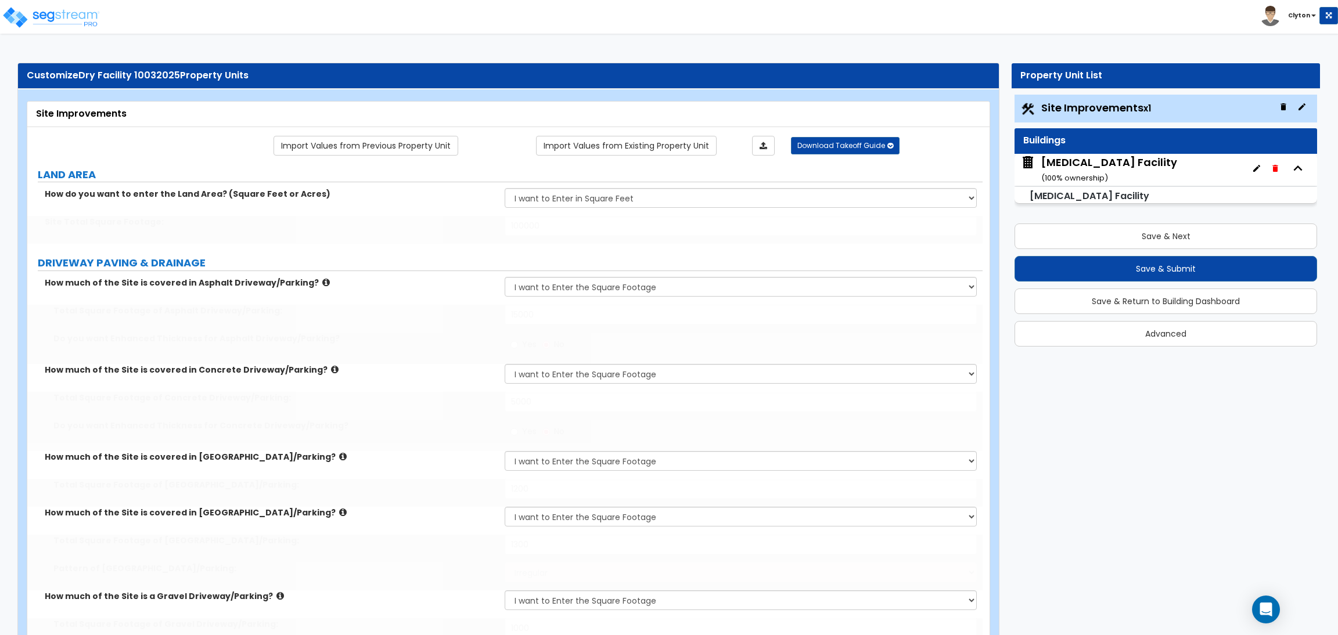
type input "100"
radio input "true"
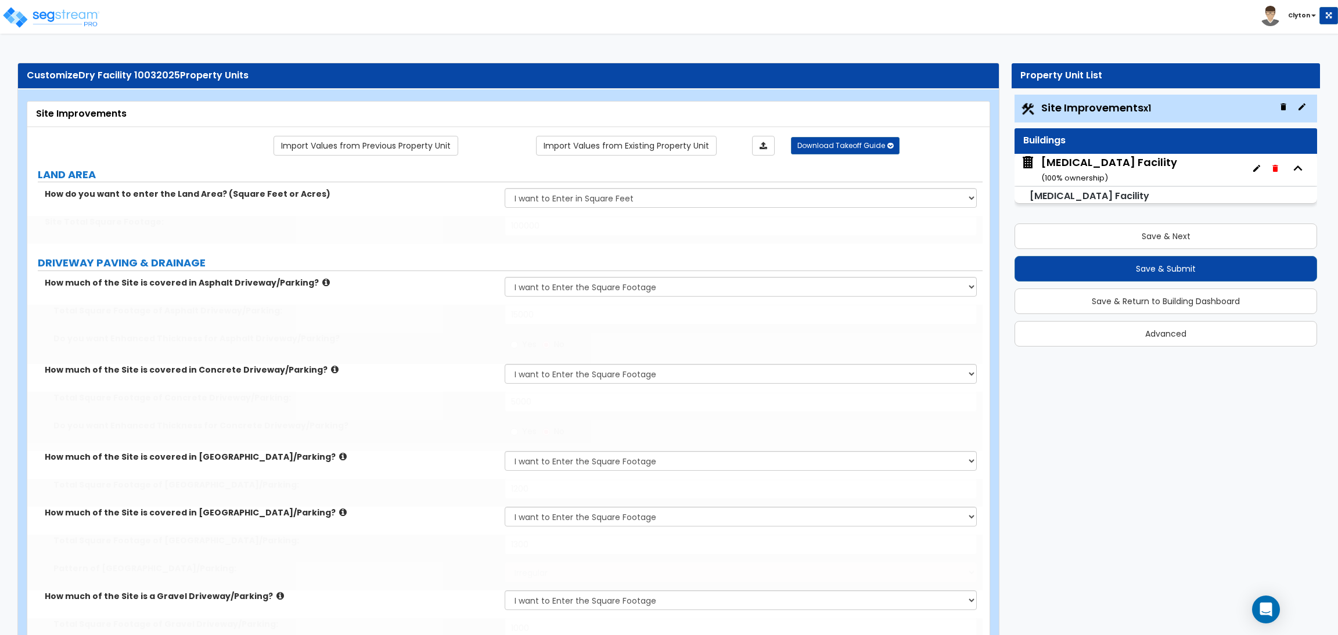
radio input "true"
type input "1400"
select select "3"
select select "6"
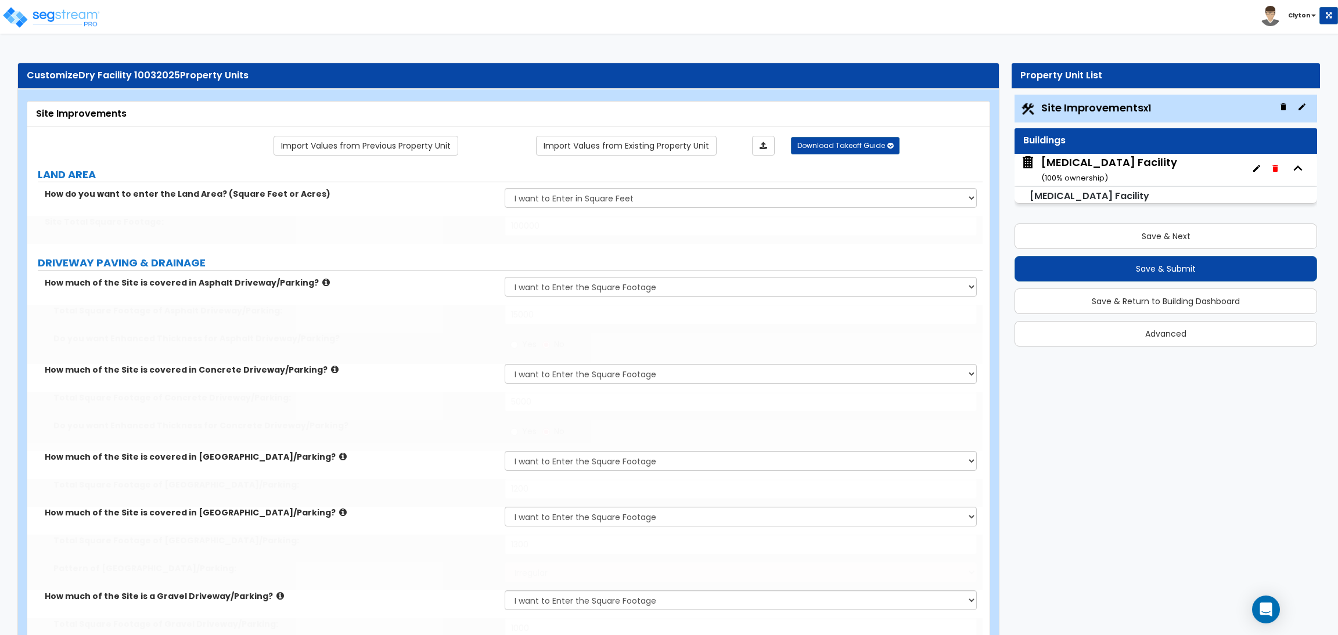
type input "30"
select select "10"
type input "40"
select select "8"
type input "50"
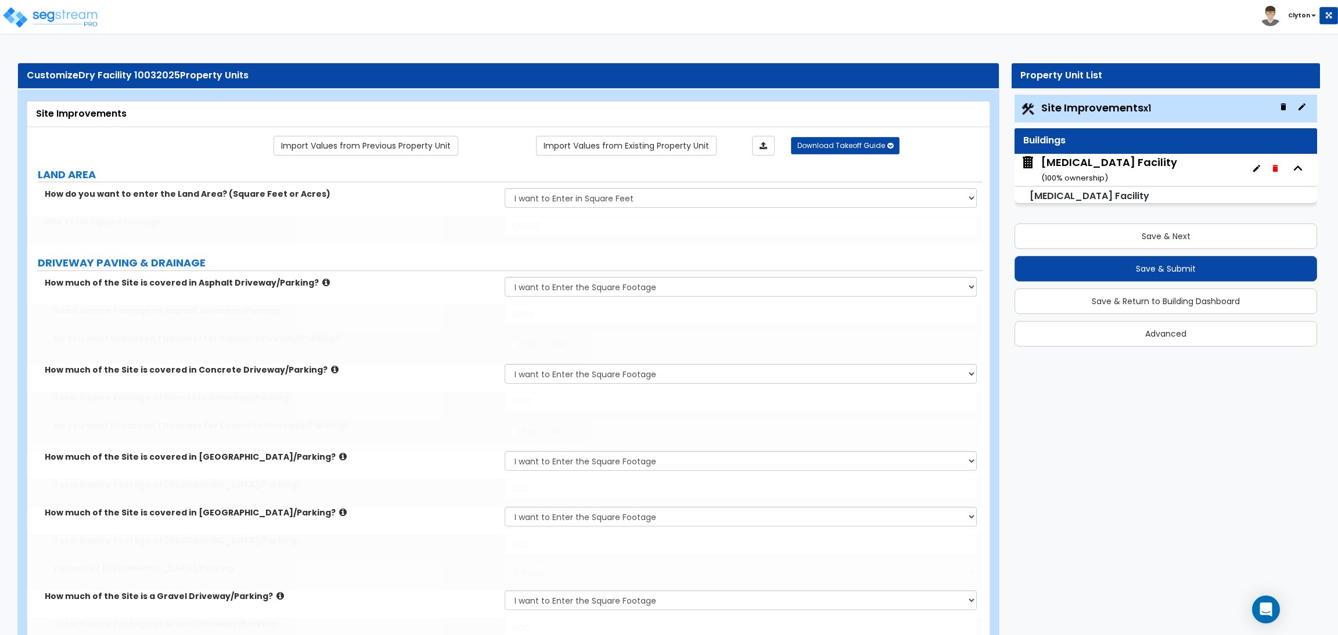
select select "1"
type input "10"
select select "2"
type input "20"
select select "3"
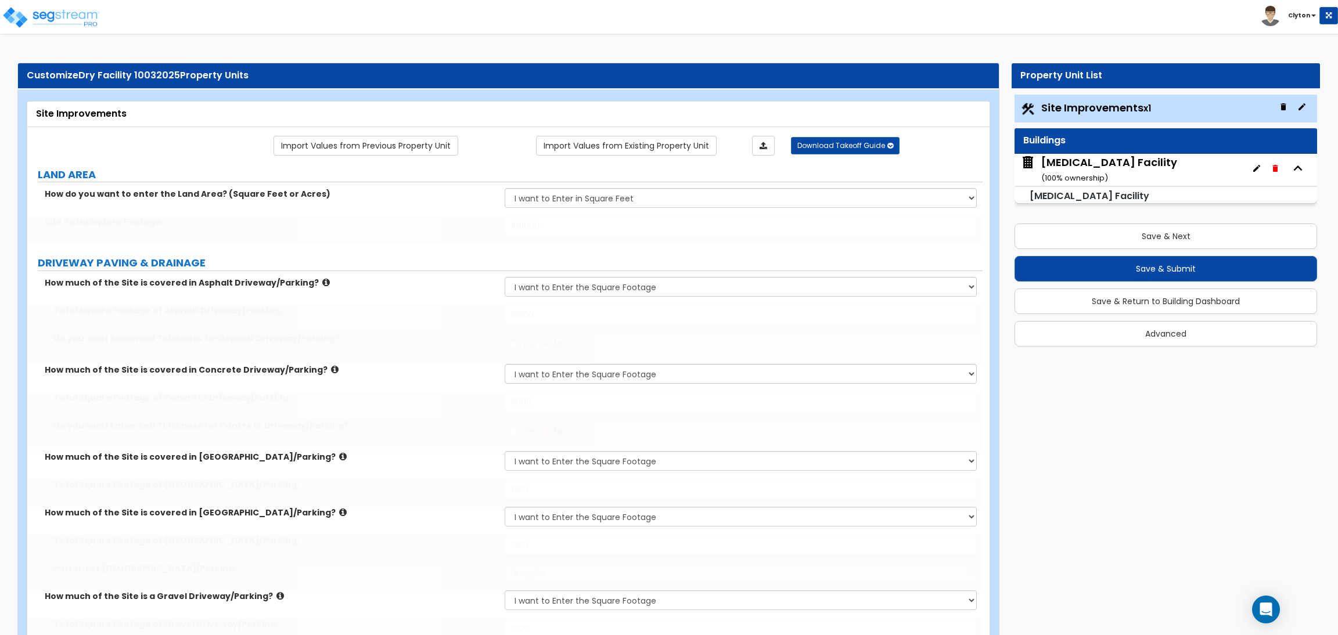
type input "30"
type input "60"
radio input "true"
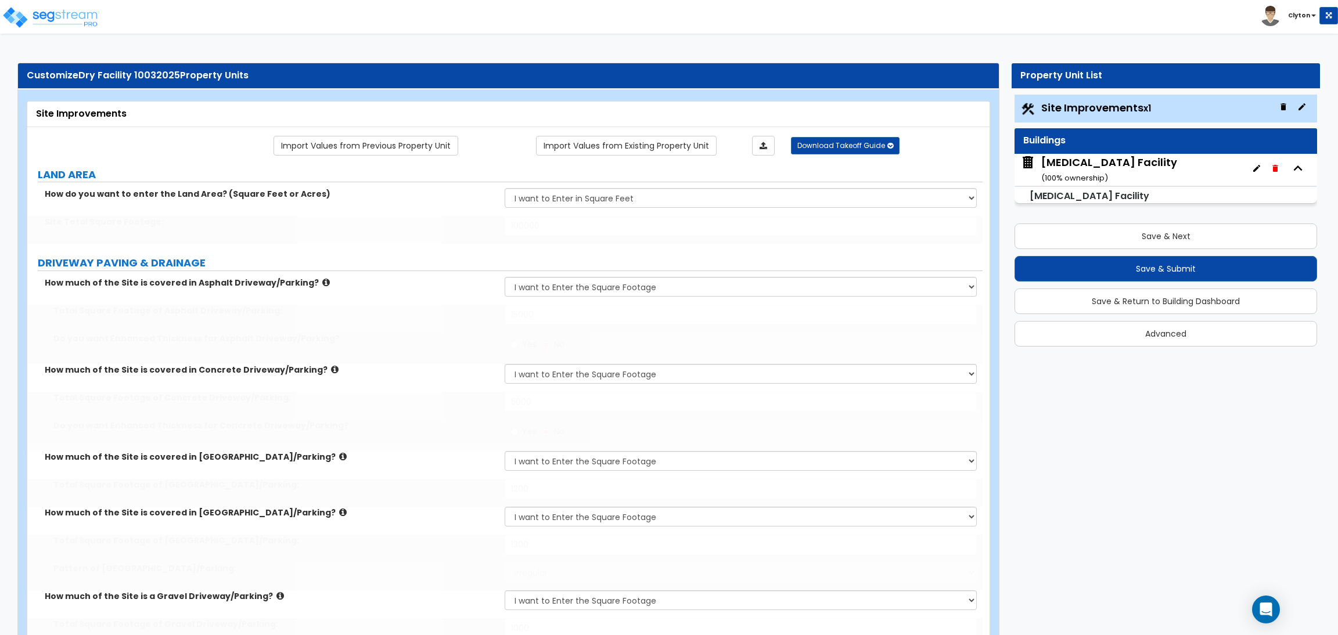
radio input "true"
type input "400"
type input "500"
type input "600"
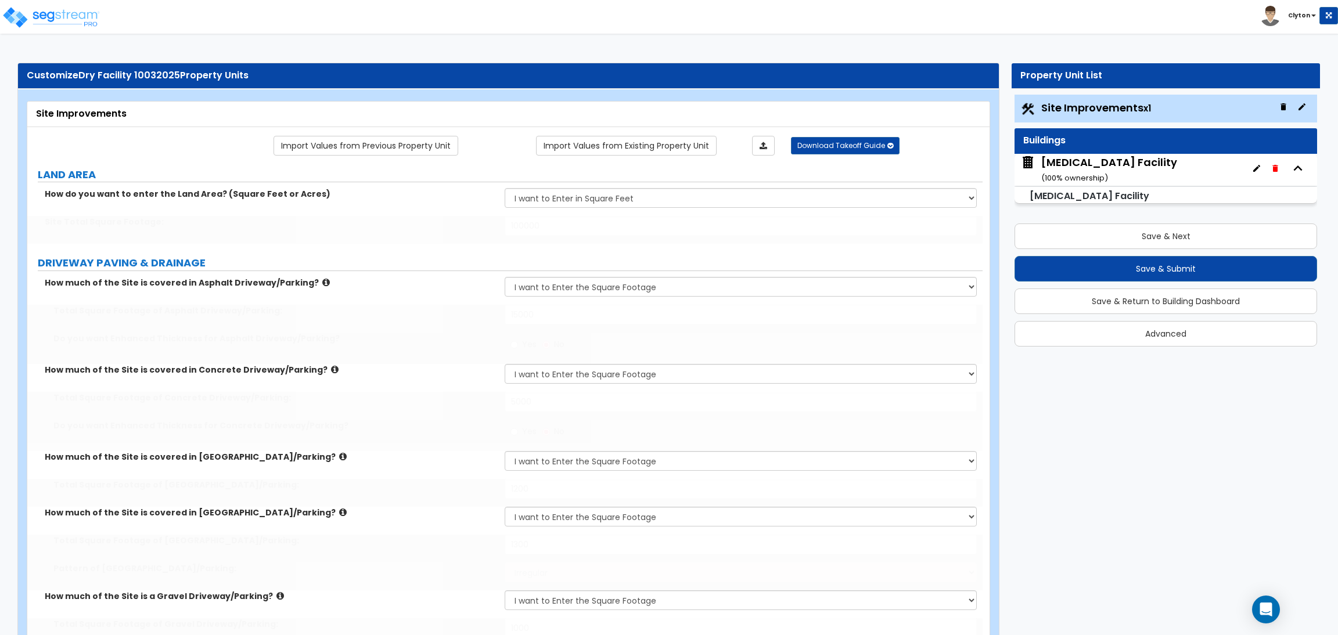
type input "700"
type input "800"
select select "1"
type input "150"
type input "1"
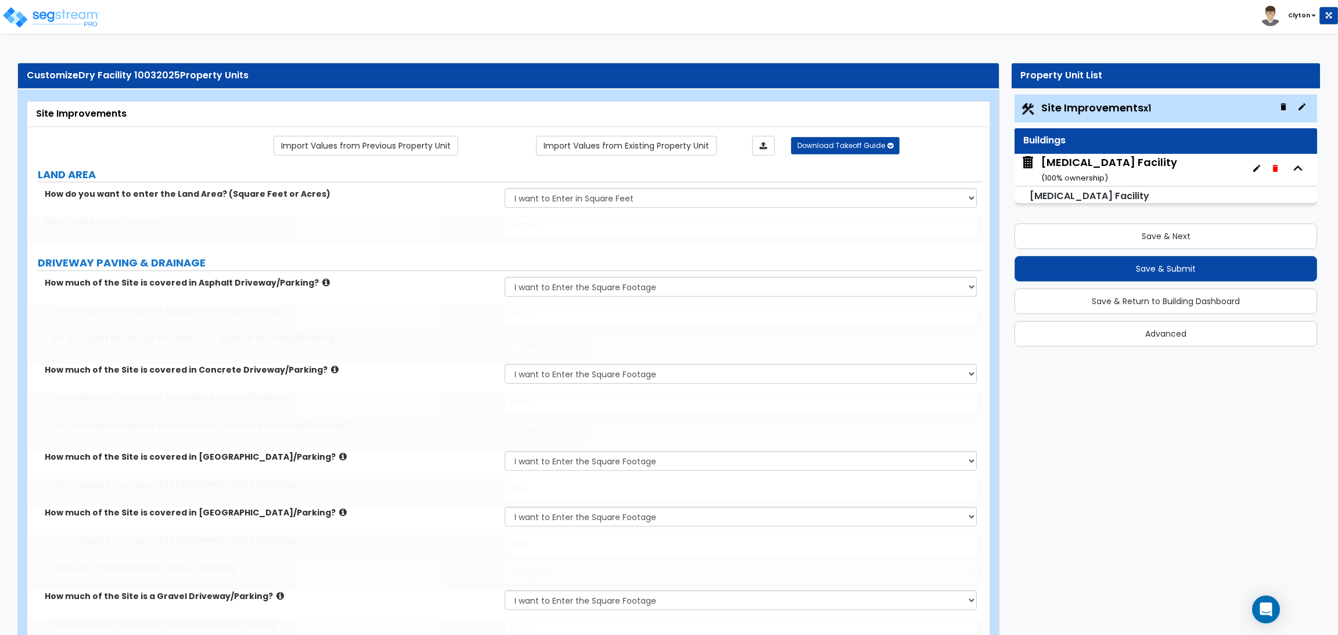
select select "3"
select select "1"
type input "1"
select select "1"
select select "2"
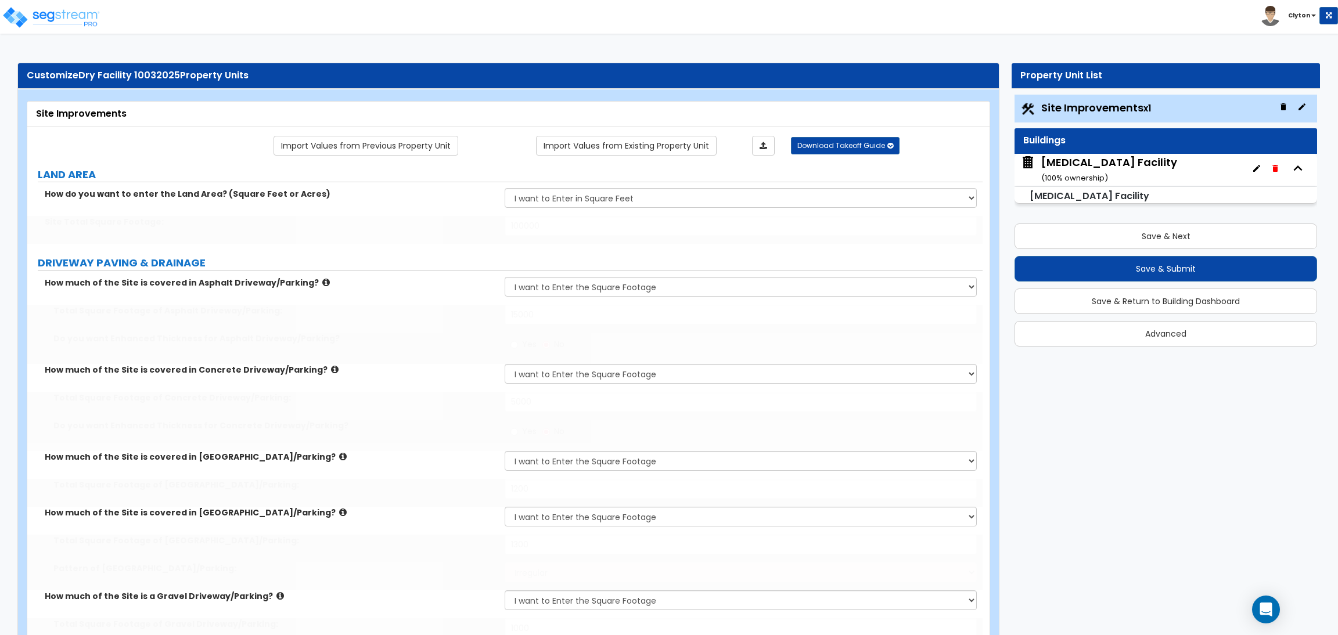
type input "1"
type input "500"
type input "5"
radio input "true"
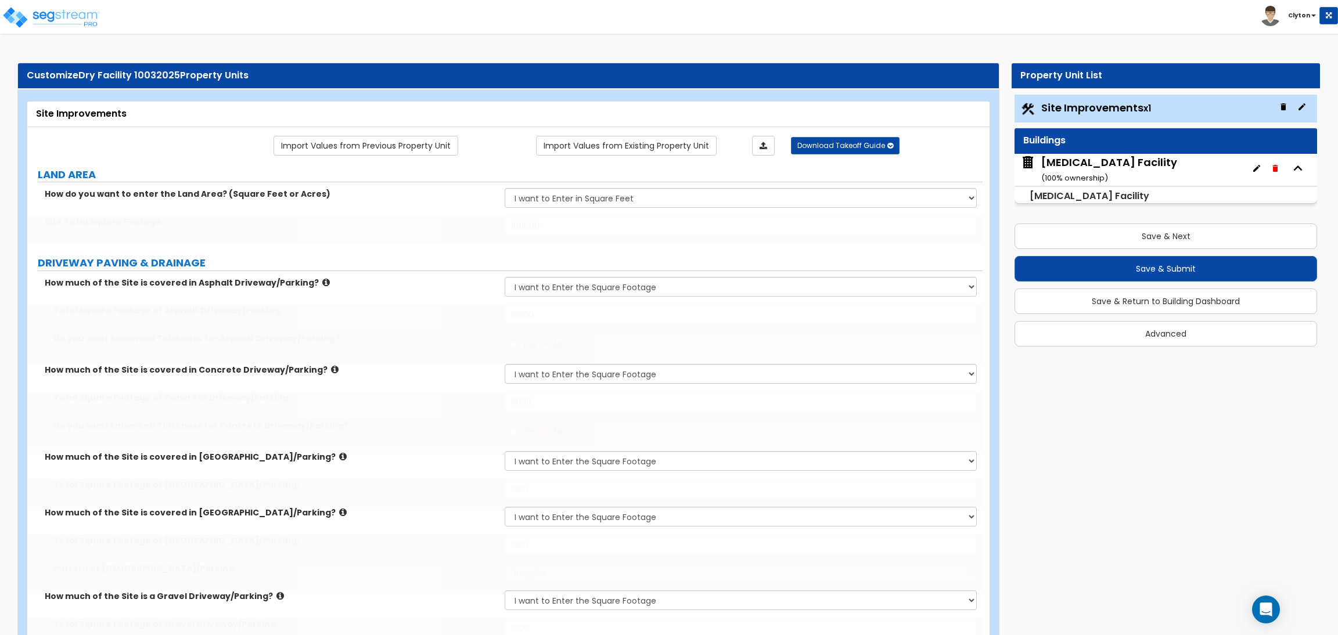
type input "30"
radio input "true"
select select "2"
type input "14"
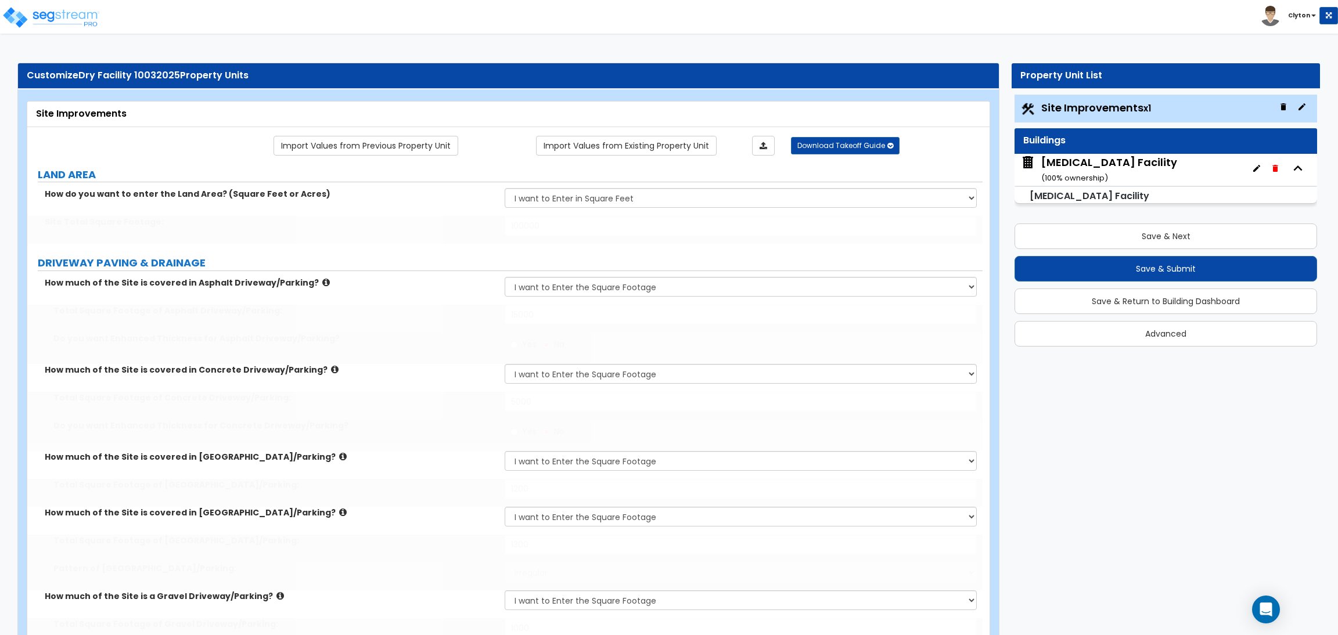
type input "2"
type input "10"
select select "2"
select select "1"
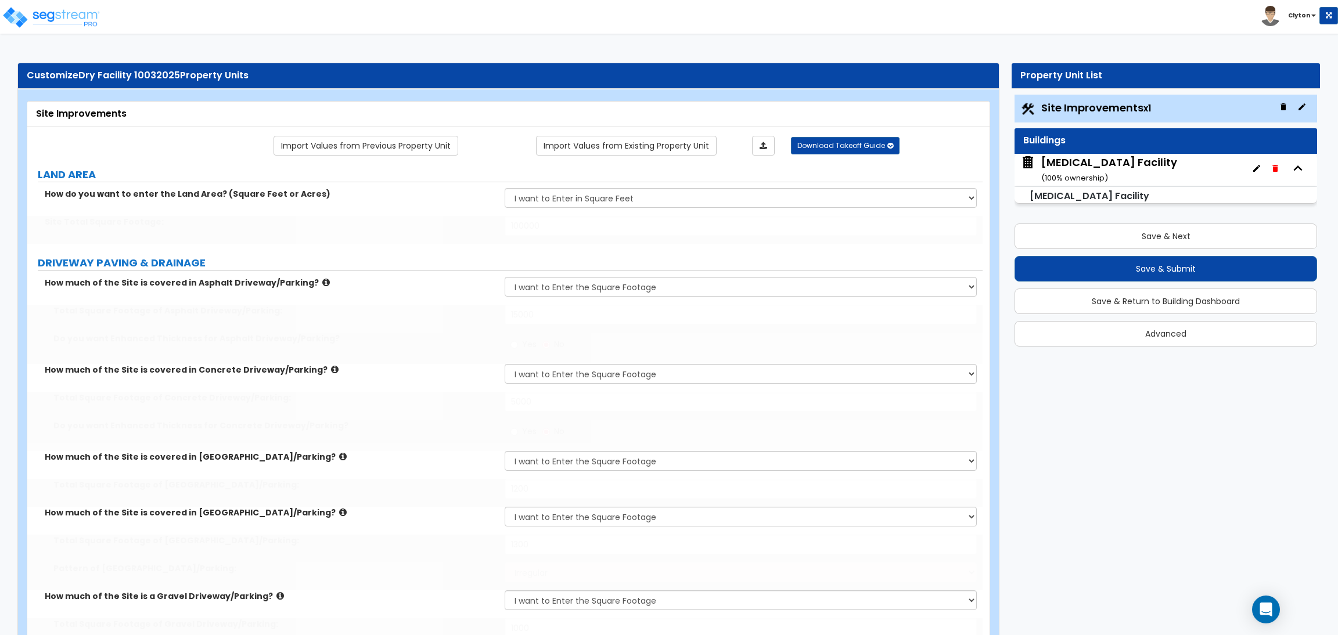
radio input "true"
select select "3"
type input "15"
select select "3"
type input "20"
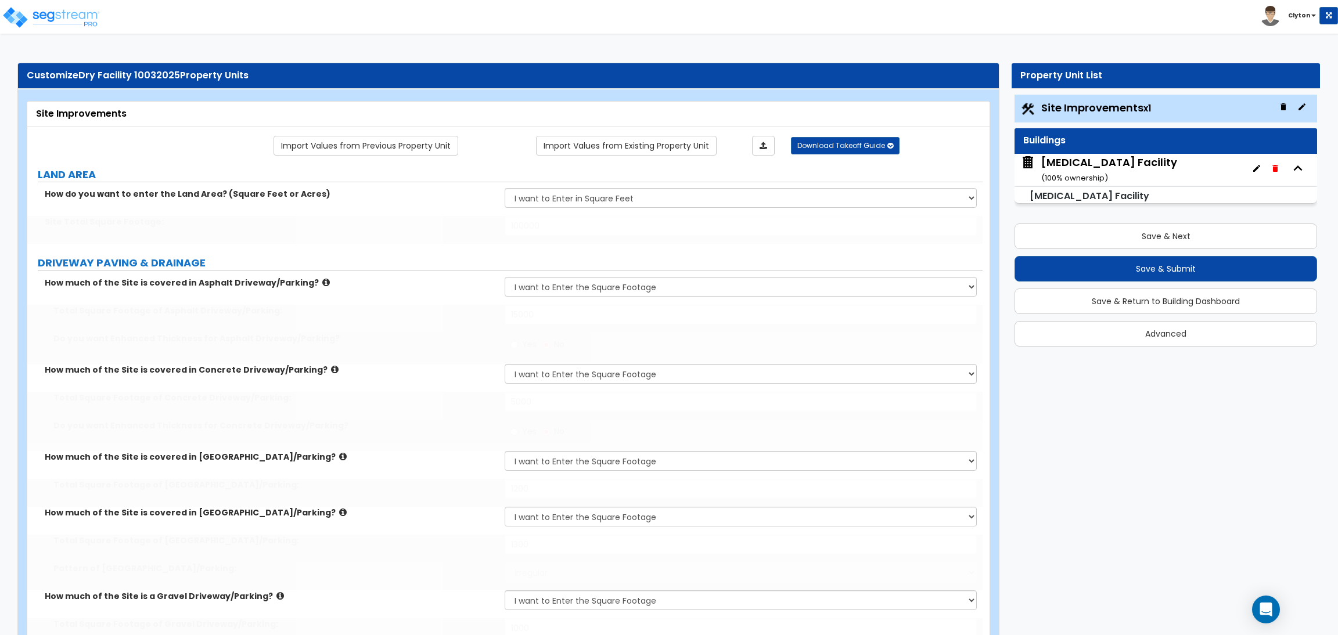
type input "4"
type input "5"
type input "100"
type input "1000"
type input "2"
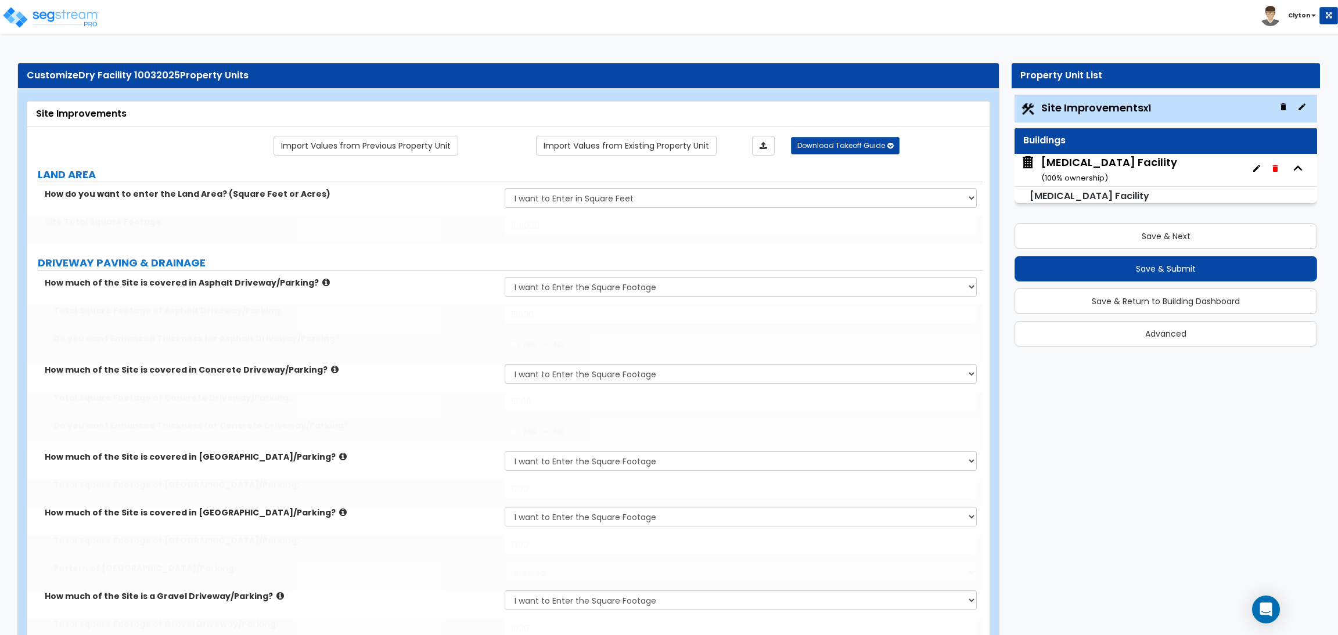
select select "3"
select select "11"
select select "8"
select select "5"
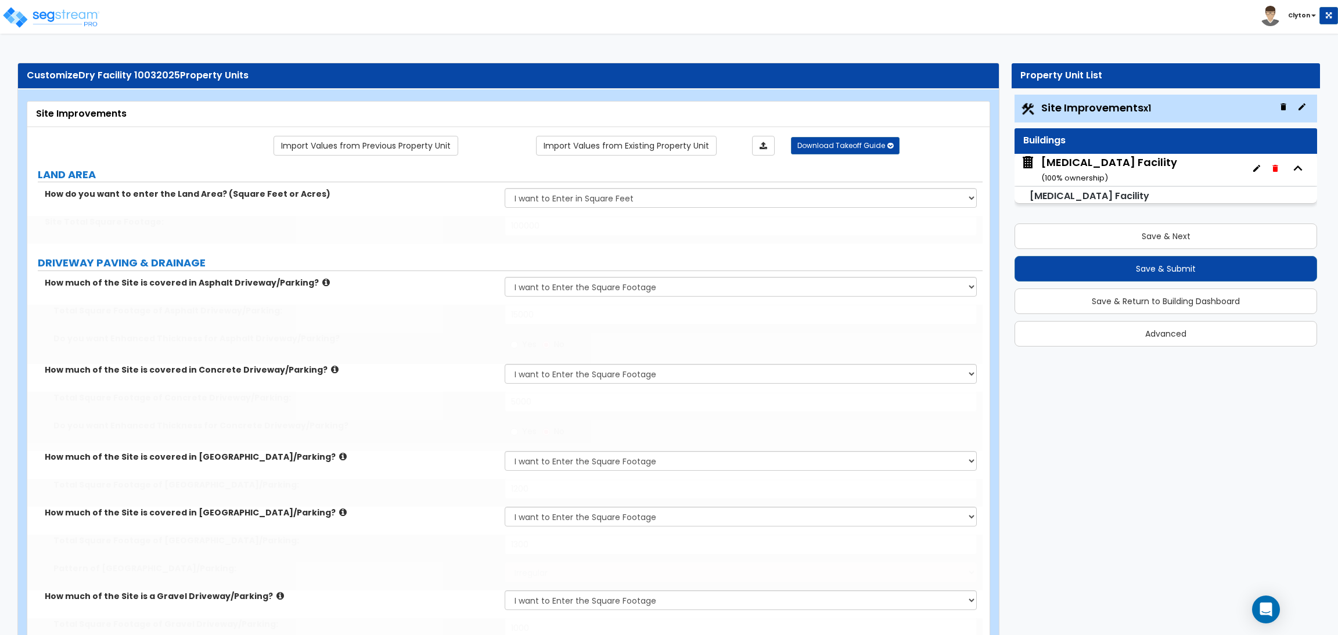
select select "1"
select select "5"
select select "7"
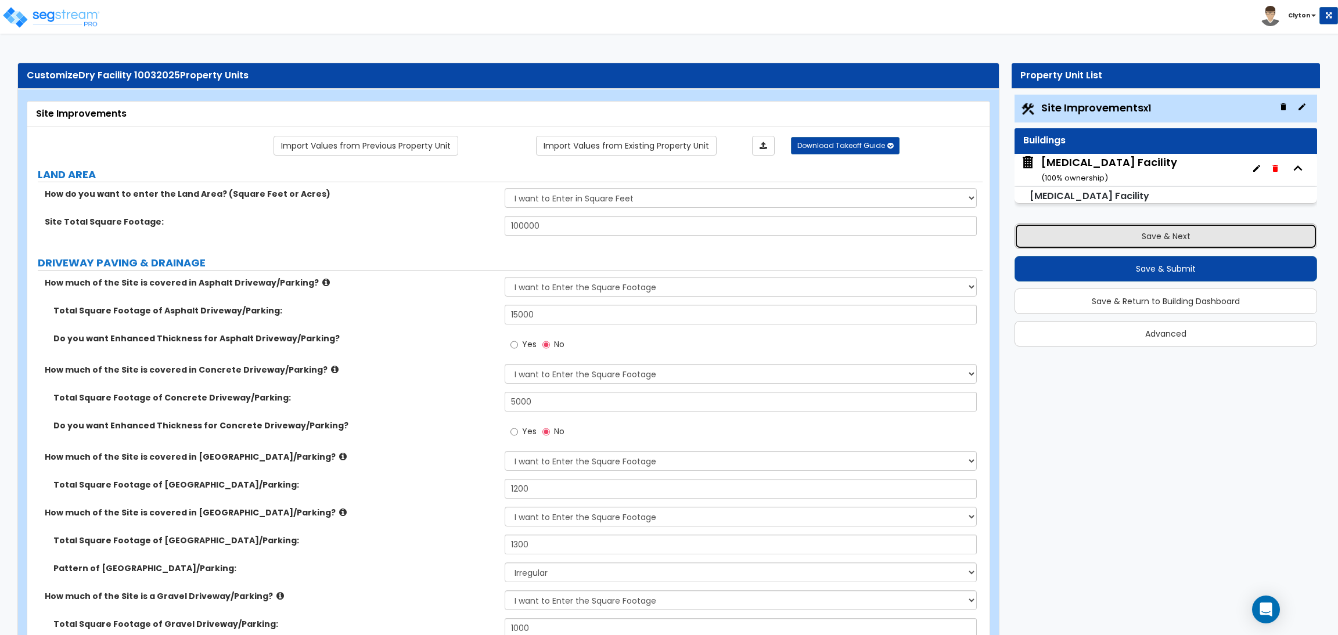
click at [1148, 231] on button "Save & Next" at bounding box center [1165, 237] width 302 height 26
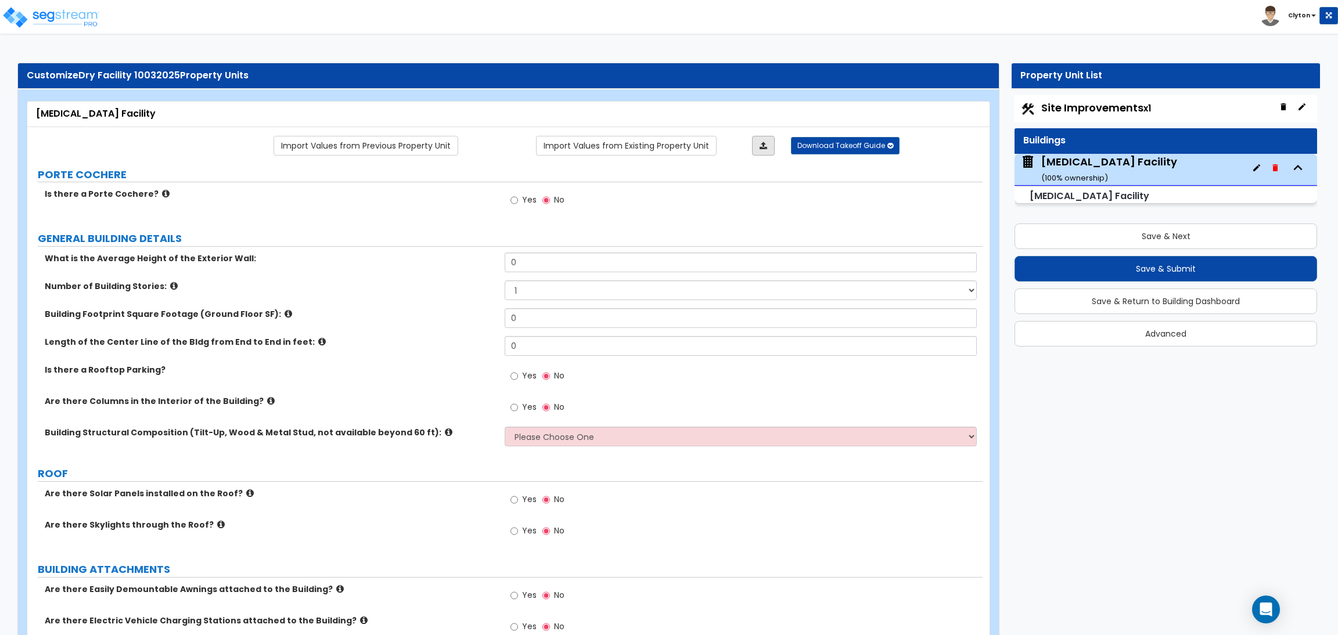
click at [762, 151] on link at bounding box center [763, 146] width 23 height 20
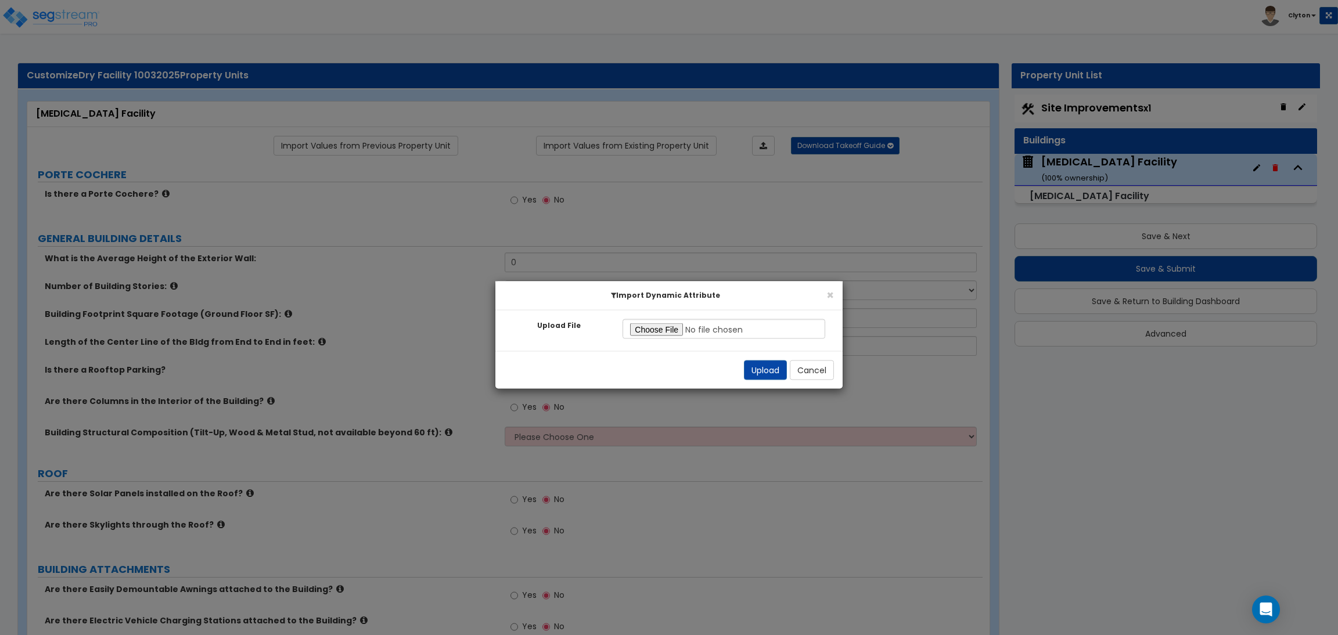
type input "C:\fakepath\SegStream Takeoff Guide - Dry Cleaning Facility 080825 - All Proper…"
click at [758, 369] on button "Upload" at bounding box center [765, 371] width 43 height 20
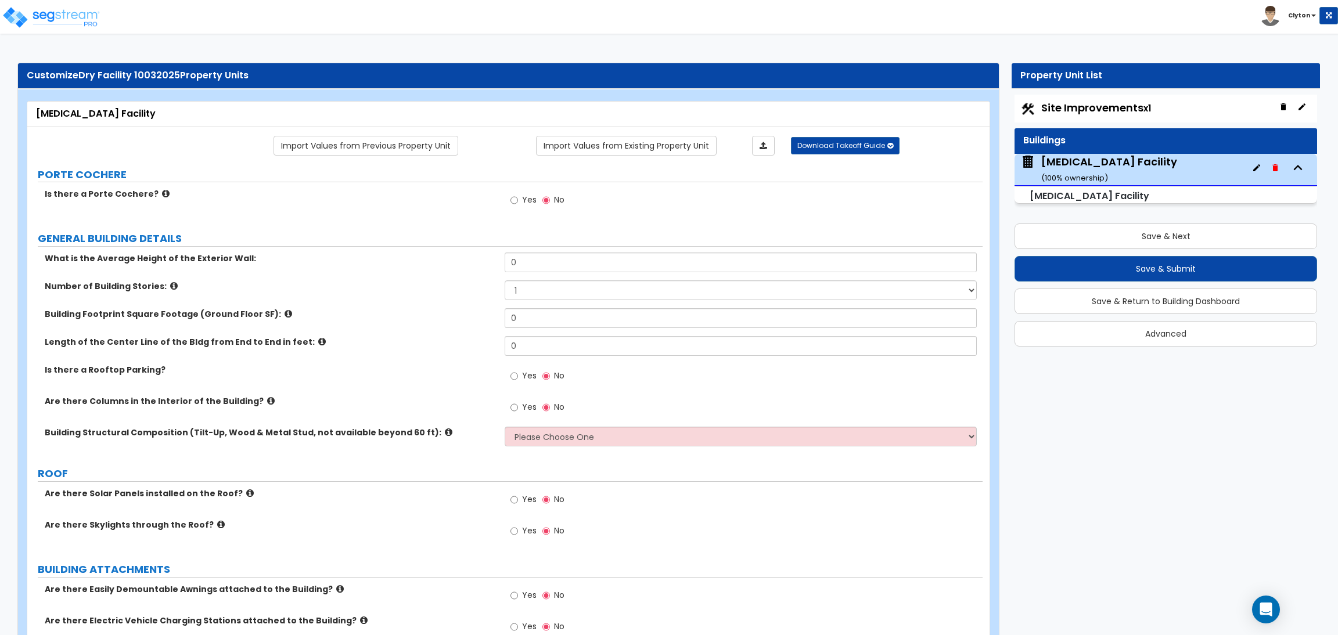
radio input "true"
type input "15"
type input "5000"
type input "100"
select select "6"
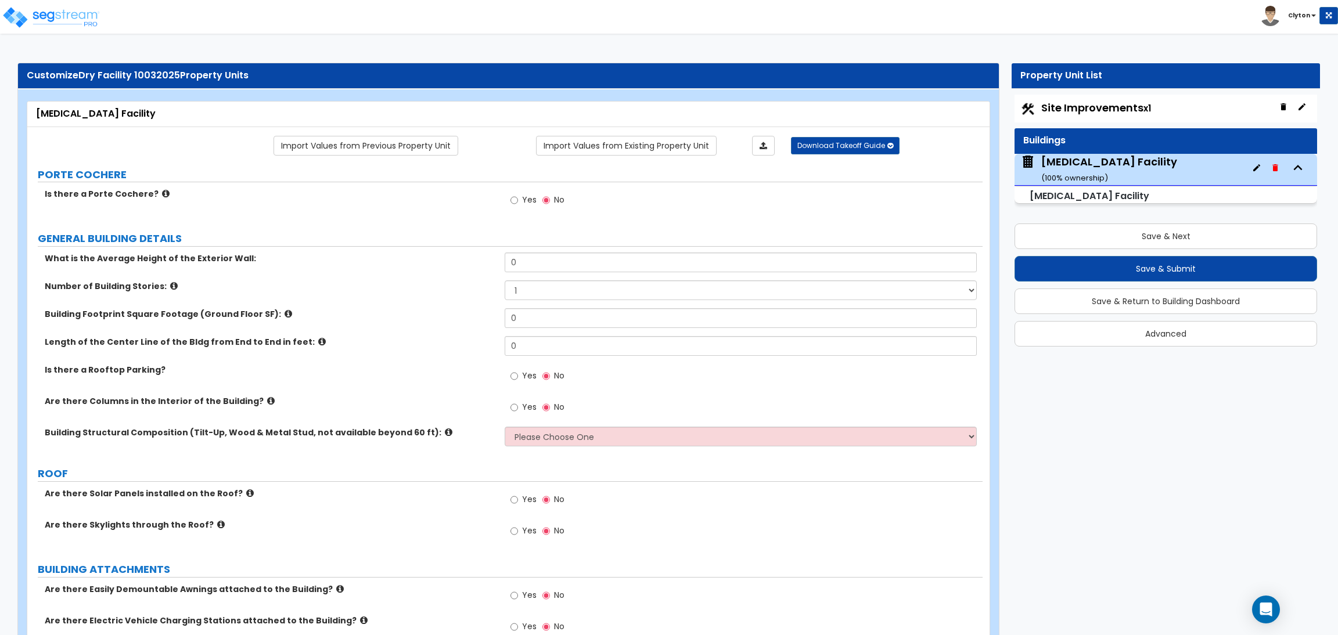
radio input "true"
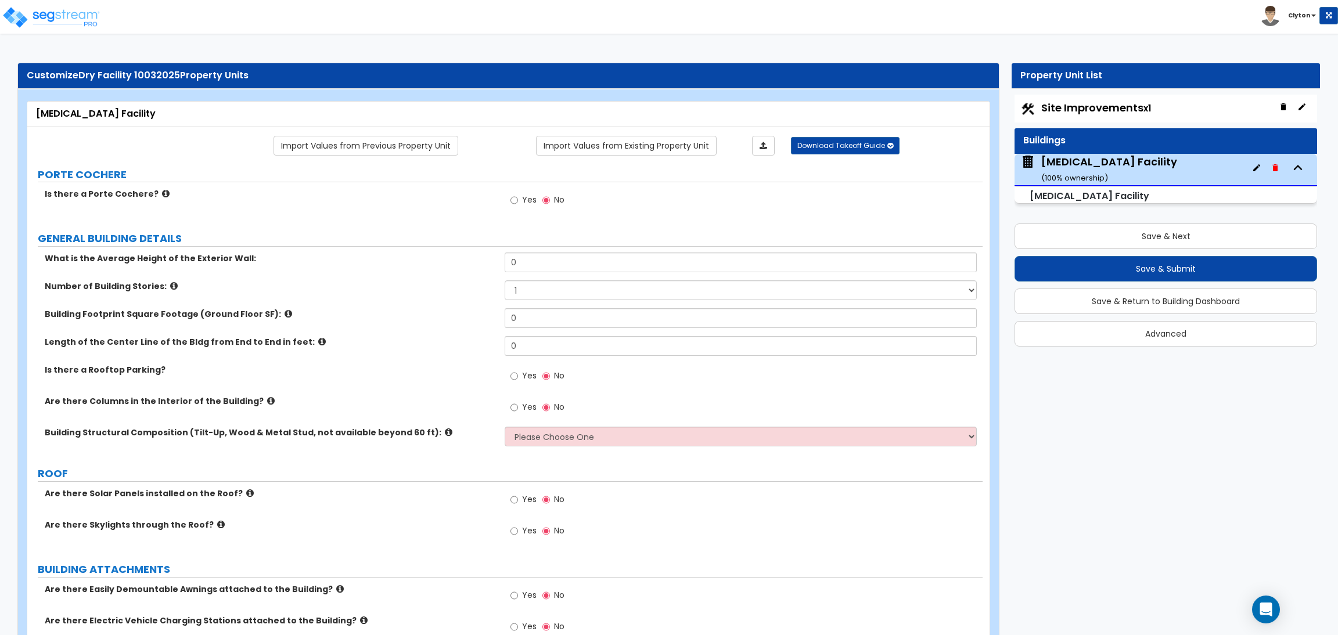
radio input "true"
type input "2500"
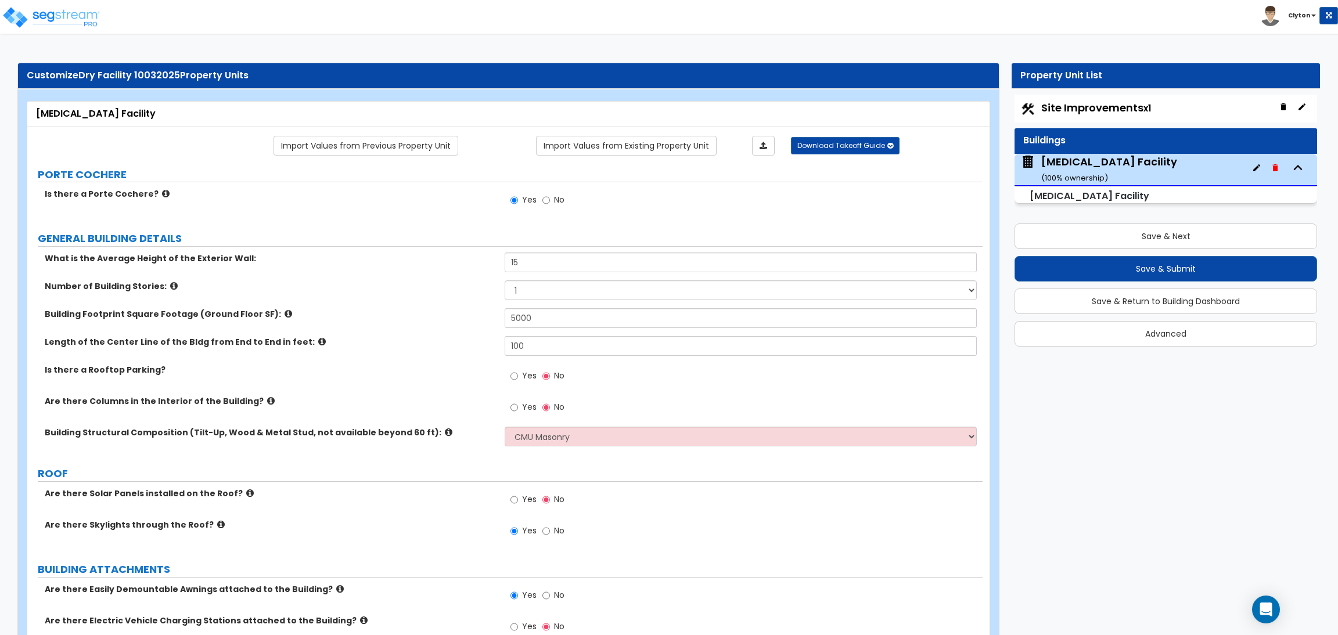
select select "2"
radio input "true"
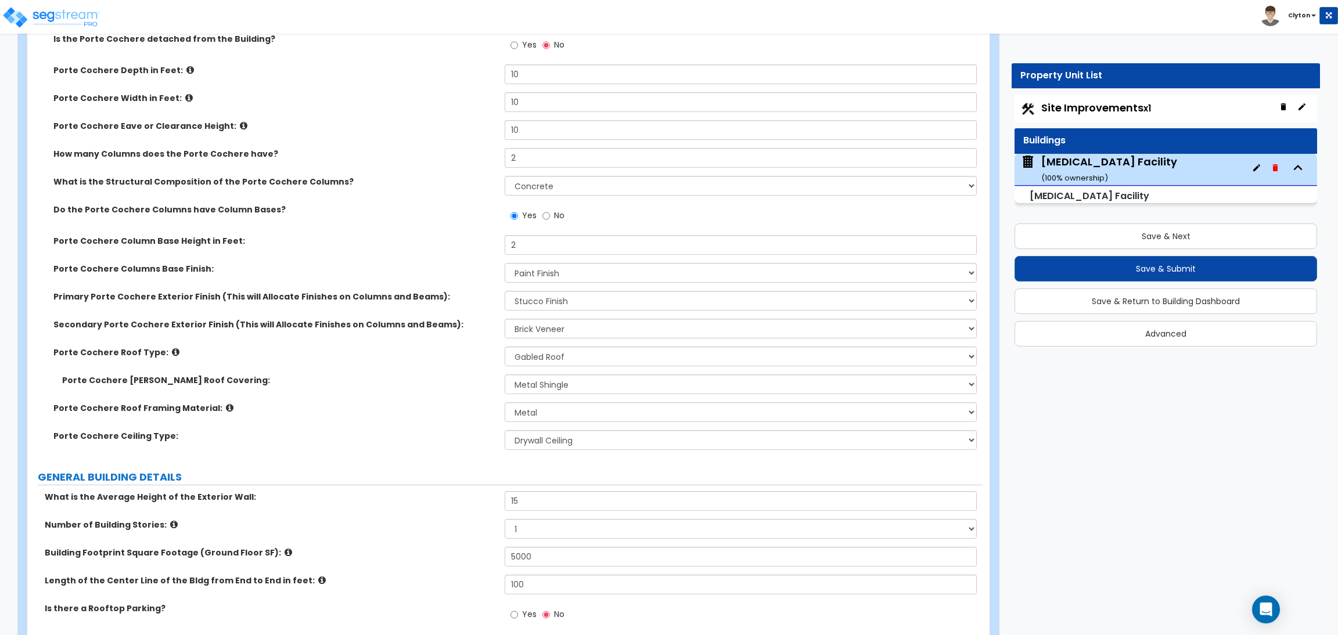
scroll to position [435, 0]
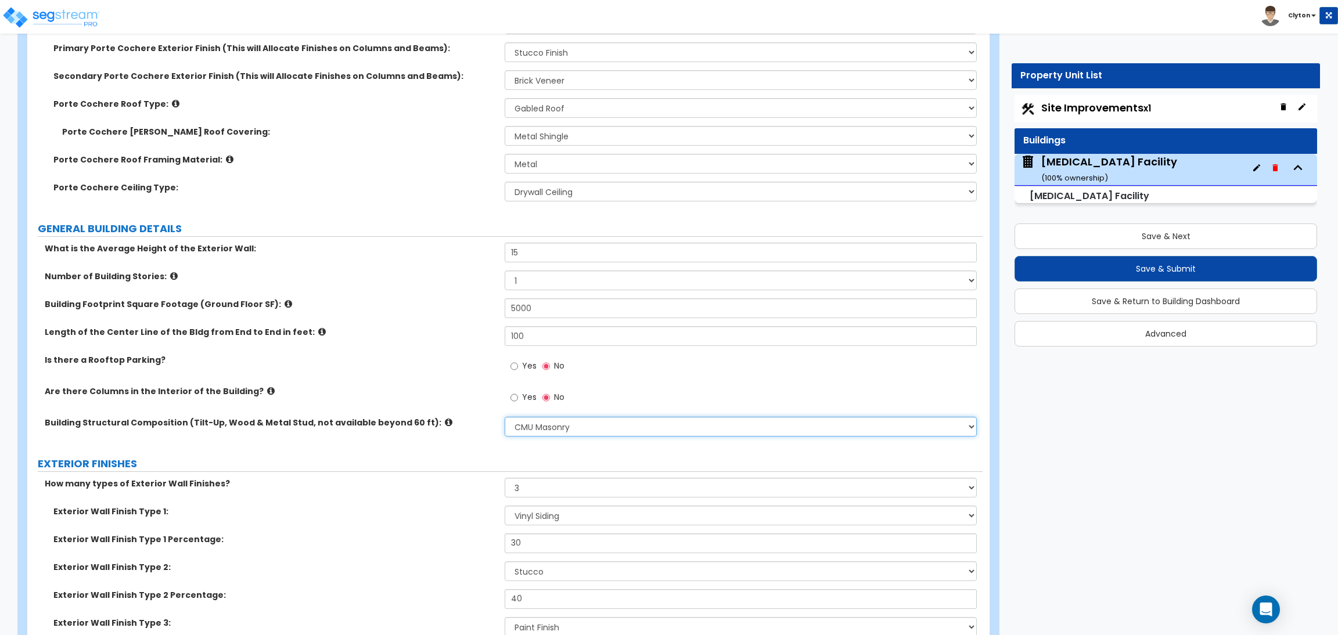
click at [535, 430] on select "Please Choose One Pre-Engineered Metal Building Tilt-up Wall Construction Reinf…" at bounding box center [740, 427] width 471 height 20
click at [505, 417] on select "Please Choose One Pre-Engineered Metal Building Tilt-up Wall Construction Reinf…" at bounding box center [740, 427] width 471 height 20
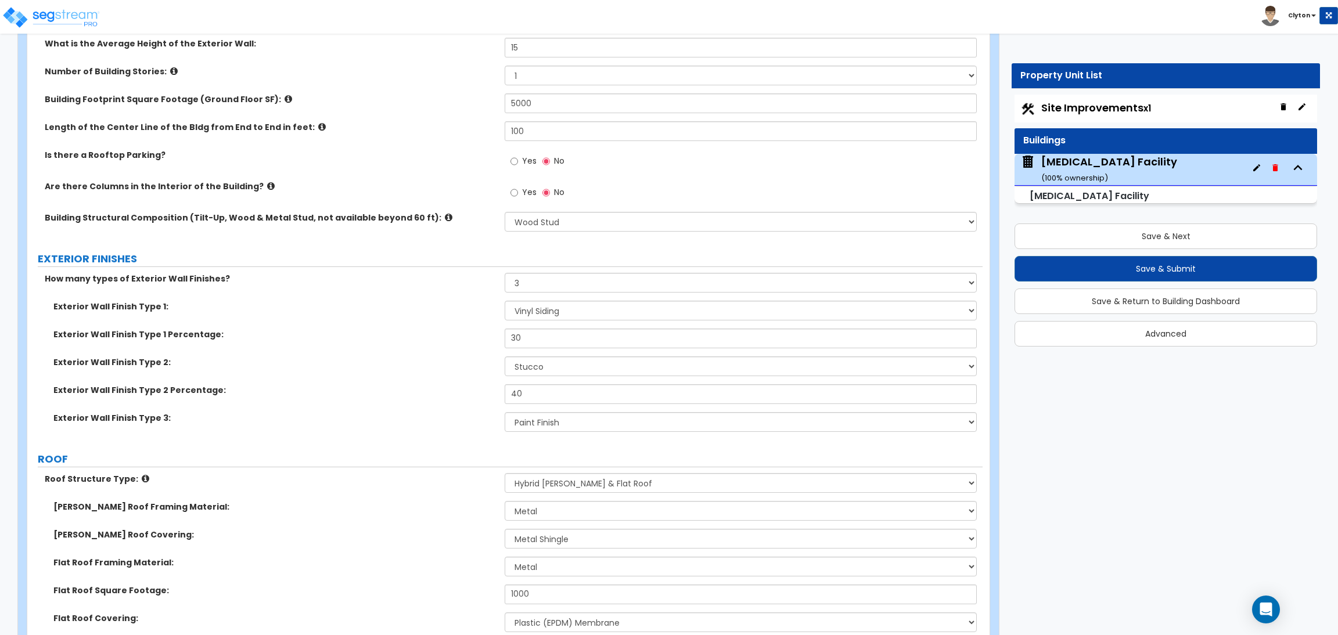
scroll to position [783, 0]
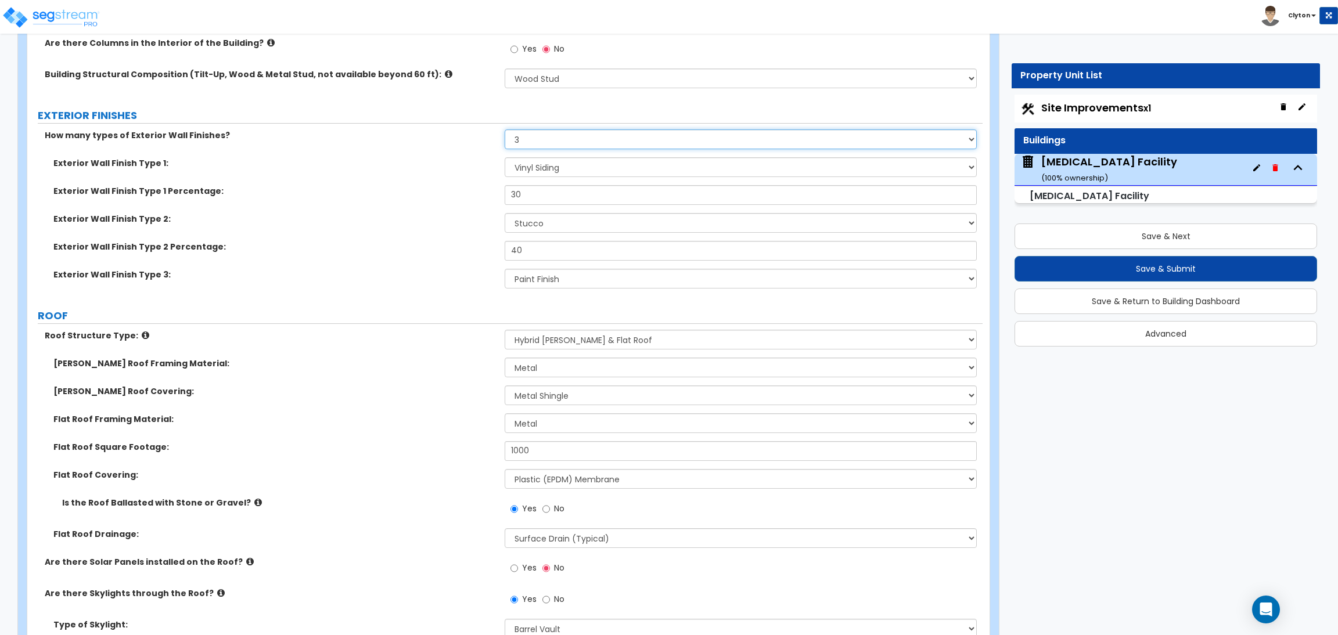
click at [531, 146] on select "None 1 2 3" at bounding box center [740, 139] width 471 height 20
click at [505, 129] on select "None 1 2 3" at bounding box center [740, 139] width 471 height 20
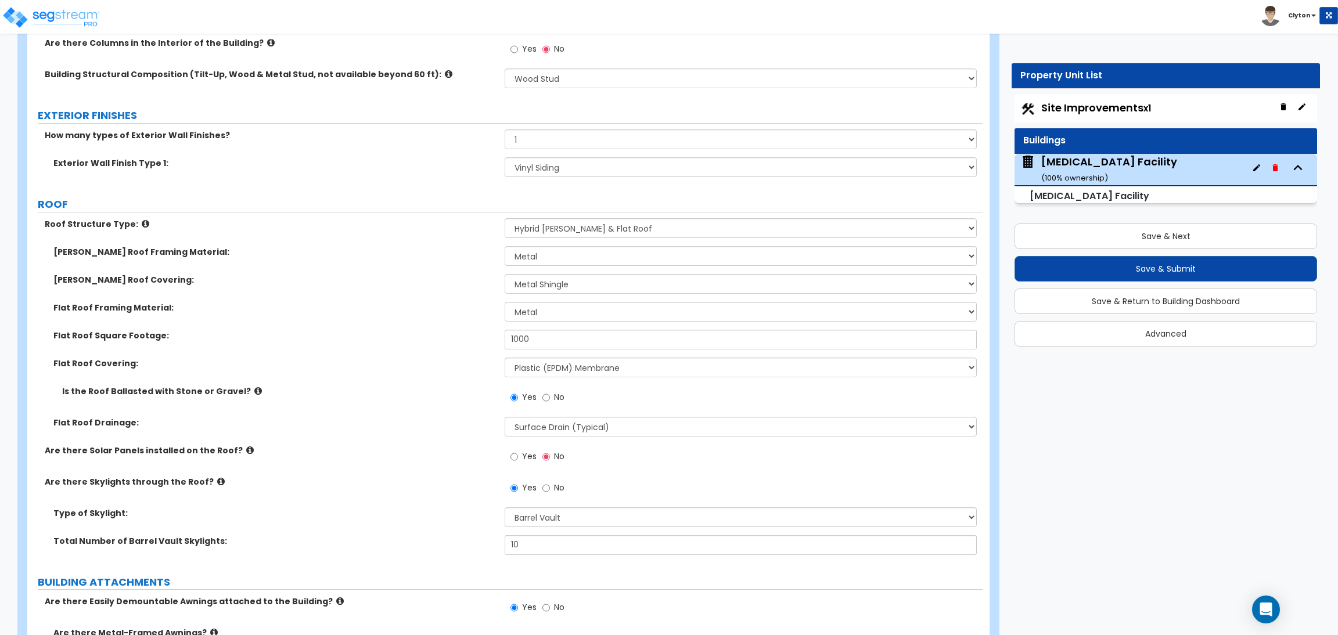
click at [454, 349] on div "Flat Roof Square Footage: 1000" at bounding box center [504, 344] width 955 height 28
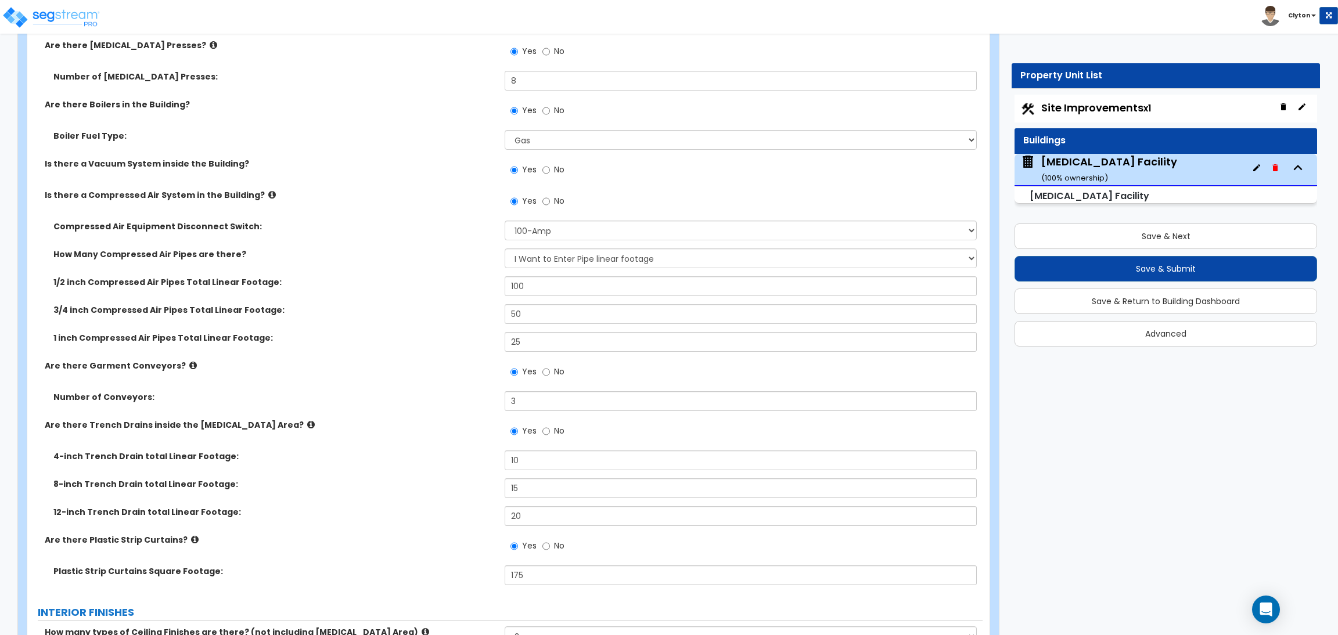
scroll to position [4093, 0]
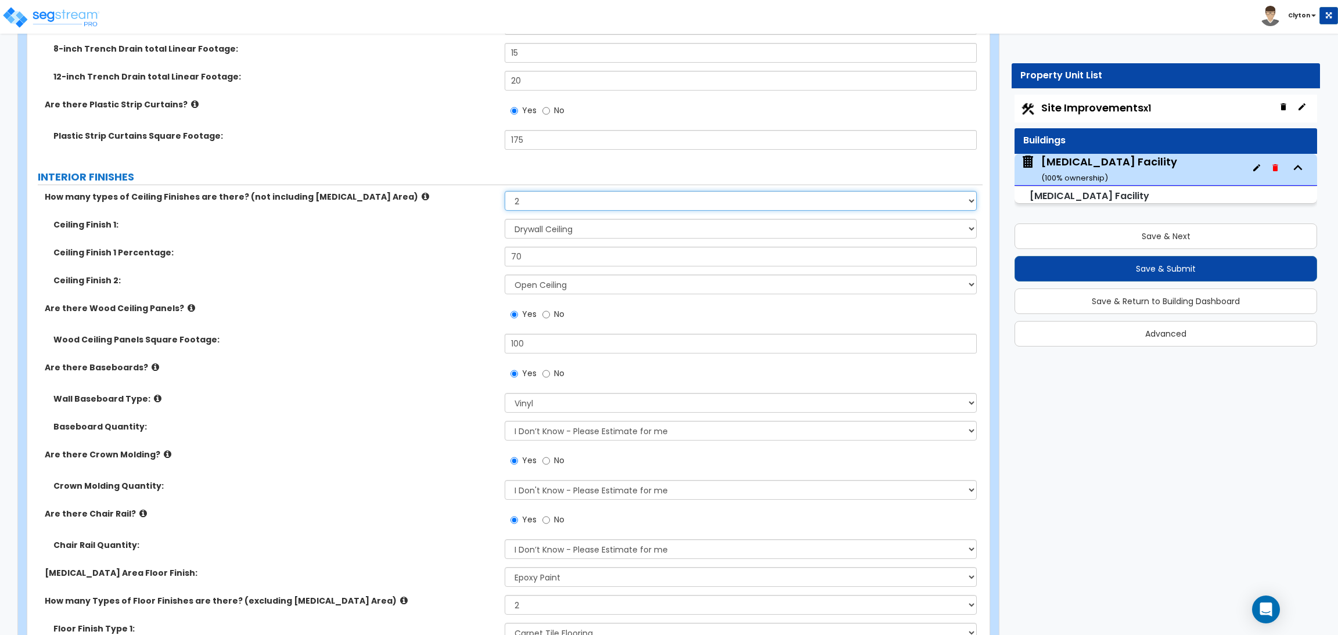
click at [532, 205] on select "Please Choose One 1 2 3" at bounding box center [740, 201] width 471 height 20
click at [505, 192] on select "Please Choose One 1 2 3" at bounding box center [740, 201] width 471 height 20
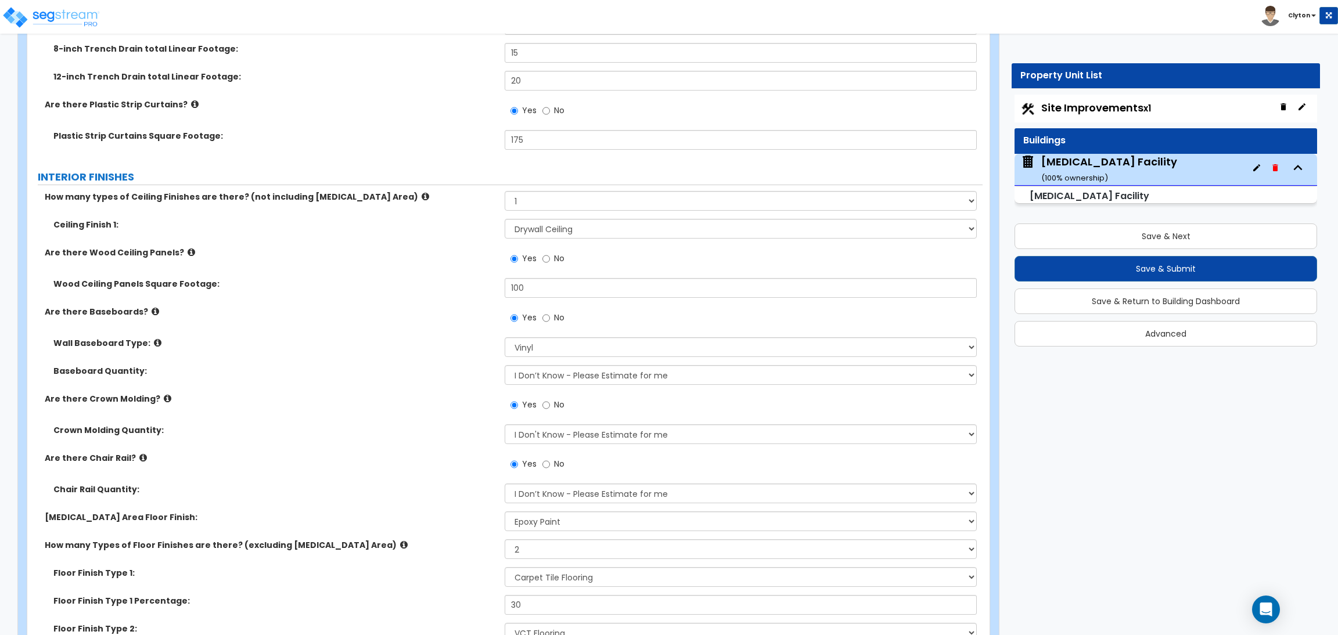
click at [416, 315] on label "Are there Baseboards?" at bounding box center [270, 312] width 451 height 12
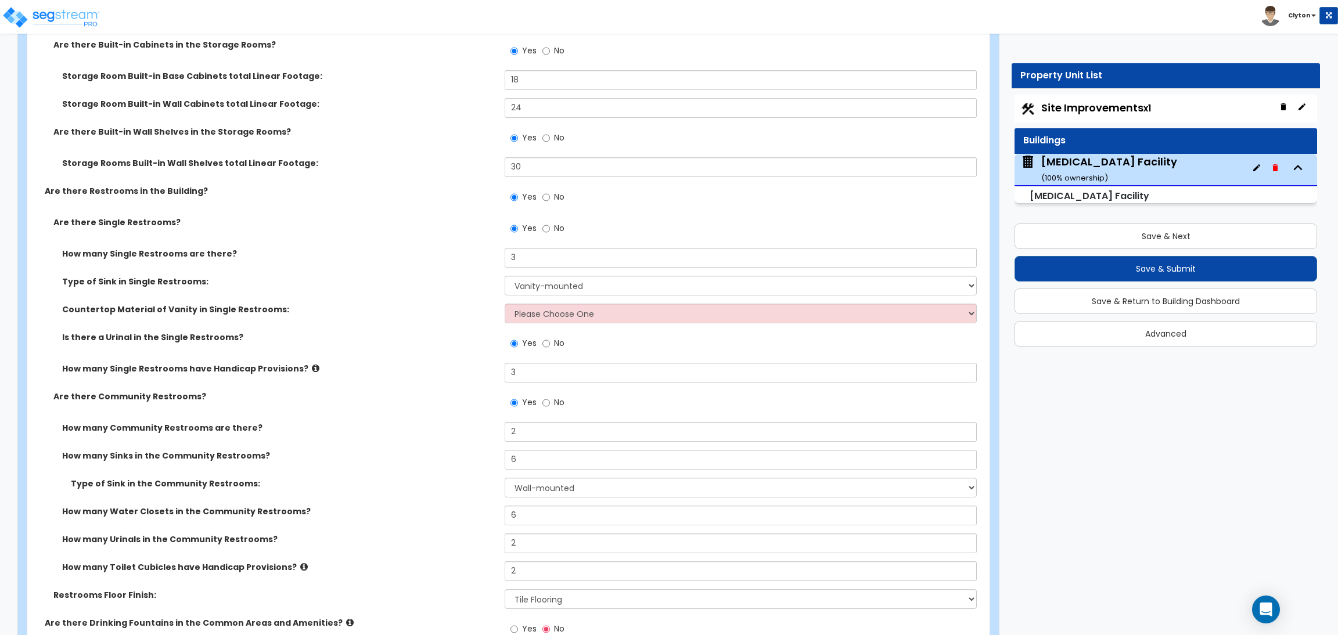
scroll to position [6706, 0]
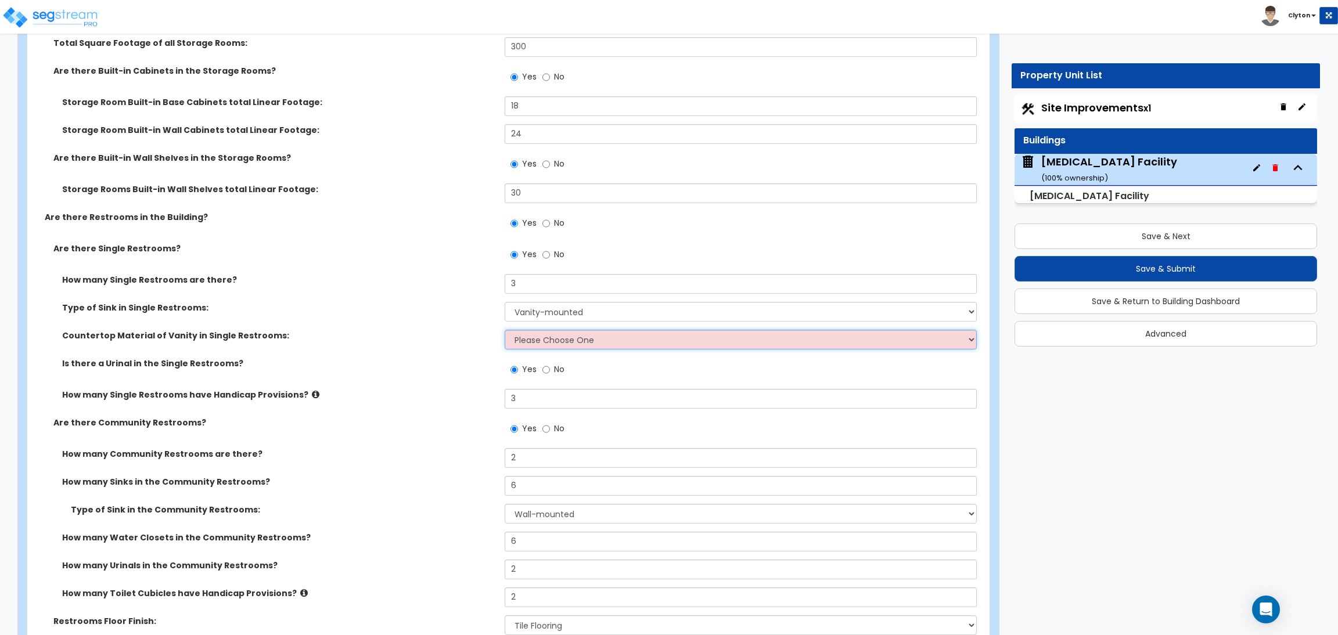
click at [527, 337] on select "Please Choose One Plastic Laminate Solid Surface Stone Quartz Marble Tile Wood …" at bounding box center [740, 340] width 471 height 20
click at [505, 330] on select "Please Choose One Plastic Laminate Solid Surface Stone Quartz Marble Tile Wood …" at bounding box center [740, 340] width 471 height 20
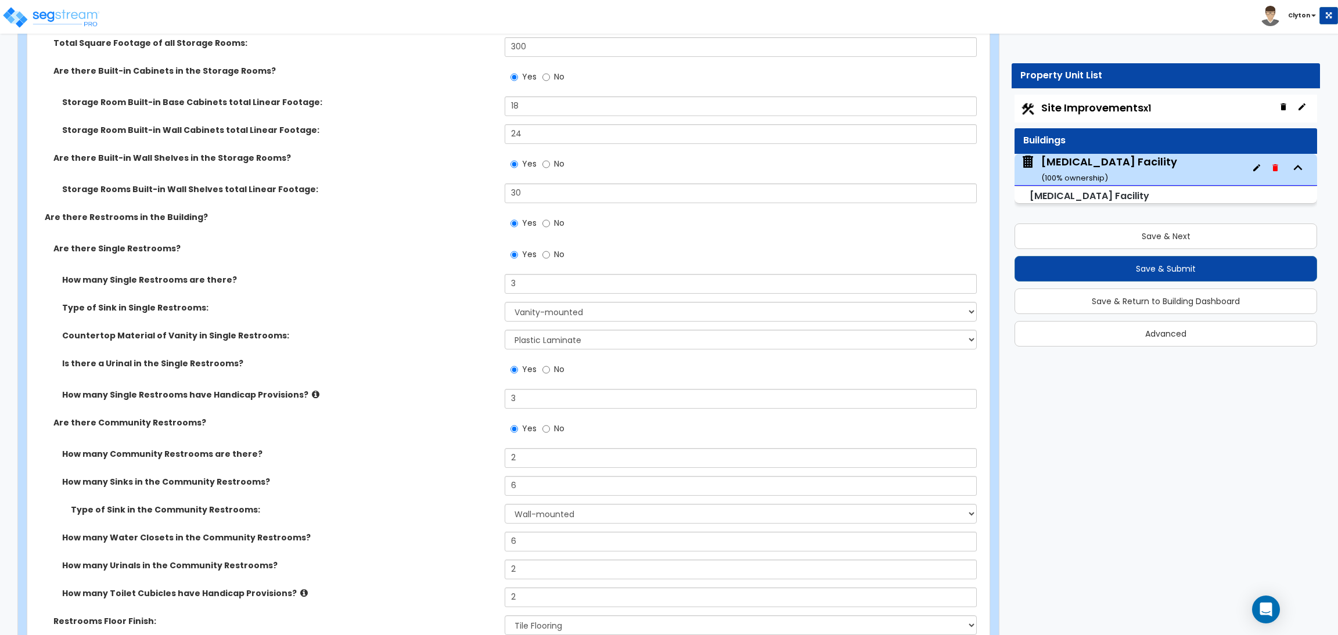
click at [423, 380] on div "Is there a Urinal in the Single Restrooms? Yes No" at bounding box center [504, 373] width 955 height 31
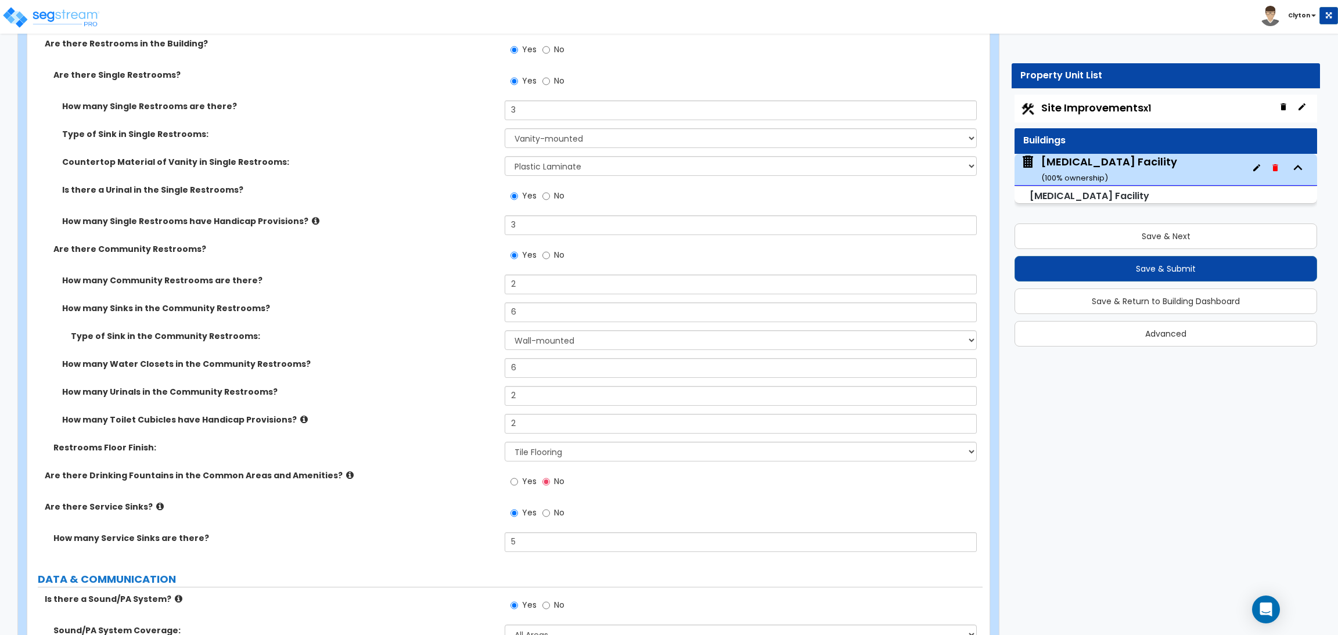
scroll to position [6618, 0]
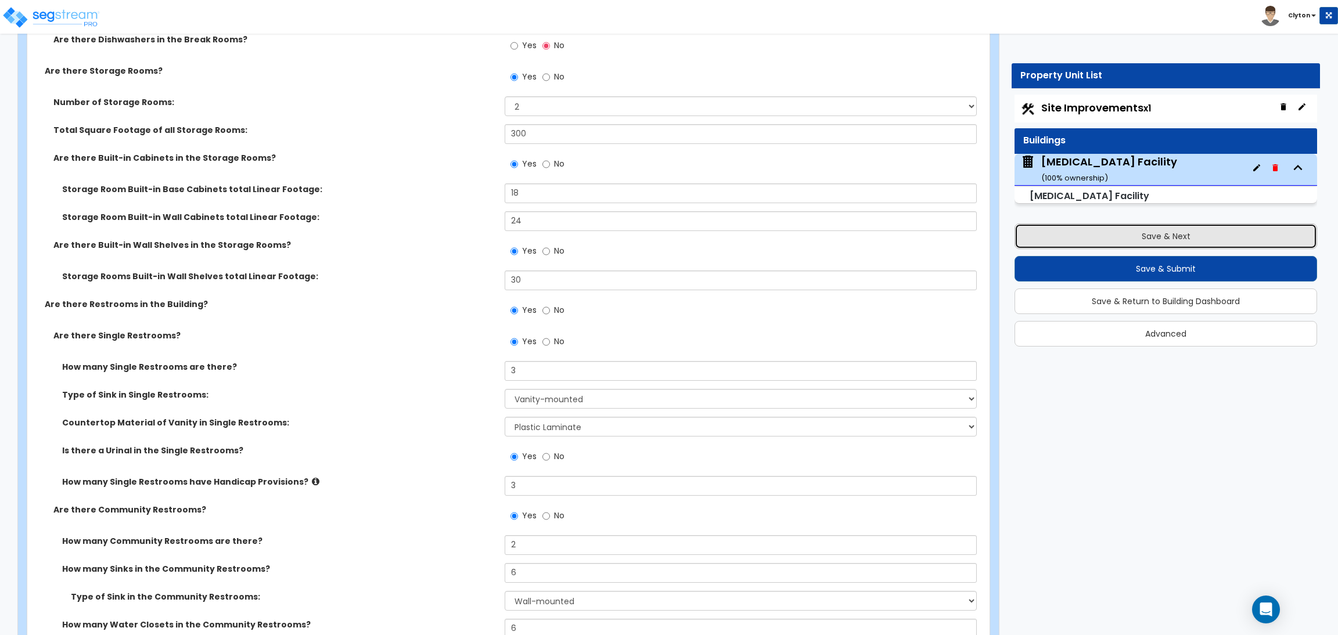
click at [1105, 246] on button "Save & Next" at bounding box center [1165, 237] width 302 height 26
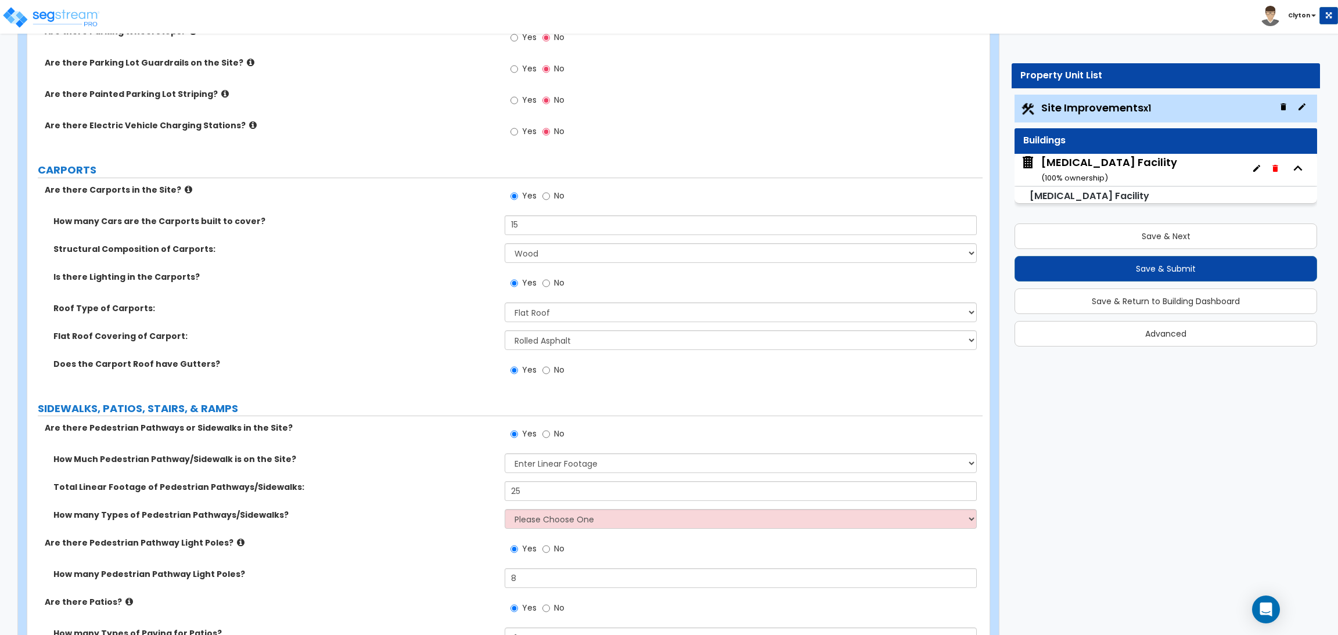
scroll to position [870, 0]
click at [395, 350] on div "Flat Roof Covering of Carport: Please Choose One Rolled Asphalt Plastic Membran…" at bounding box center [504, 344] width 955 height 28
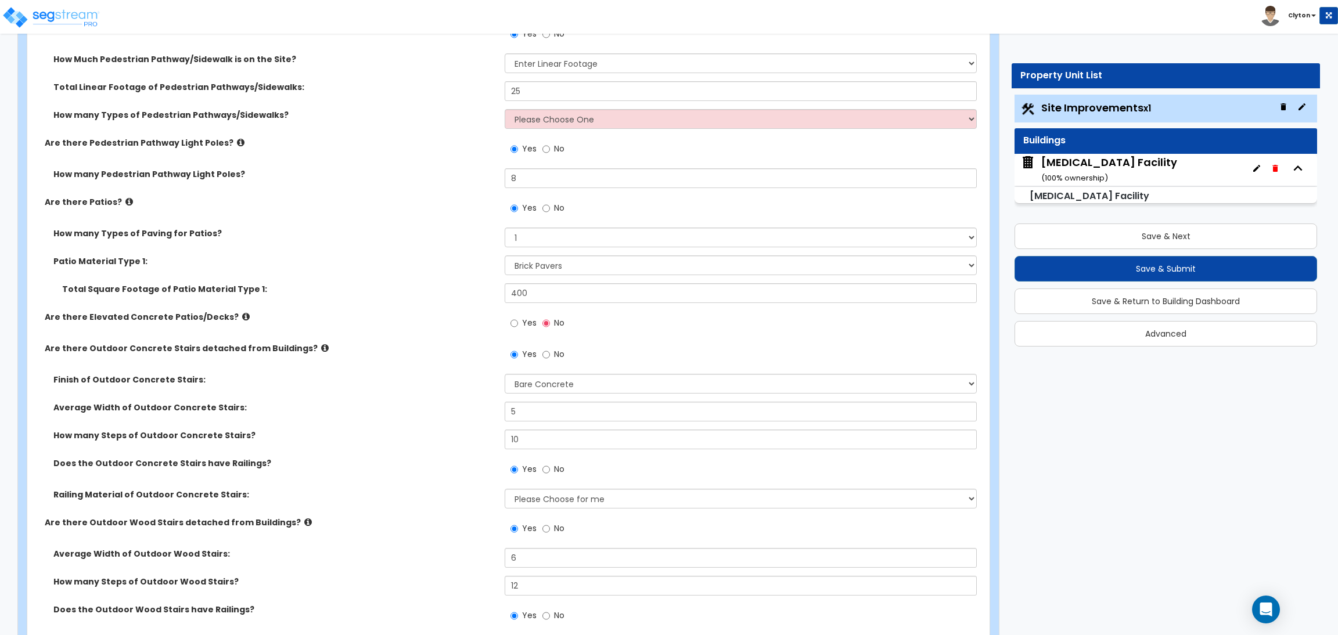
click at [242, 318] on icon at bounding box center [246, 316] width 8 height 9
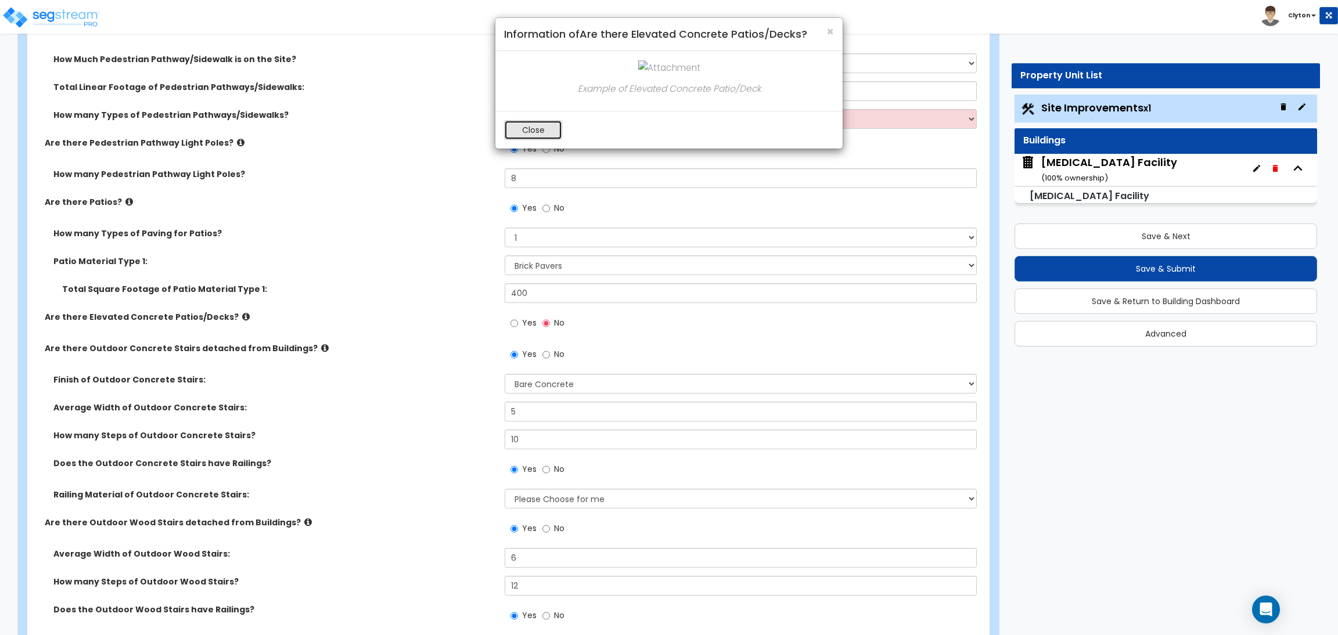
click at [550, 125] on button "Close" at bounding box center [533, 130] width 58 height 20
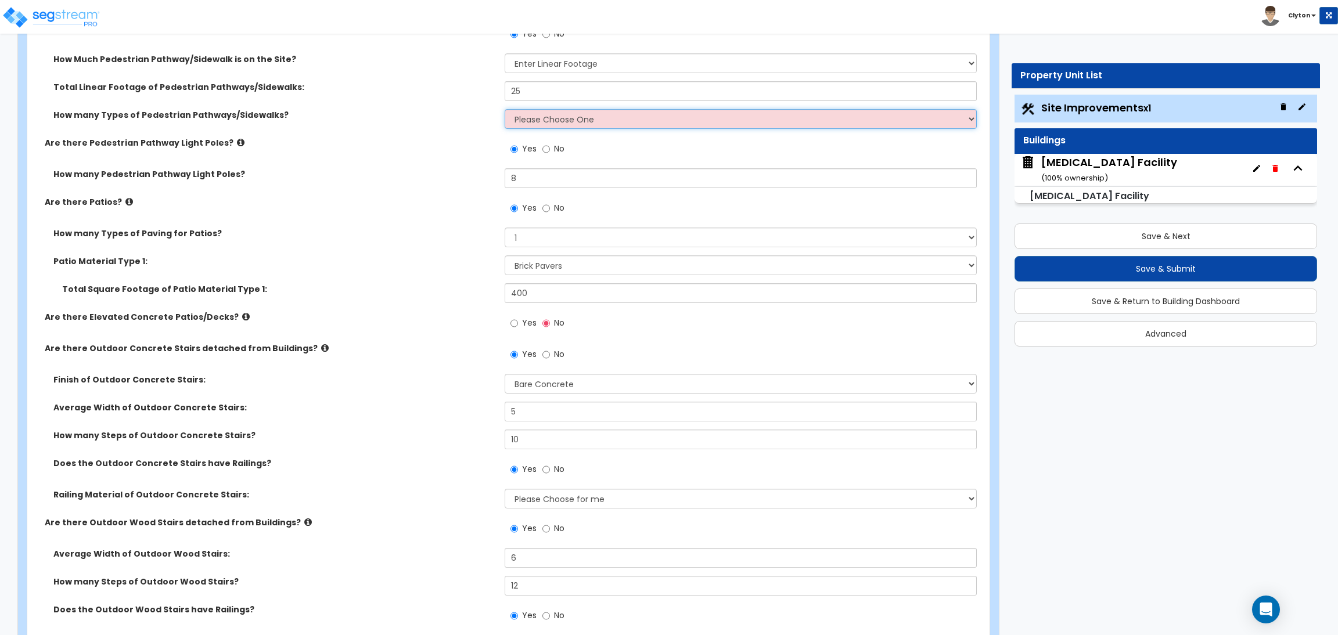
drag, startPoint x: 552, startPoint y: 120, endPoint x: 548, endPoint y: 141, distance: 21.3
click at [552, 120] on select "Please Choose One 1 2 3" at bounding box center [740, 119] width 471 height 20
click at [505, 110] on select "Please Choose One 1 2 3" at bounding box center [740, 119] width 471 height 20
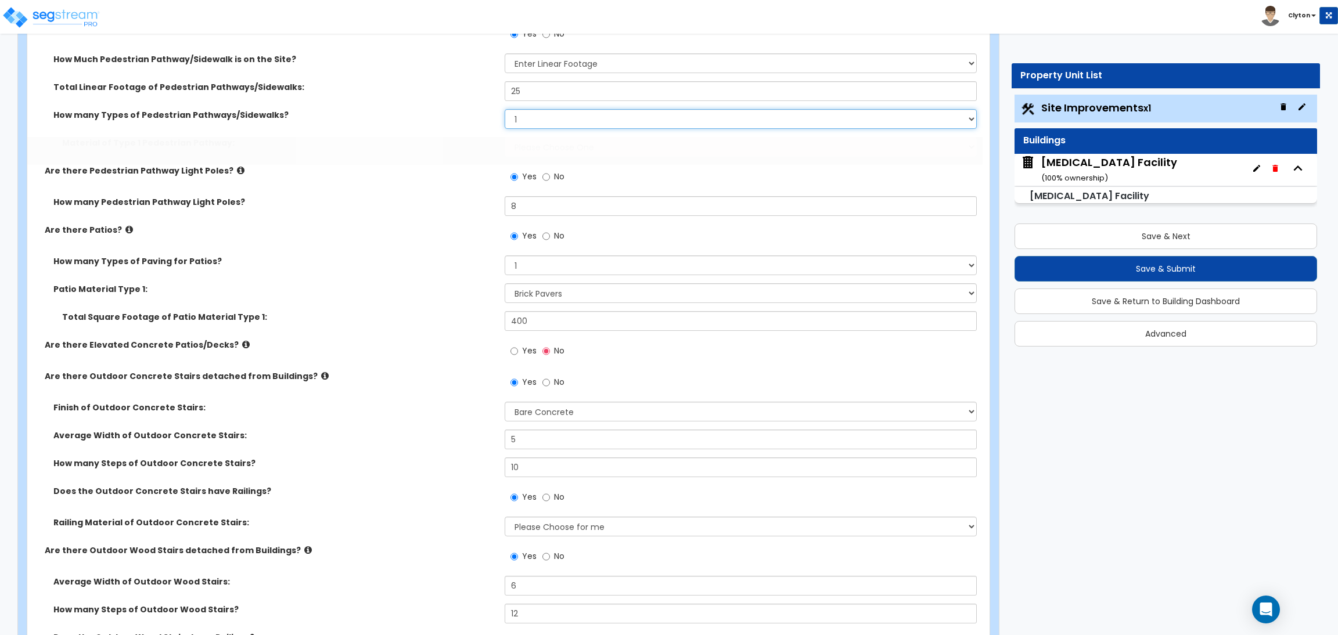
scroll to position [1298, 0]
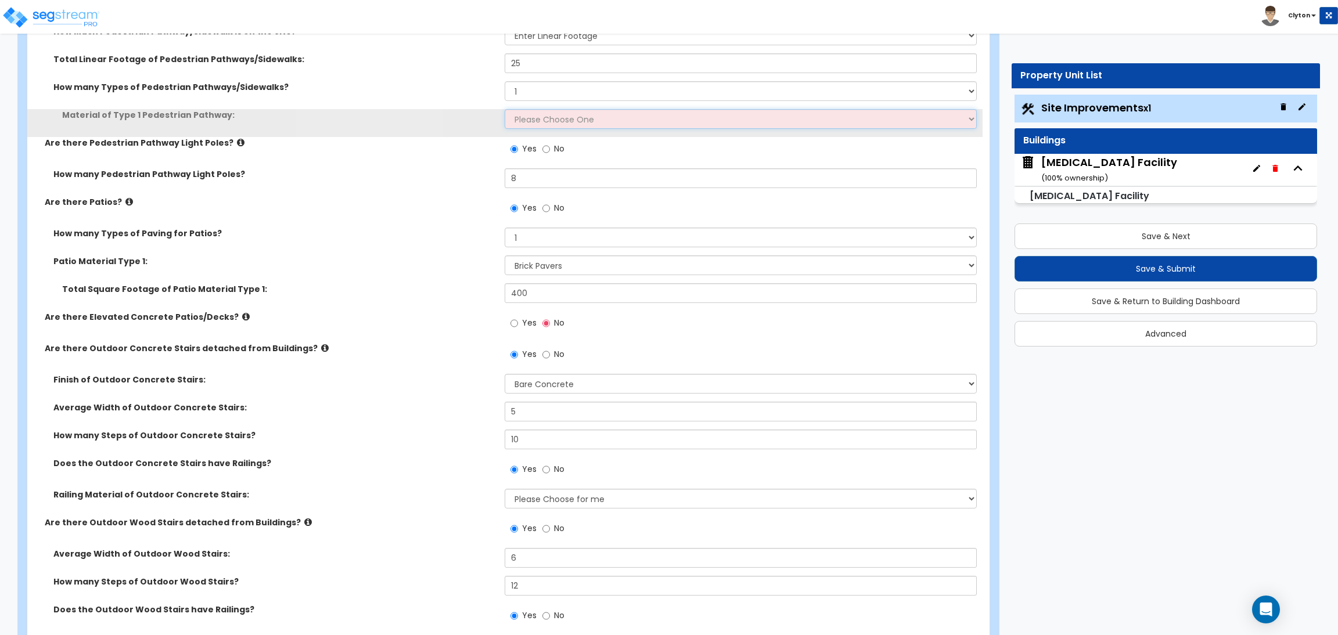
click at [535, 113] on select "Please Choose One Bare Concrete Stamped Concrete Brick Pavers Stone Pavers Wood…" at bounding box center [740, 119] width 471 height 20
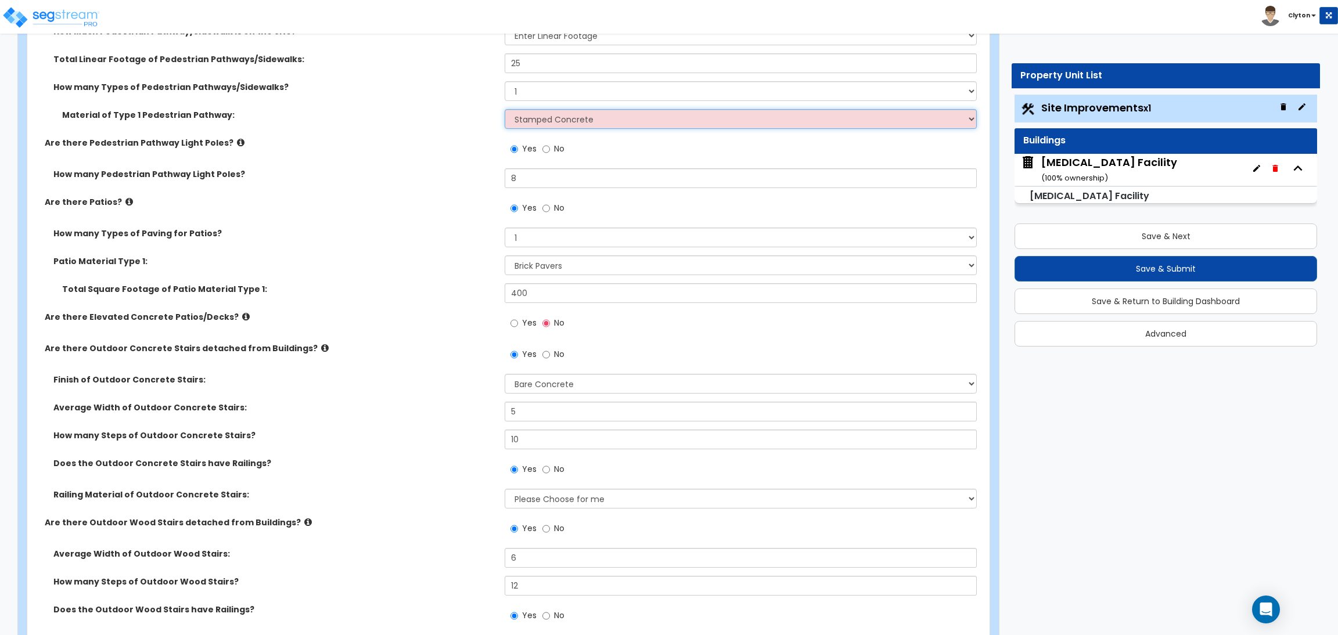
click at [505, 110] on select "Please Choose One Bare Concrete Stamped Concrete Brick Pavers Stone Pavers Wood…" at bounding box center [740, 119] width 471 height 20
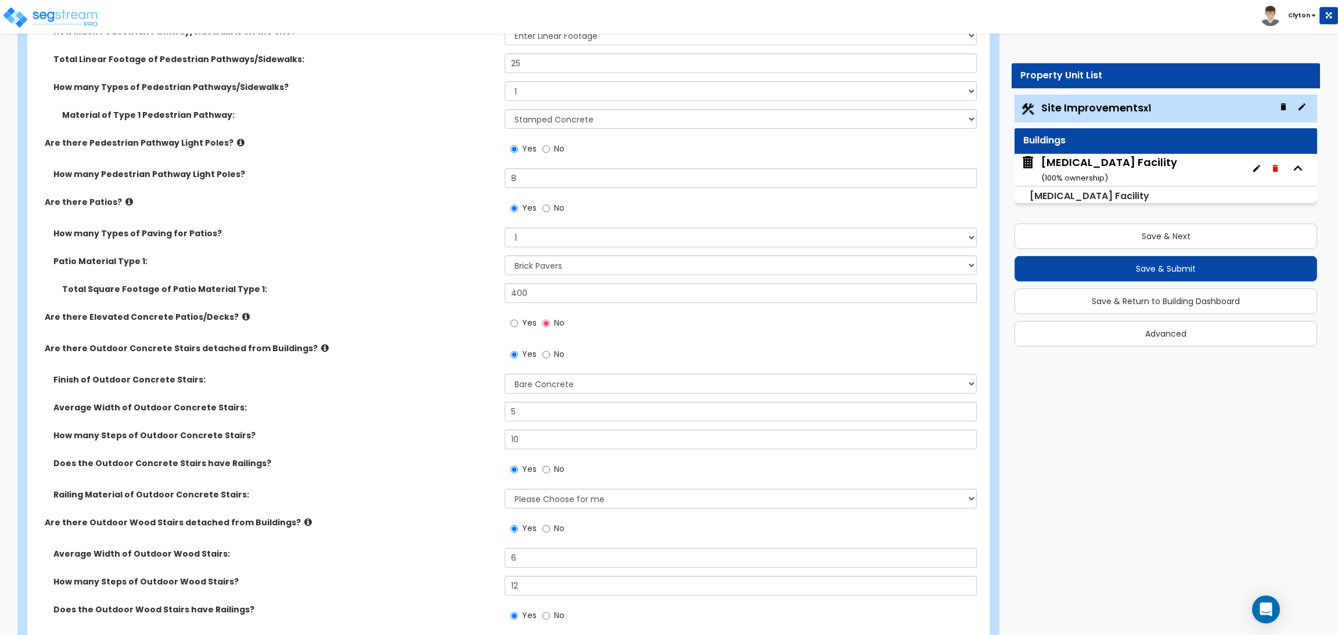
click at [426, 198] on label "Are there Patios?" at bounding box center [270, 202] width 451 height 12
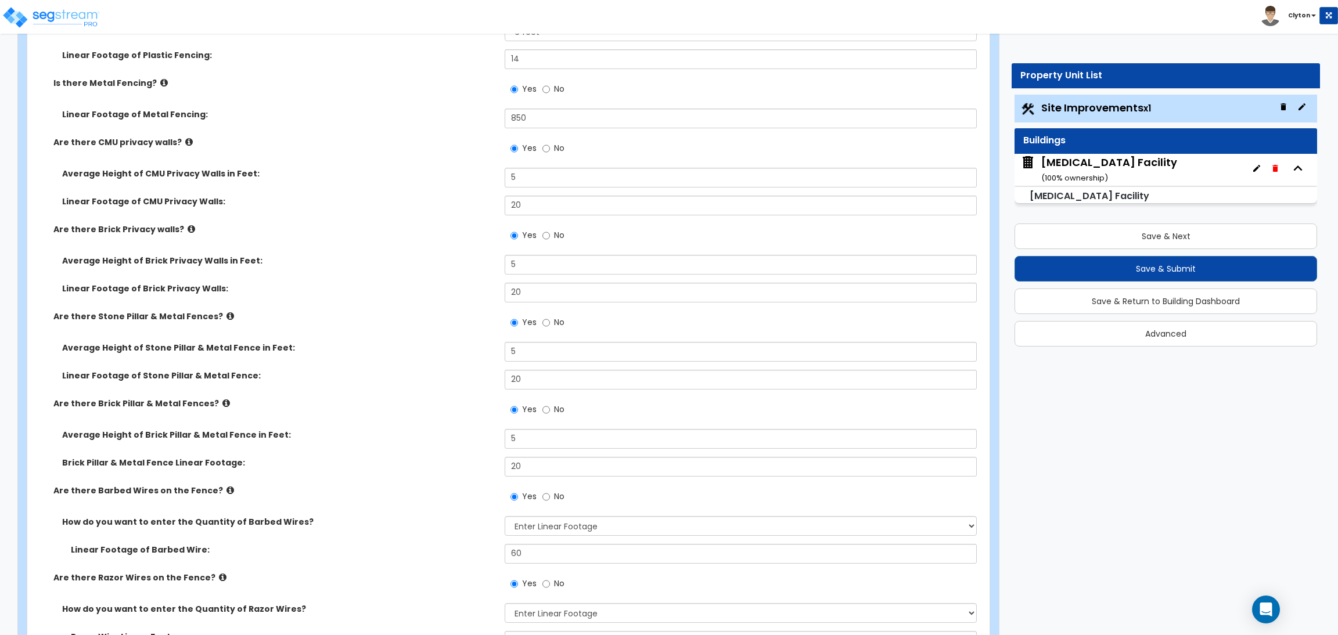
scroll to position [2343, 0]
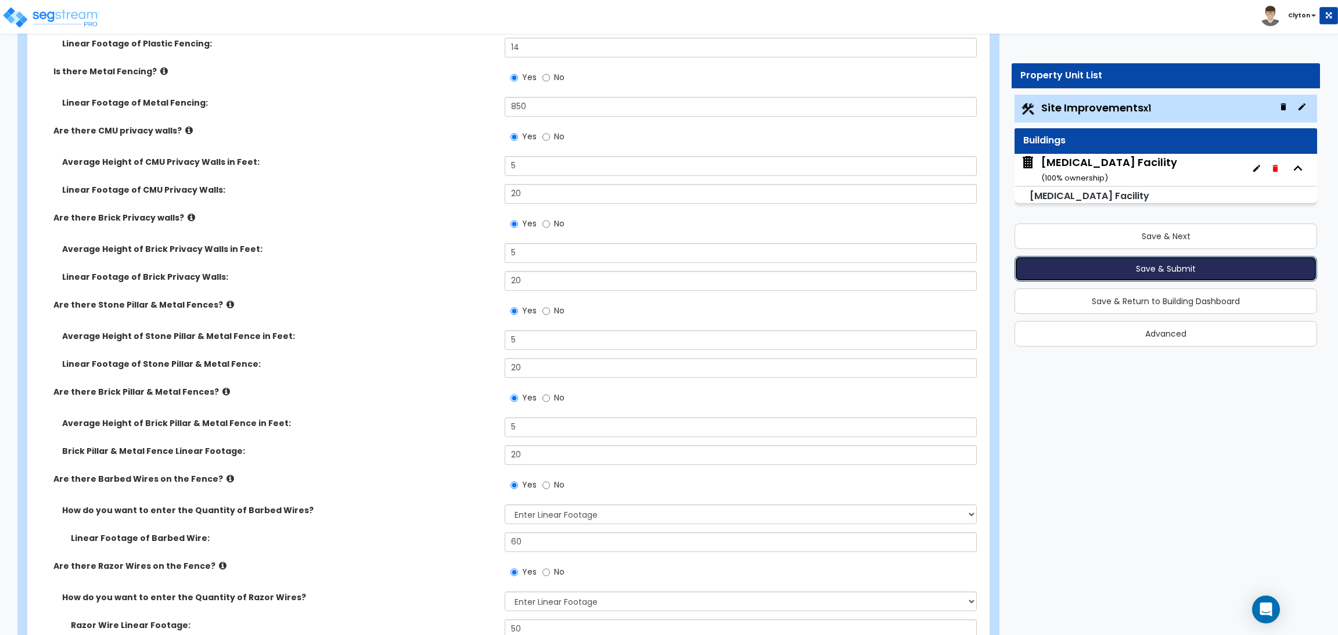
click at [1154, 260] on button "Save & Submit" at bounding box center [1165, 269] width 302 height 26
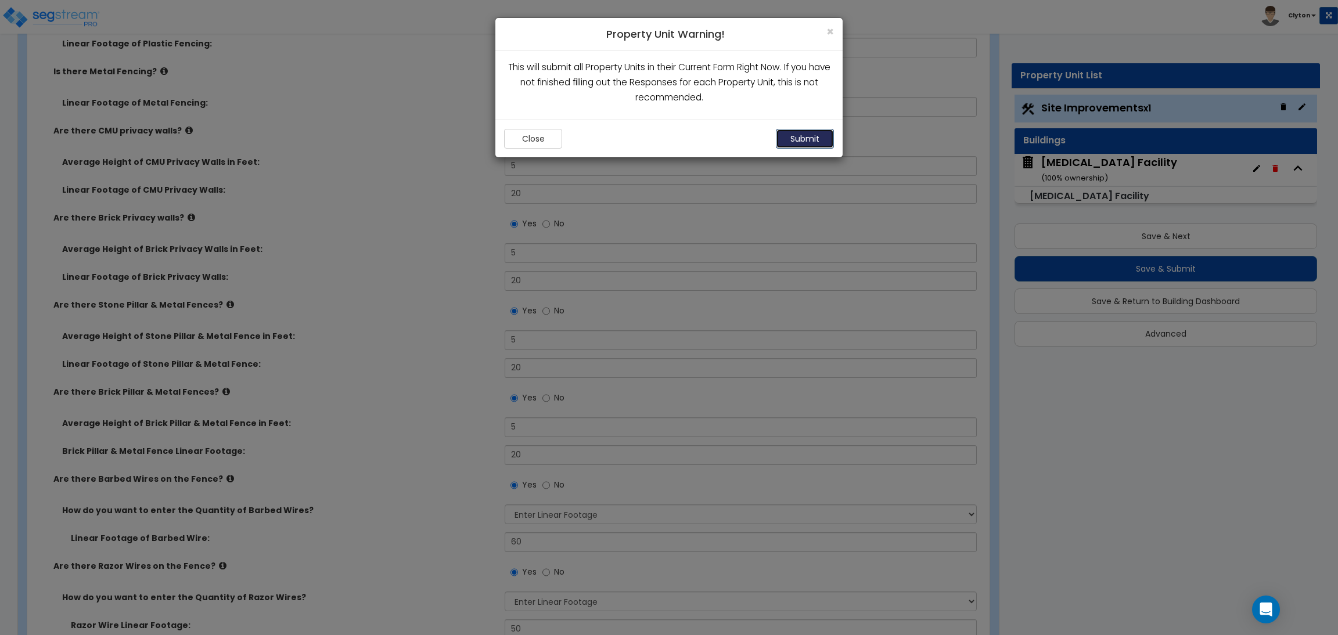
click at [820, 141] on button "Submit" at bounding box center [805, 139] width 58 height 20
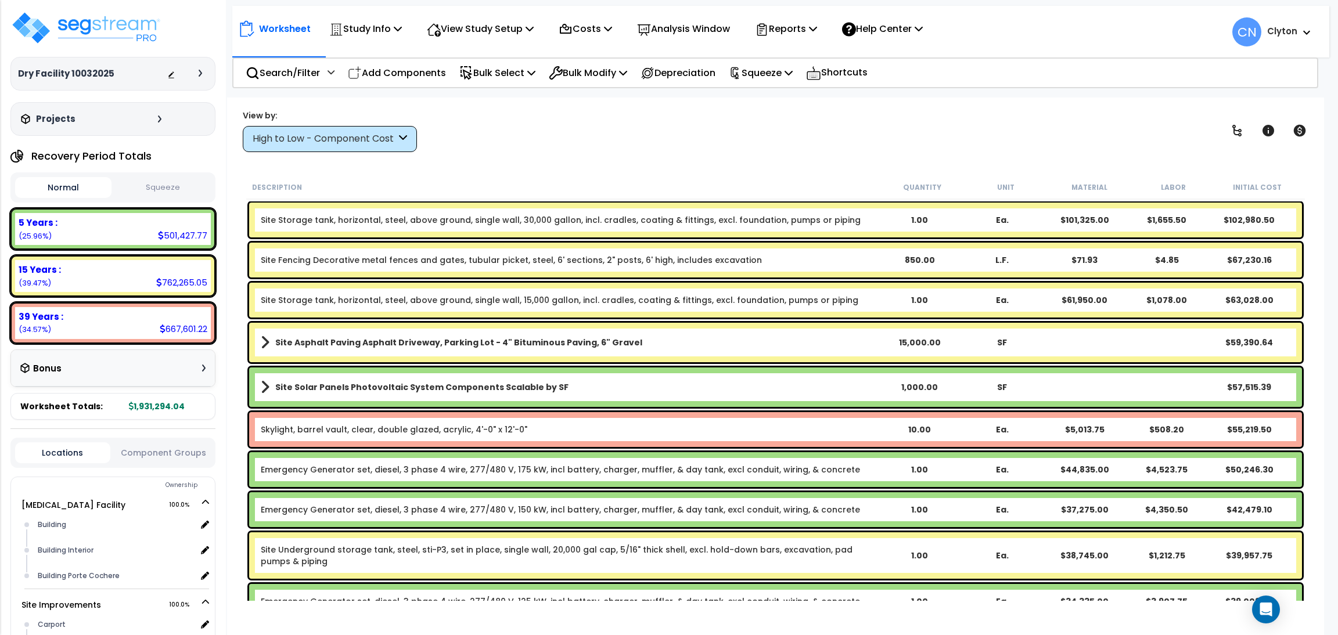
click at [597, 135] on div "View by: High to Low - Component Cost High to Low - Component Cost" at bounding box center [776, 130] width 1074 height 43
click at [671, 132] on div "View by: High to Low - Component Cost High to Low - Component Cost" at bounding box center [776, 130] width 1074 height 43
